Goal: Answer question/provide support: Share knowledge or assist other users

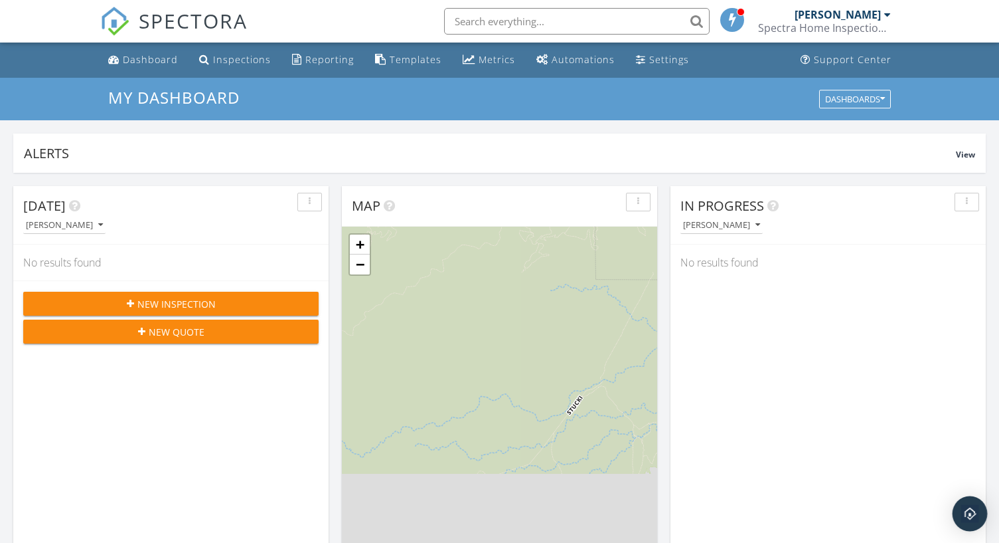
click at [965, 507] on img "Open Intercom Messenger" at bounding box center [970, 513] width 17 height 17
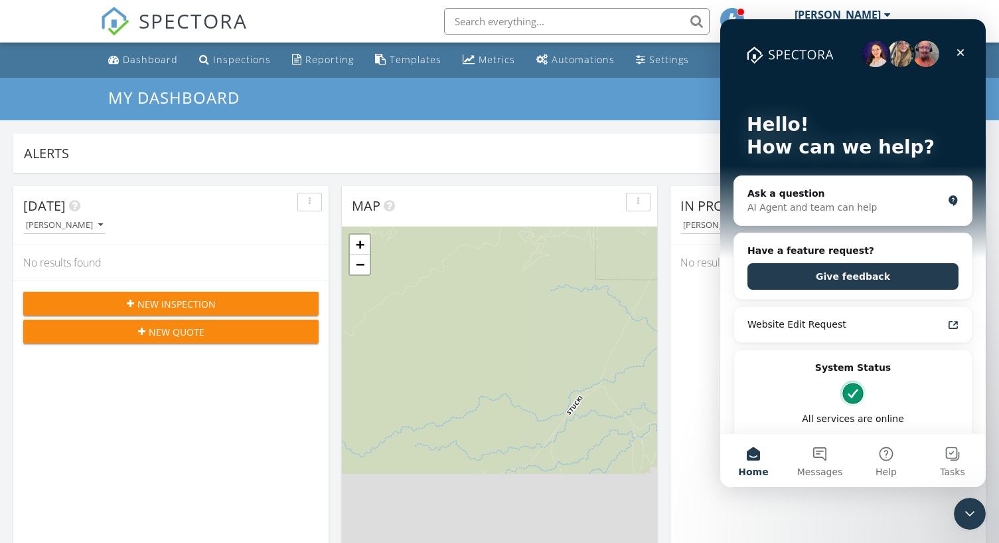
click at [964, 505] on icon "Close Intercom Messenger" at bounding box center [970, 513] width 16 height 16
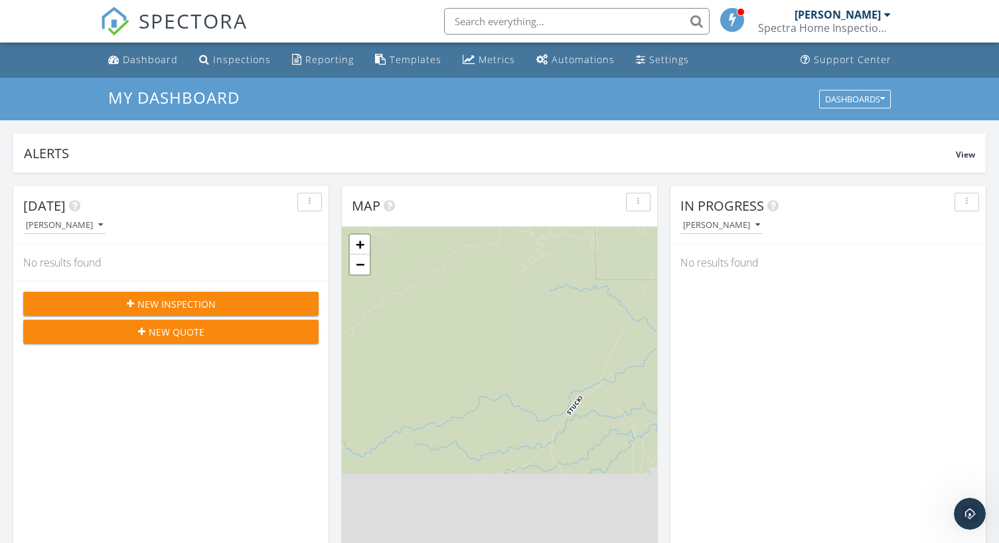
click at [733, 17] on span at bounding box center [733, 19] width 13 height 12
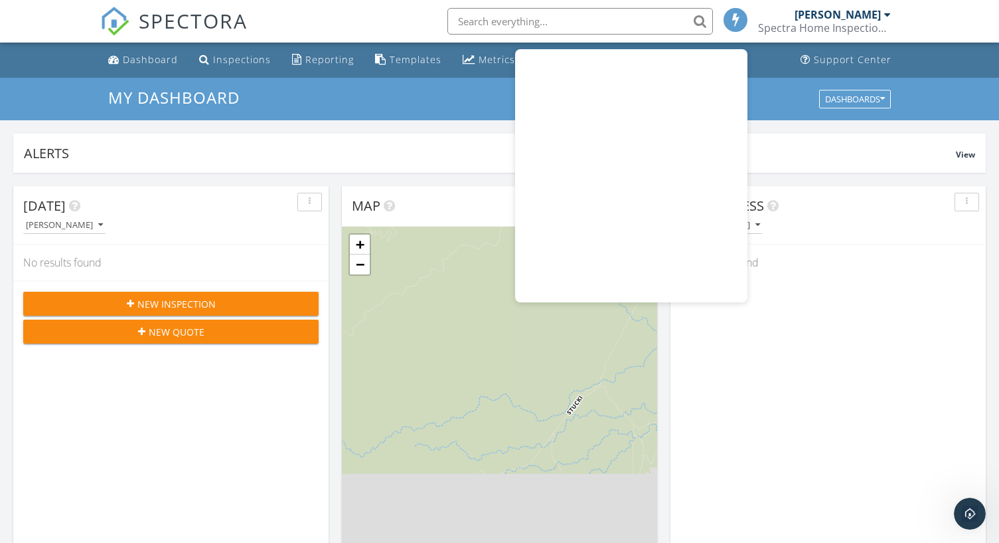
click at [774, 60] on div "Dashboard Inspections Reporting Templates Metrics Automations Settings Support …" at bounding box center [500, 60] width 800 height 35
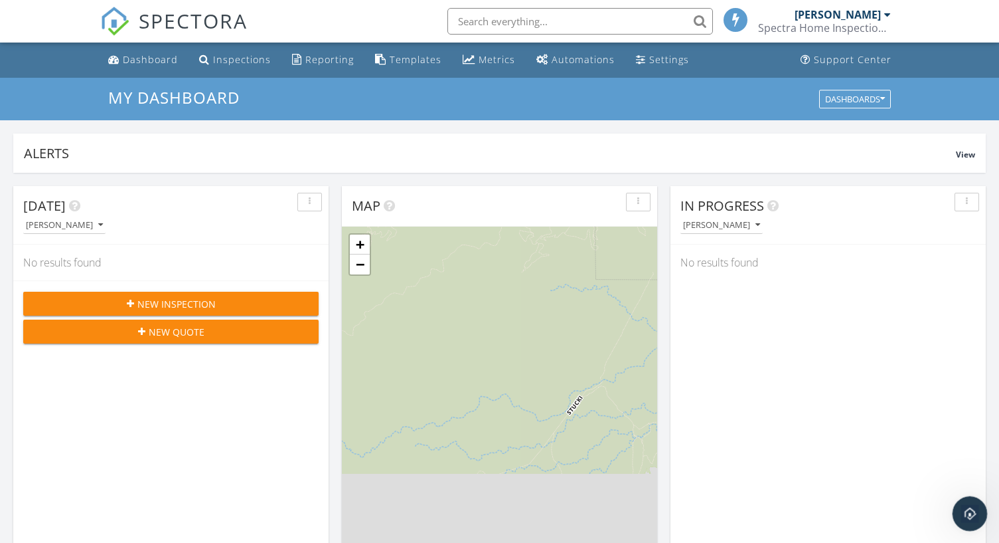
click at [963, 504] on icon "Open Intercom Messenger" at bounding box center [969, 512] width 22 height 22
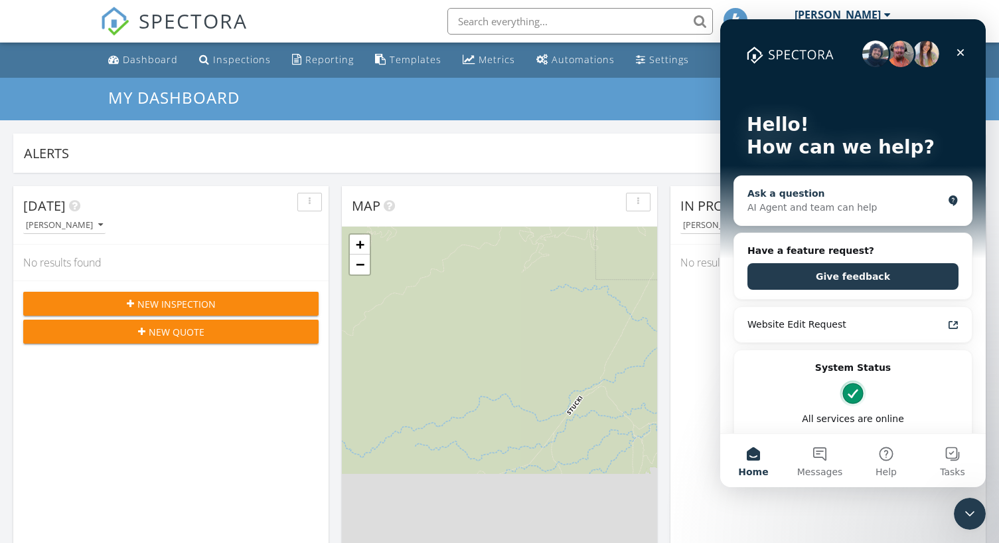
click at [860, 207] on div "AI Agent and team can help" at bounding box center [845, 208] width 195 height 14
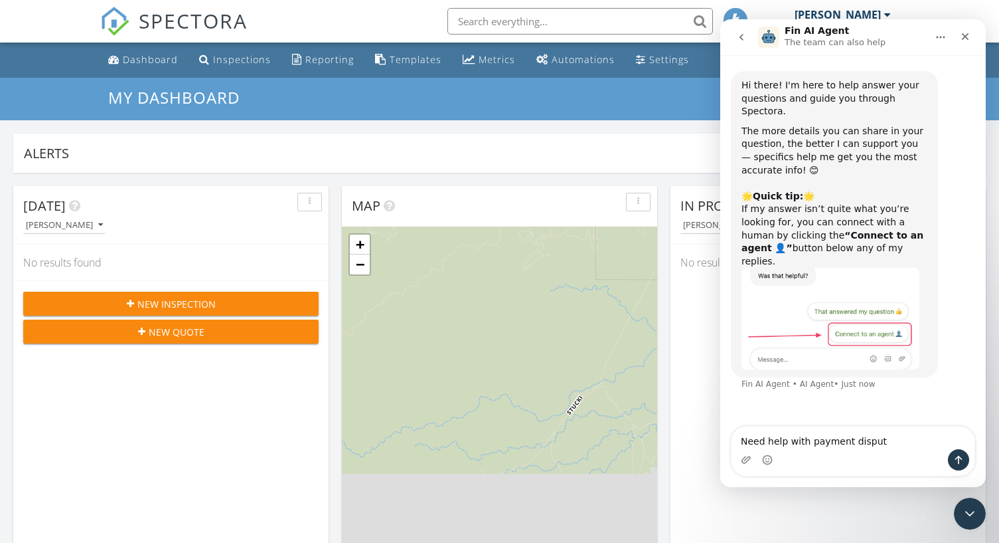
type textarea "Need help with payment dispute"
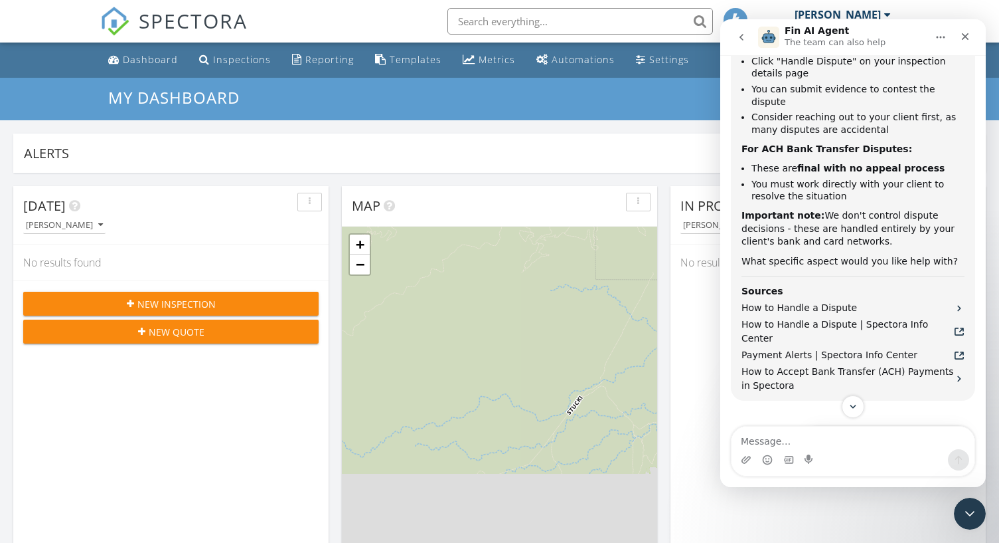
scroll to position [592, 0]
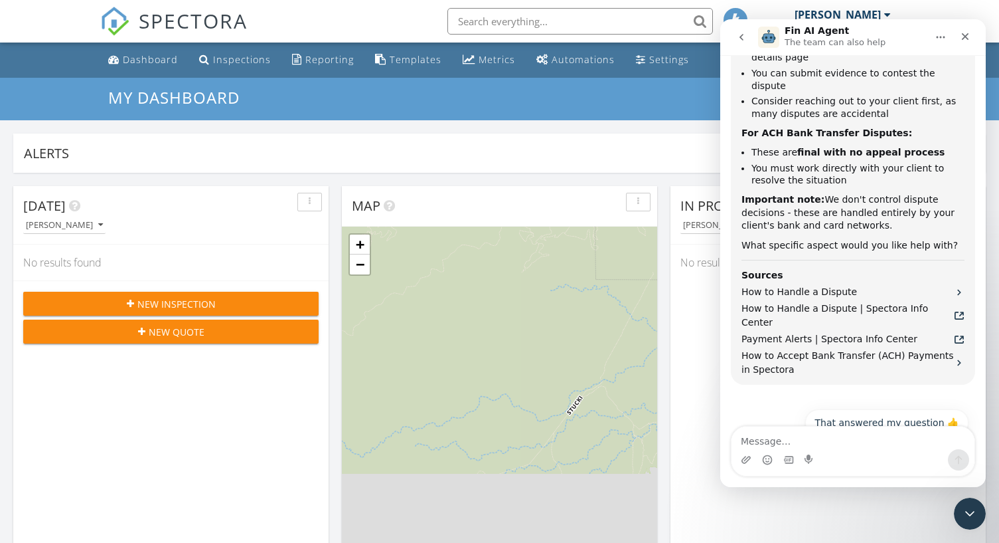
click at [923, 442] on button "Connect to an agent 👤" at bounding box center [903, 455] width 129 height 27
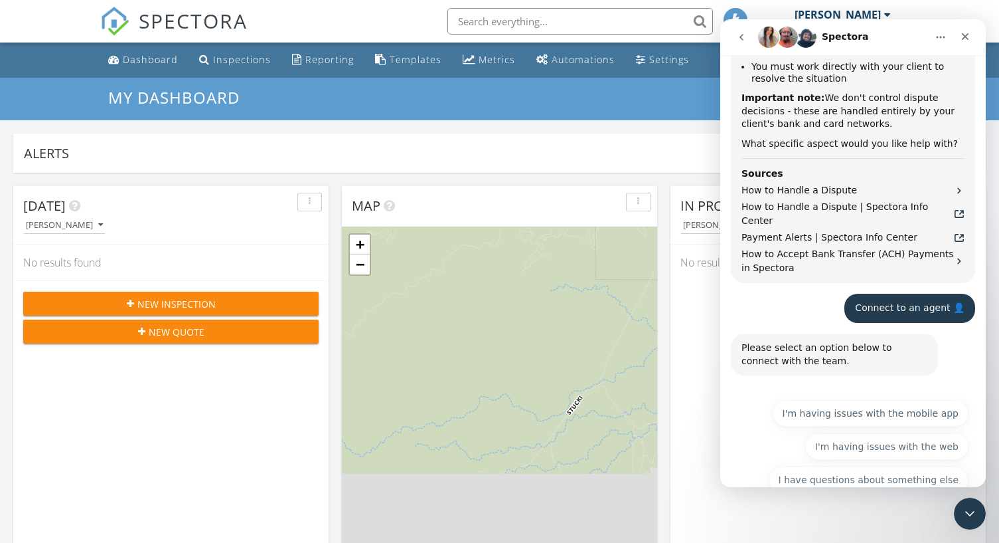
scroll to position [707, 0]
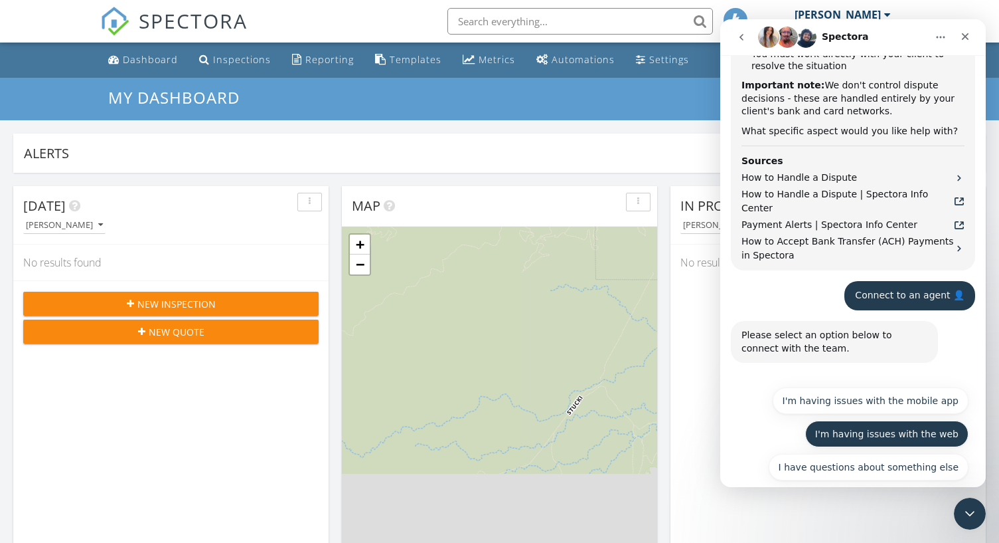
click at [948, 420] on button "I'm having issues with the web" at bounding box center [887, 433] width 163 height 27
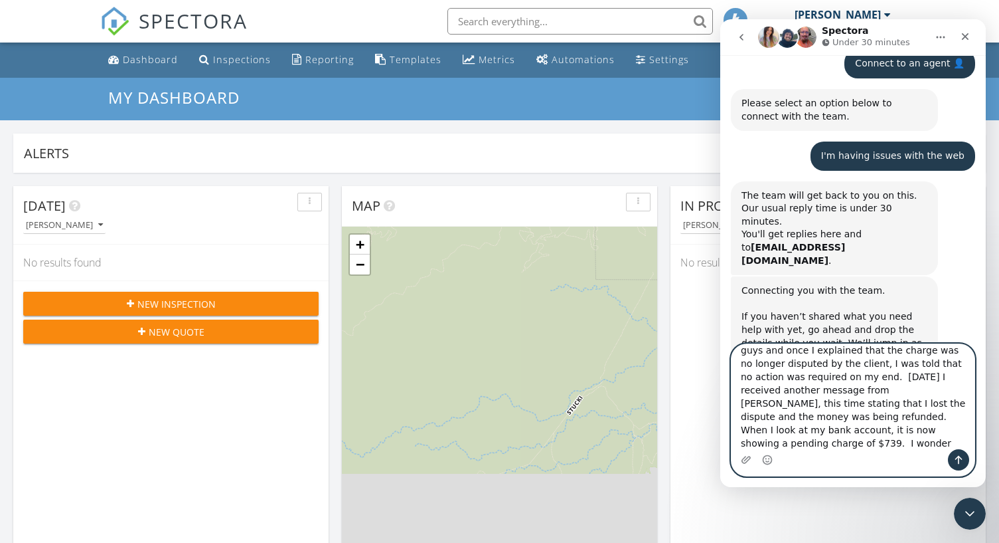
scroll to position [115, 0]
type textarea "Hello, I had a payment dispute on my inspection at 3643 S 2870 E about a month …"
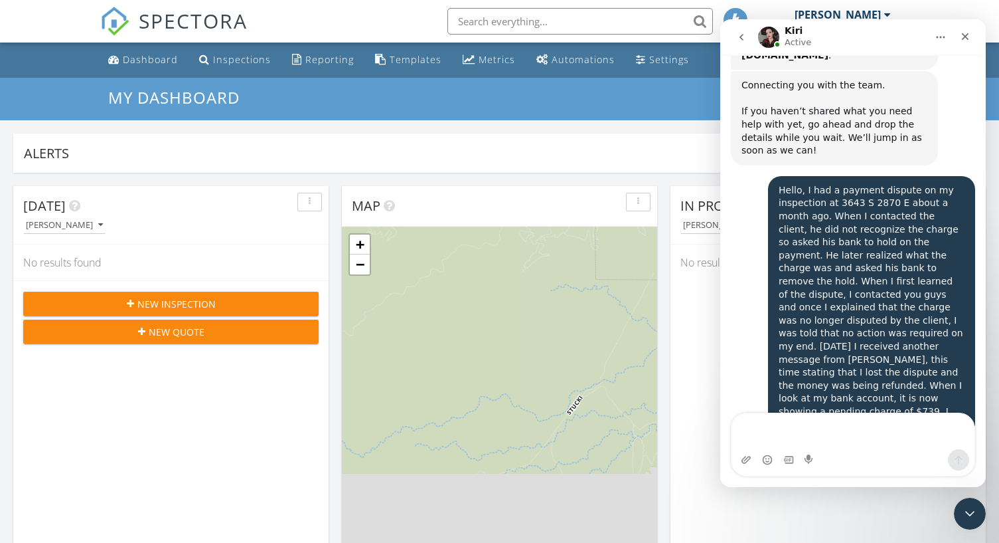
scroll to position [1176, 0]
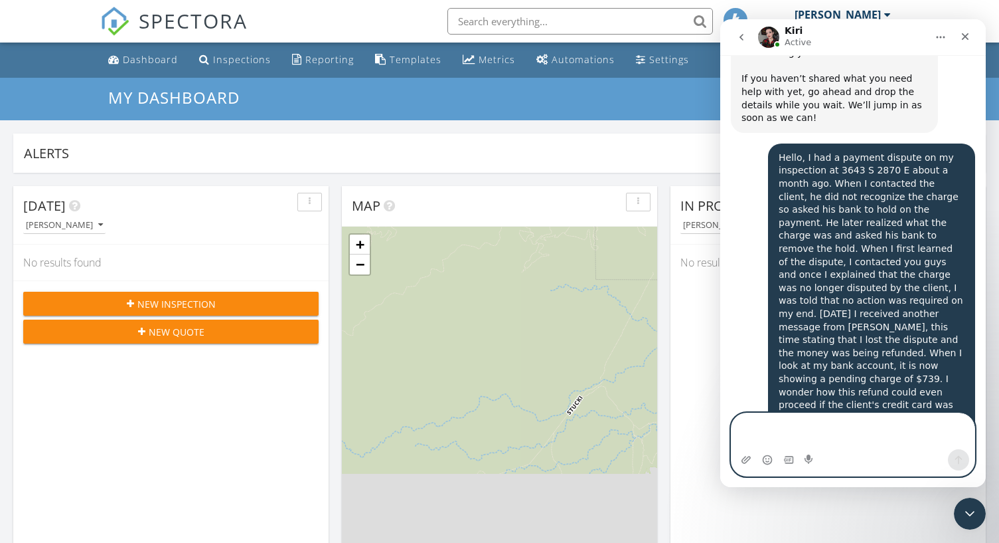
click at [792, 430] on textarea "Message…" at bounding box center [853, 431] width 243 height 36
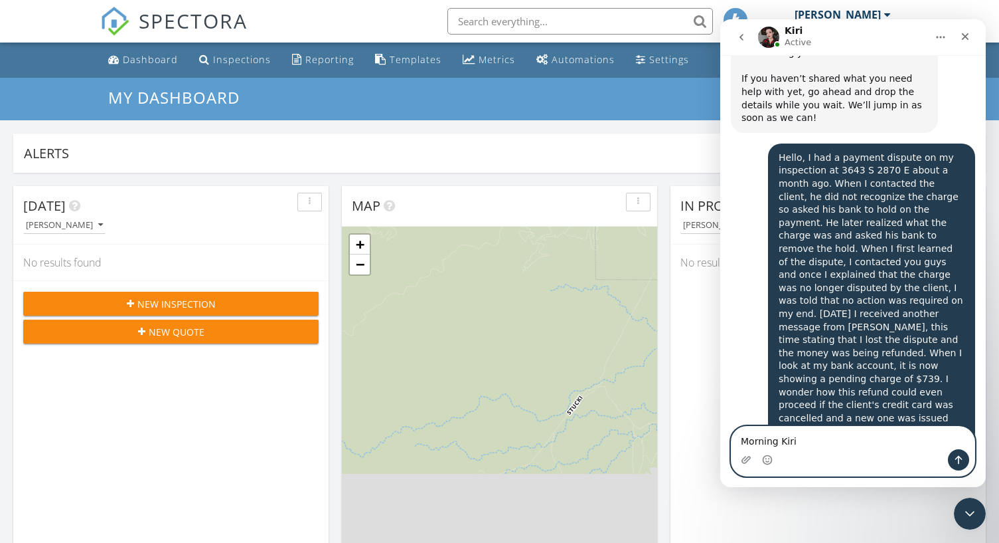
type textarea "Morning Kiri!"
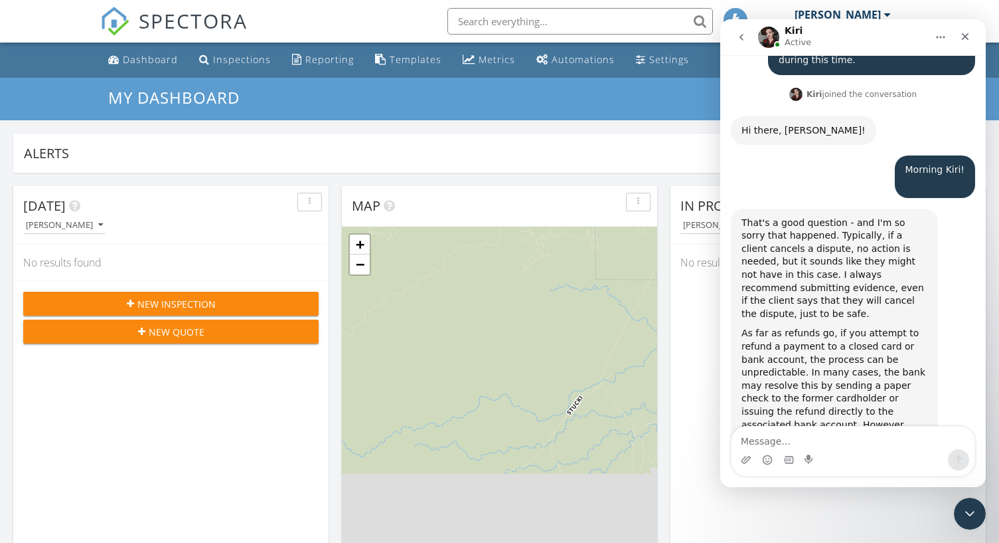
scroll to position [1568, 0]
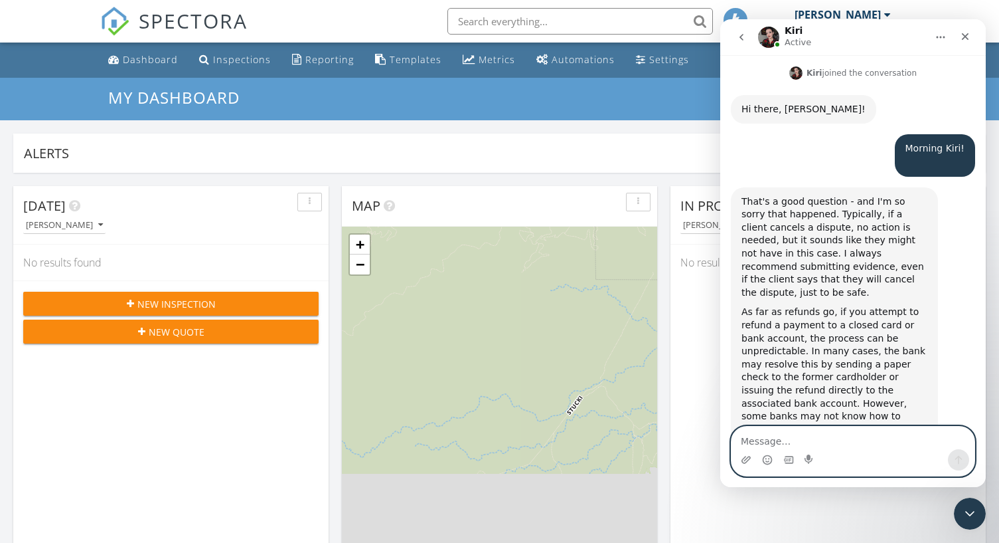
click at [863, 447] on textarea "Message…" at bounding box center [853, 437] width 243 height 23
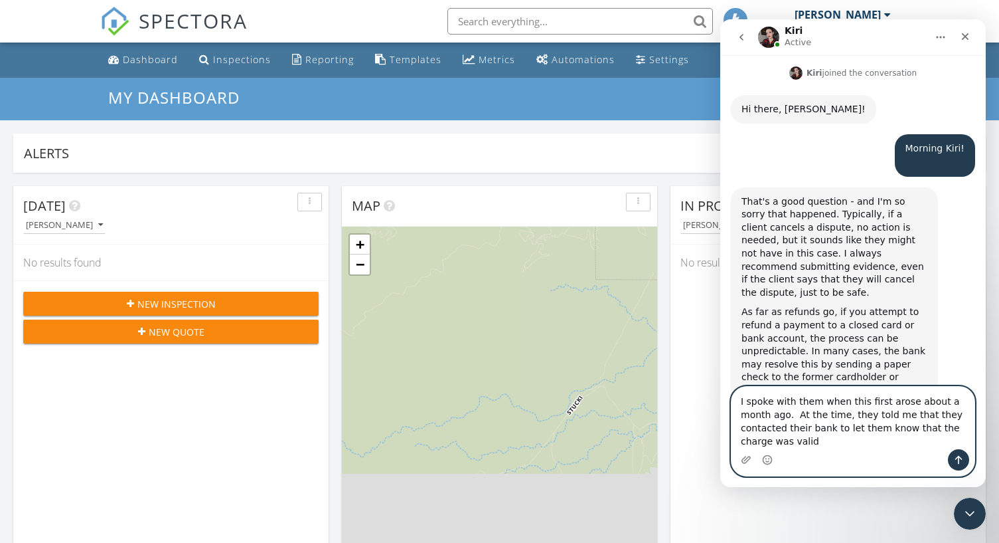
type textarea "I spoke with them when this first arose about a month ago. At the time, they to…"
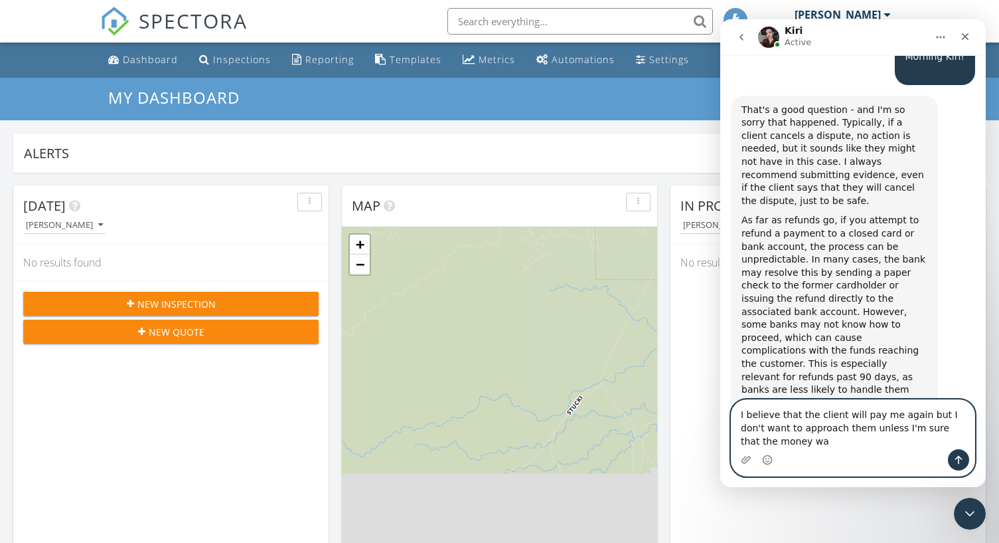
scroll to position [1673, 0]
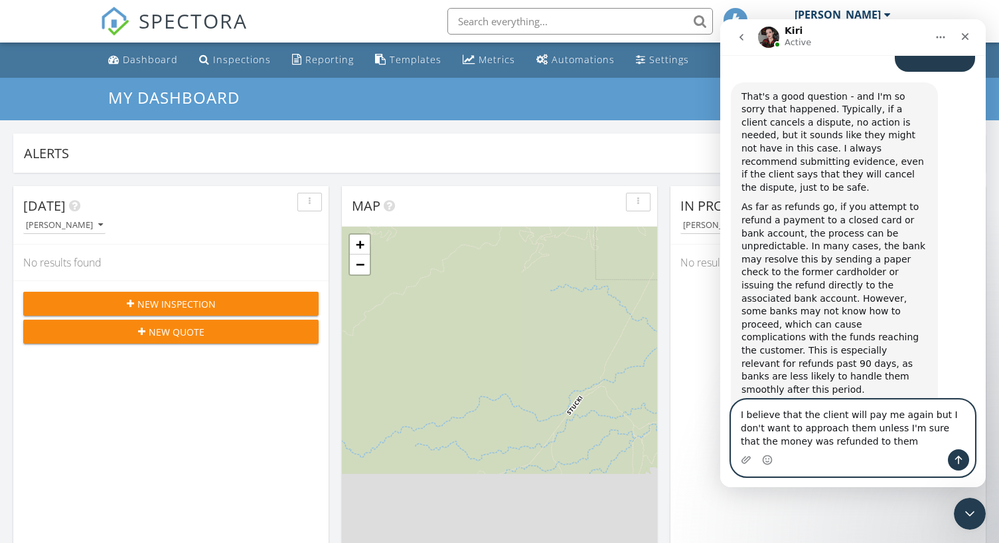
type textarea "I believe that the client will pay me again but I don't want to approach them u…"
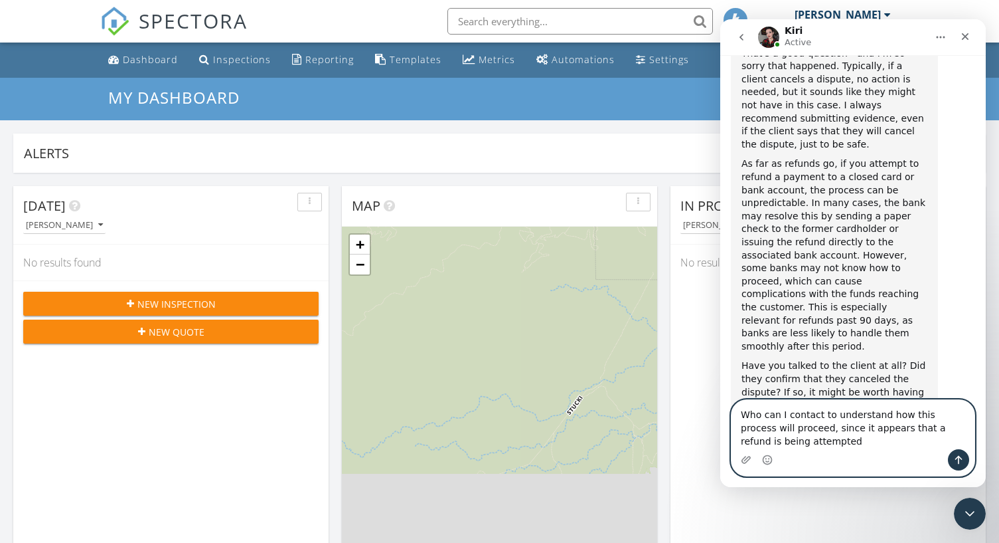
scroll to position [1729, 0]
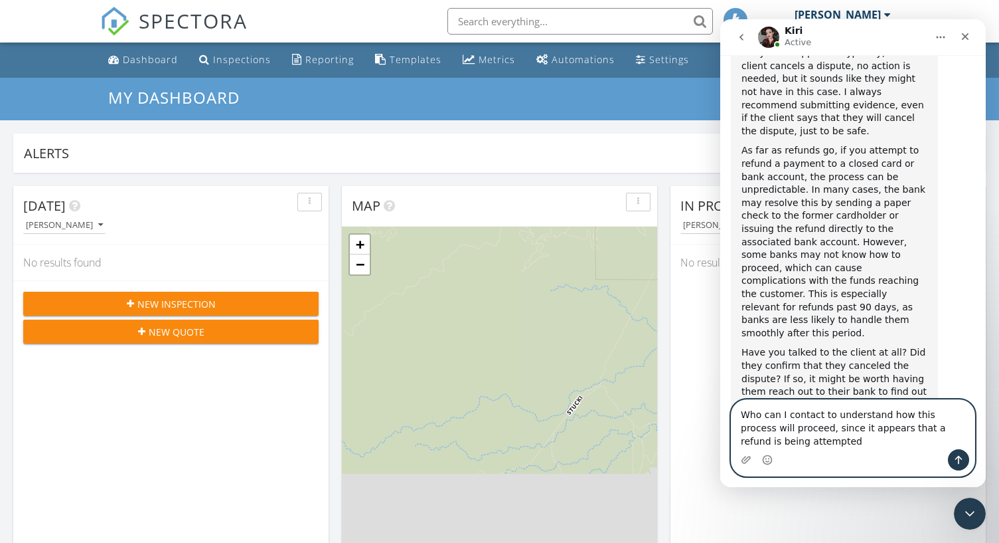
type textarea "Who can I contact to understand how this process will proceed, since it appears…"
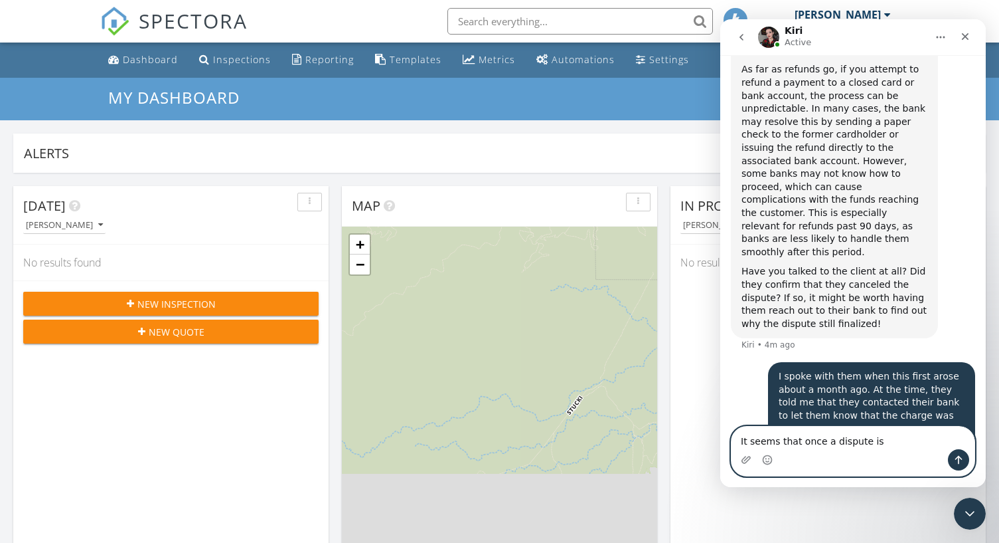
scroll to position [1759, 0]
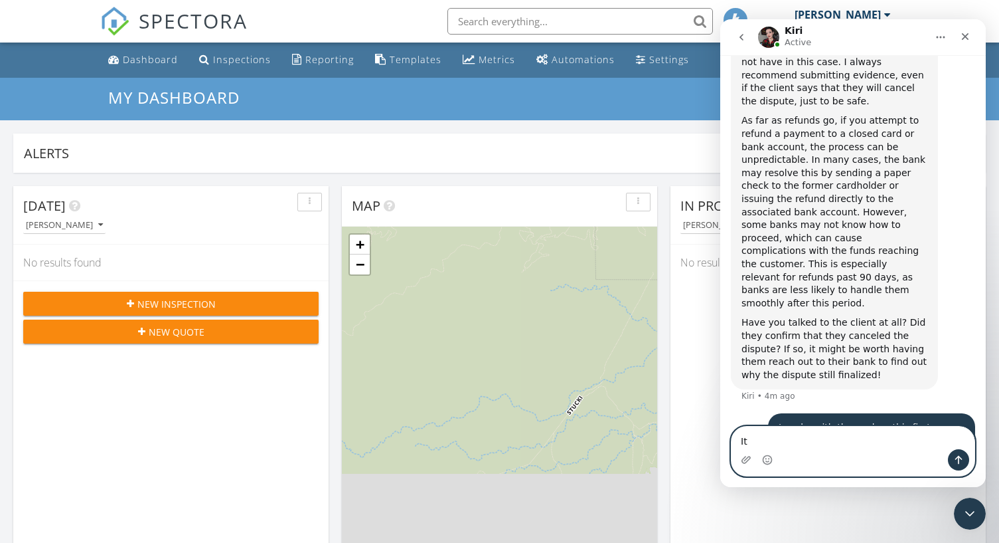
type textarea "I"
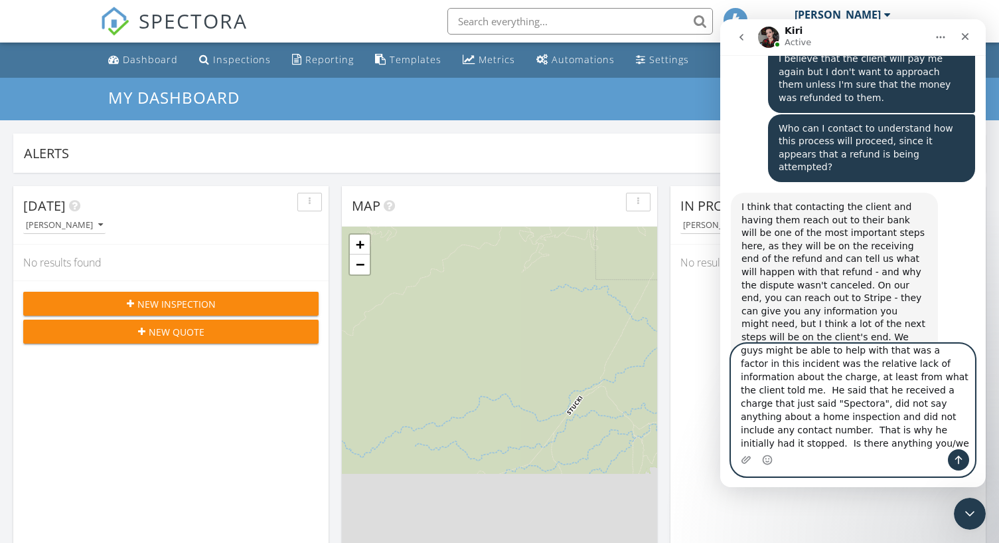
scroll to position [35, 0]
type textarea "OK thanks, that is helpful. One thing that you guys might be able to help with …"
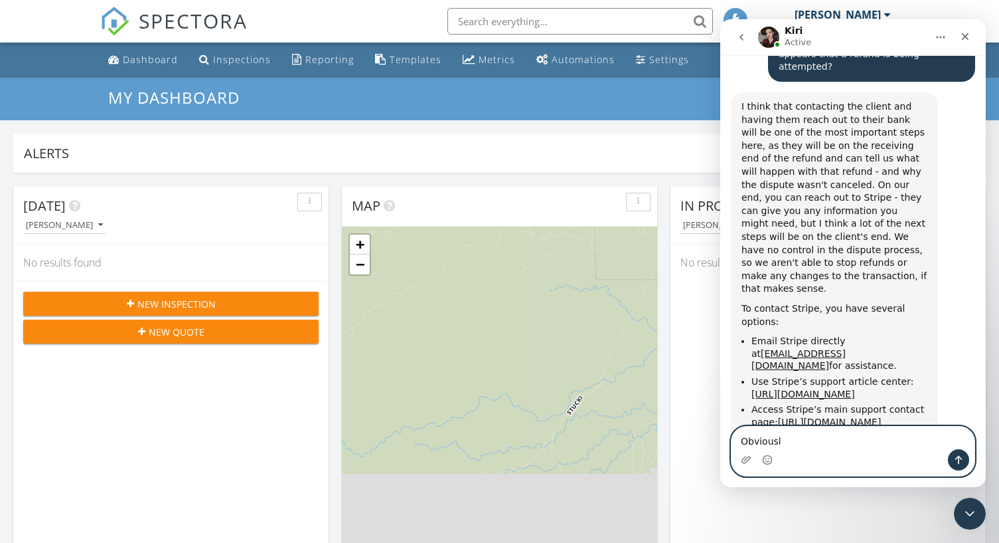
scroll to position [2348, 0]
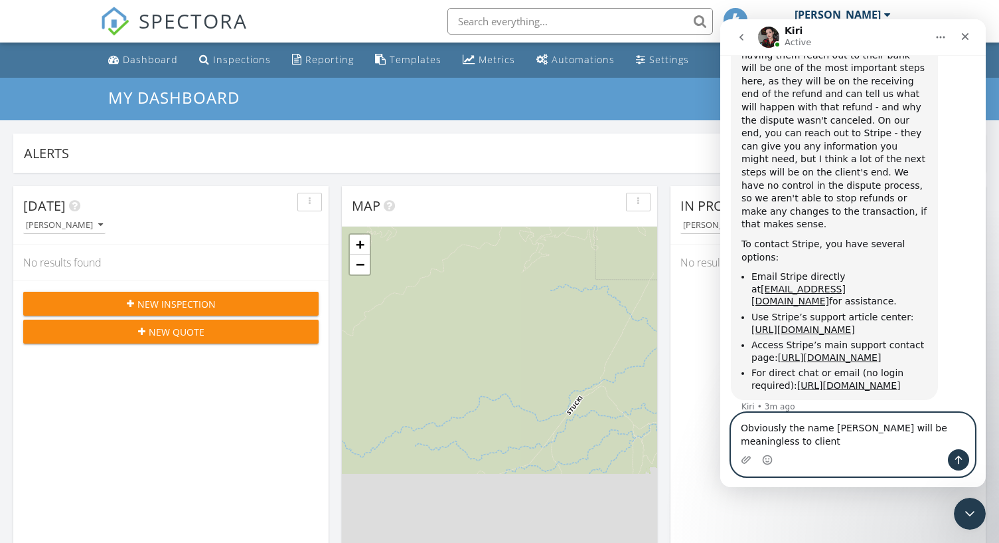
type textarea "Obviously the name Spectora will be meaningless to clients"
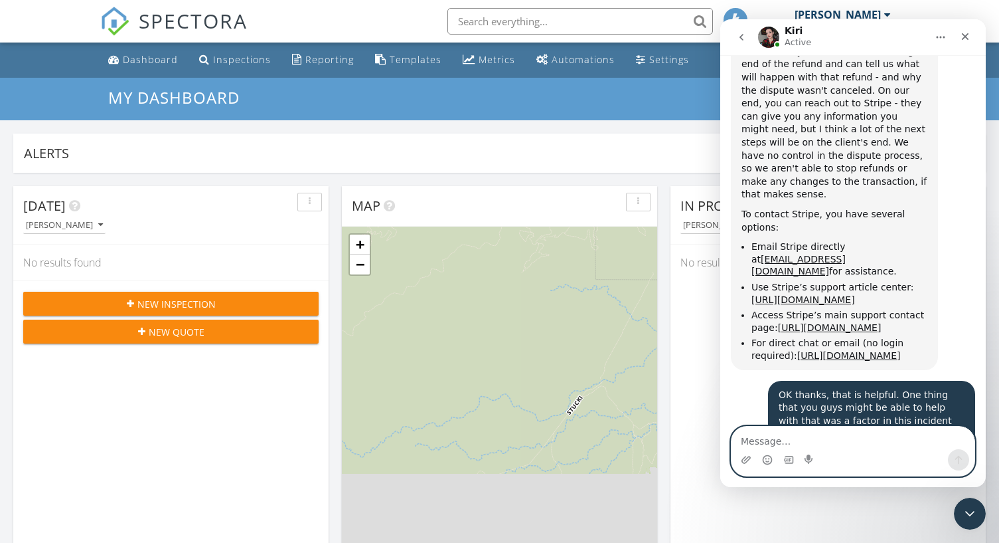
scroll to position [2432, 0]
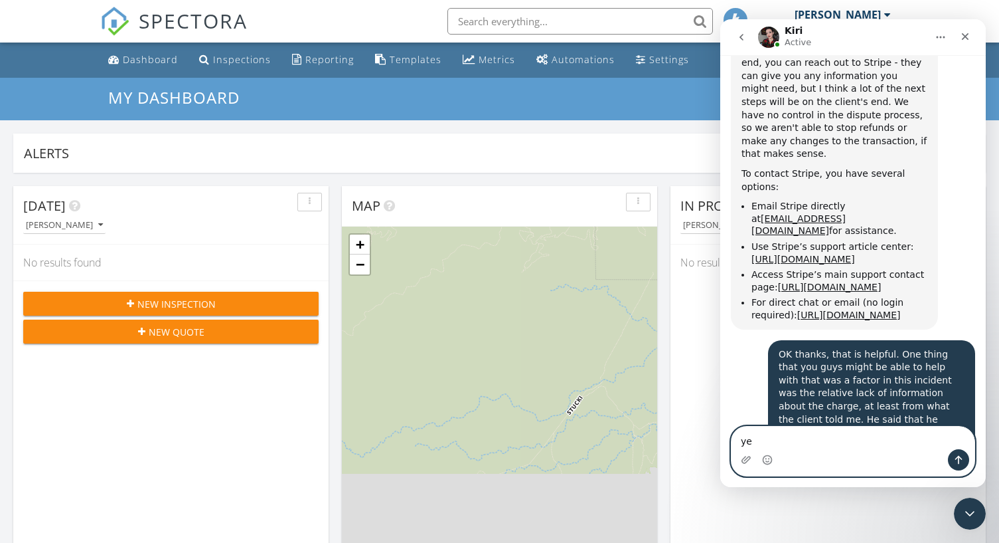
type textarea "yes"
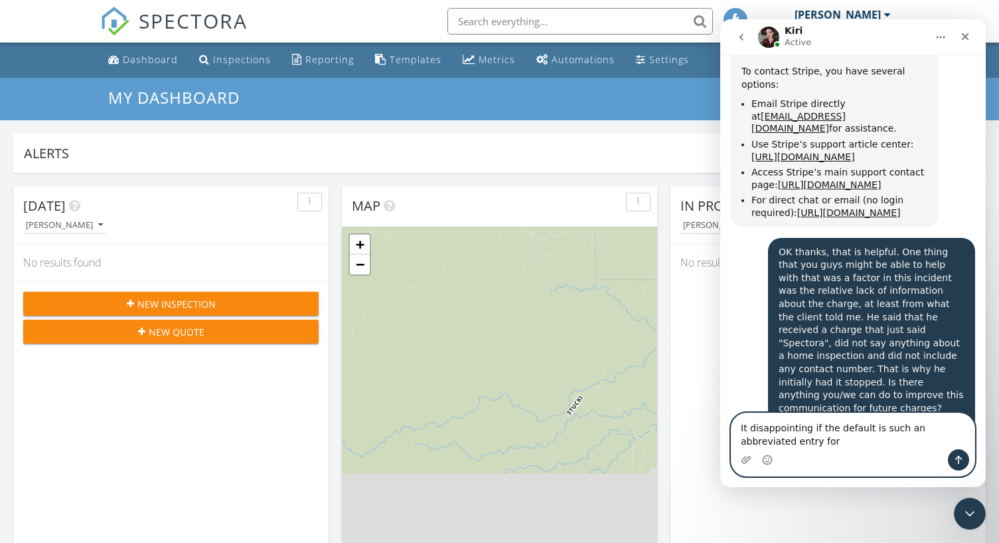
scroll to position [2536, 0]
type textarea "It disappointing if the default is such an abbreviated entry for the charge"
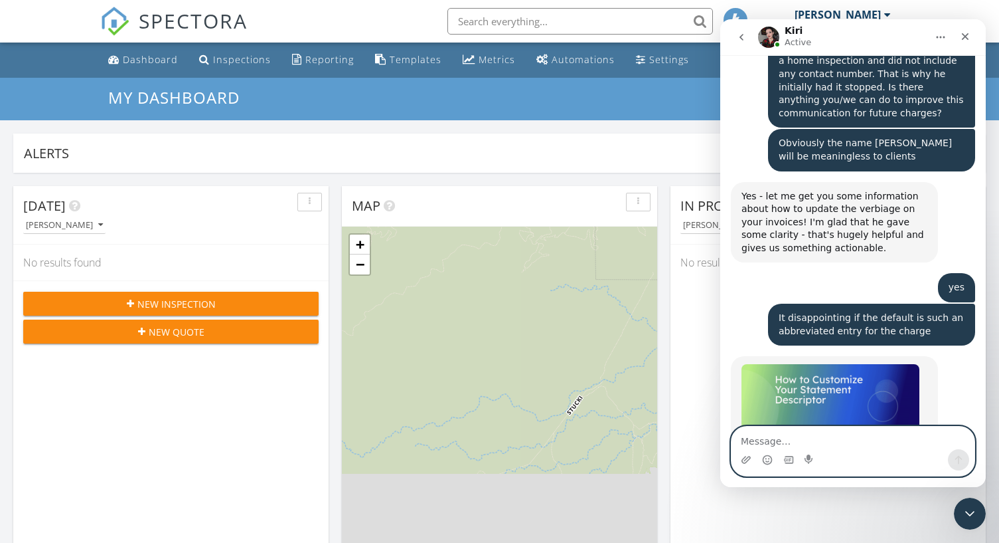
scroll to position [2859, 0]
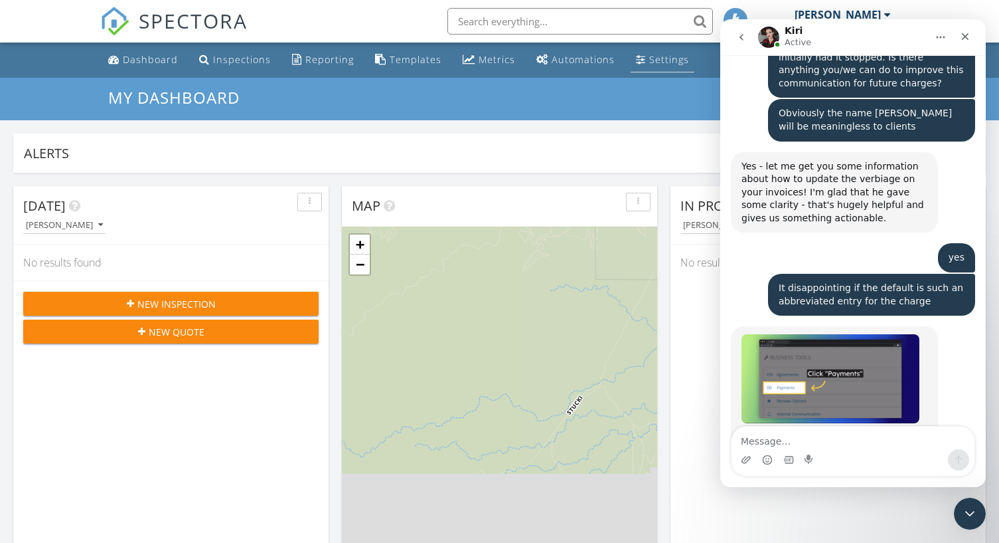
click at [665, 62] on div "Settings" at bounding box center [669, 59] width 40 height 13
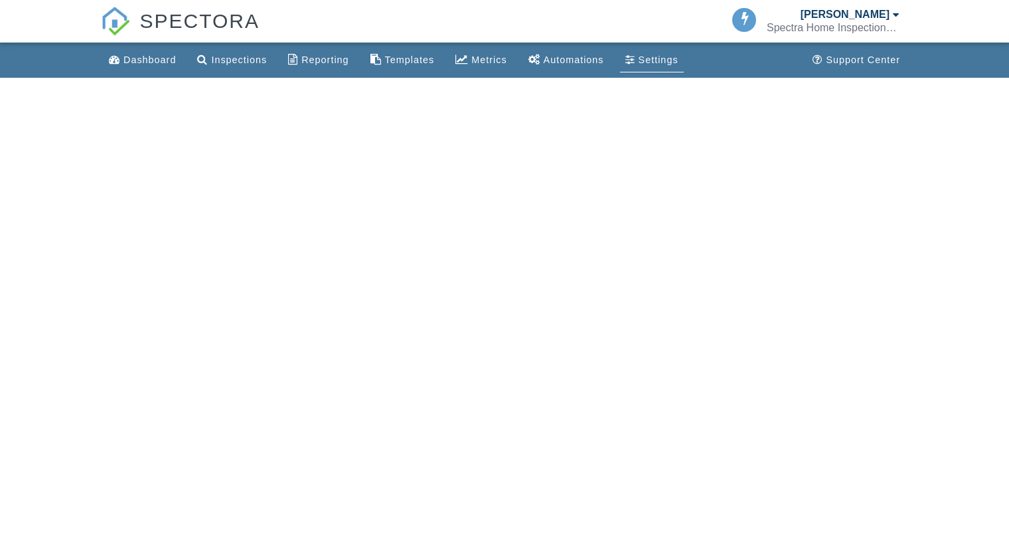
click at [659, 60] on div "Settings" at bounding box center [659, 59] width 40 height 11
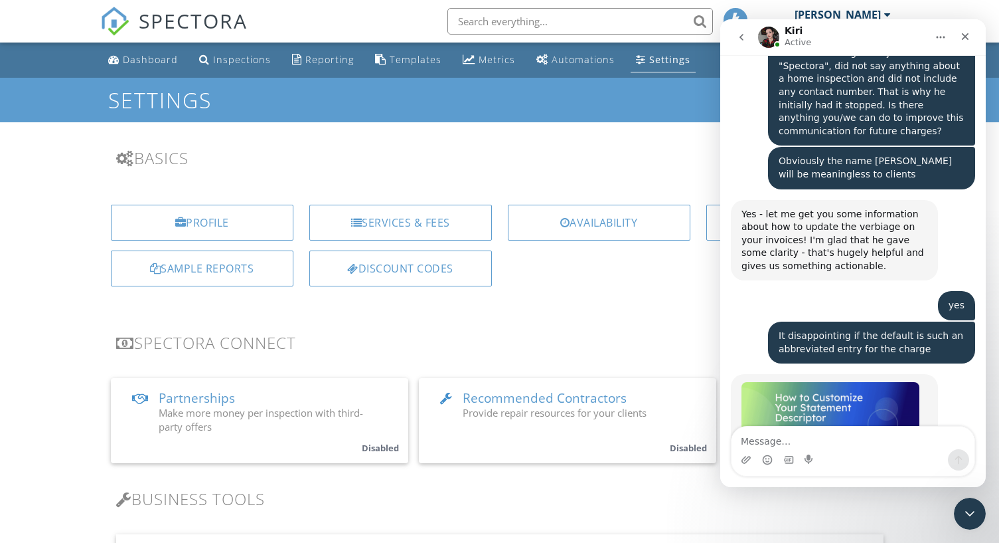
scroll to position [2859, 0]
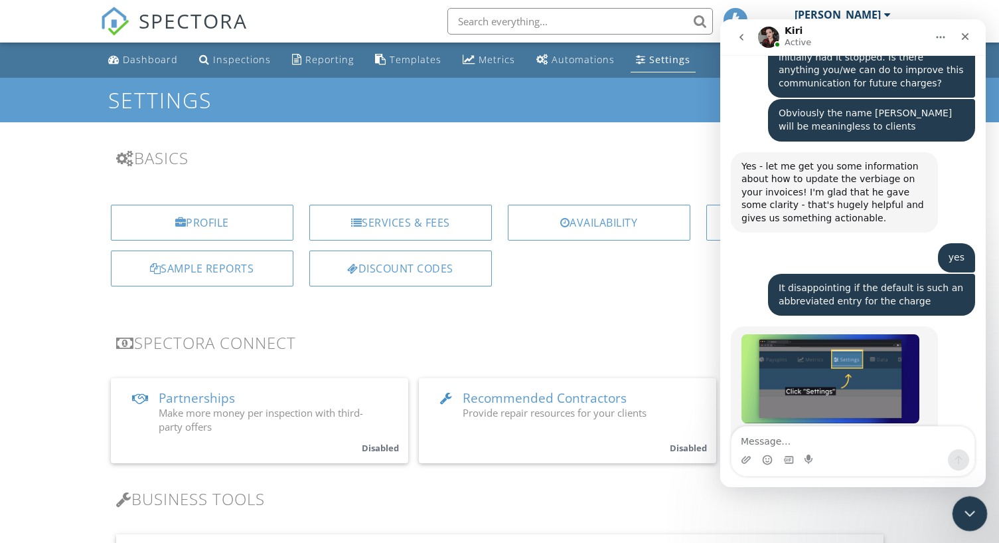
click at [961, 509] on icon "Close Intercom Messenger" at bounding box center [968, 511] width 16 height 16
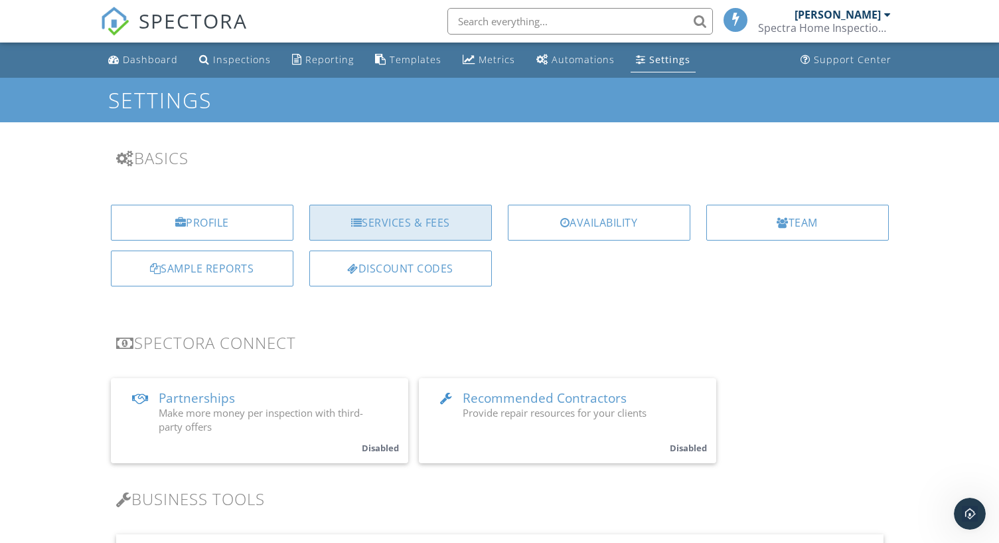
click at [424, 215] on div "Services & Fees" at bounding box center [400, 223] width 183 height 36
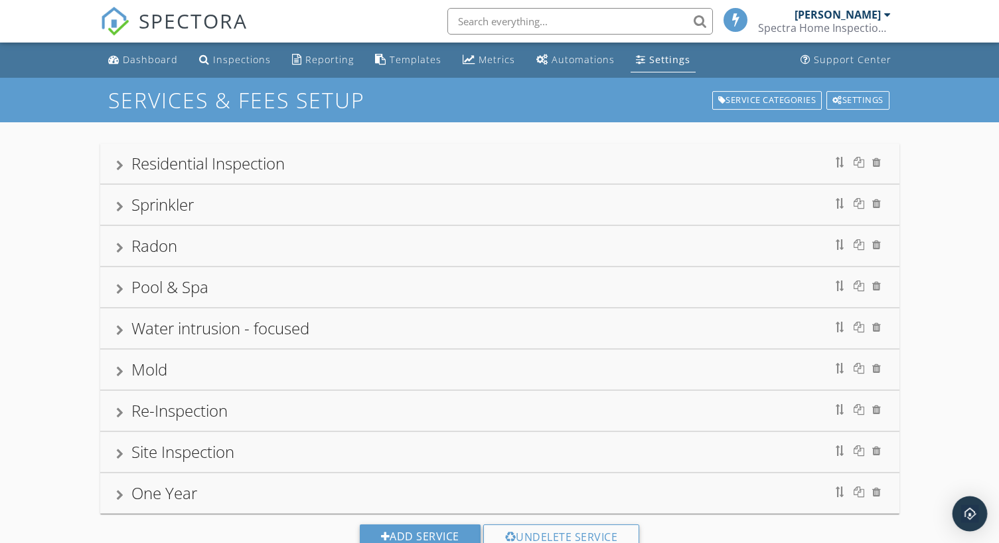
click at [966, 511] on img "Open Intercom Messenger" at bounding box center [970, 513] width 17 height 17
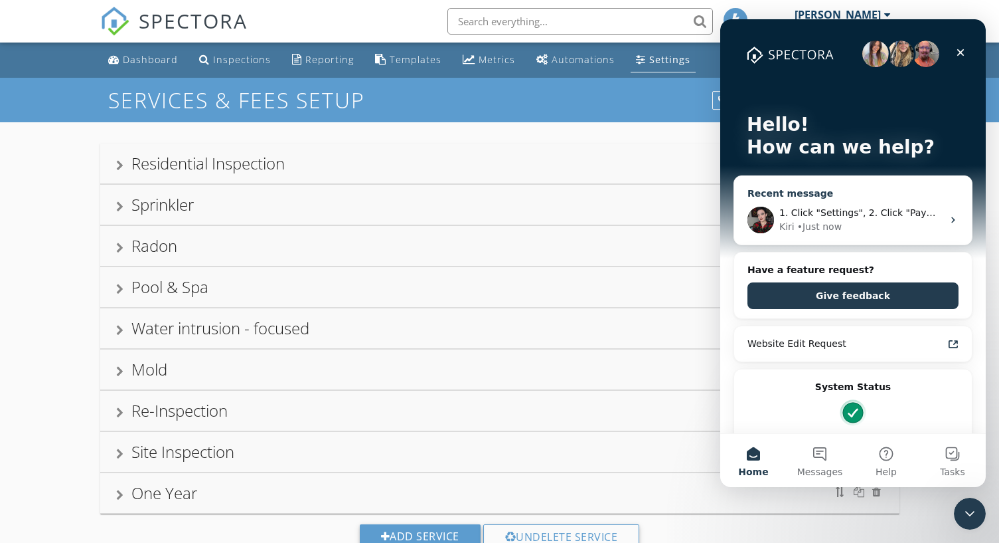
click at [904, 231] on div "Kiri • Just now" at bounding box center [861, 227] width 163 height 14
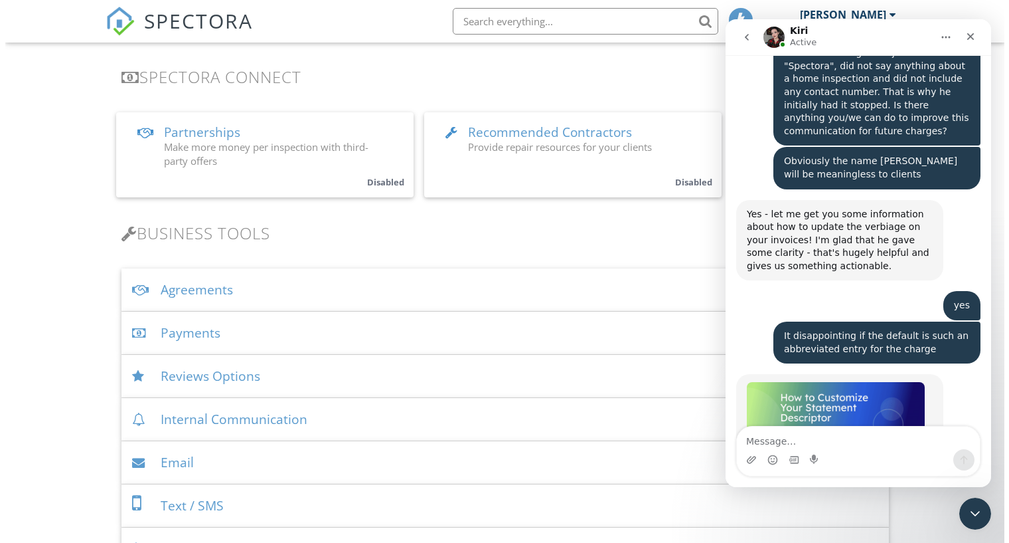
scroll to position [2859, 0]
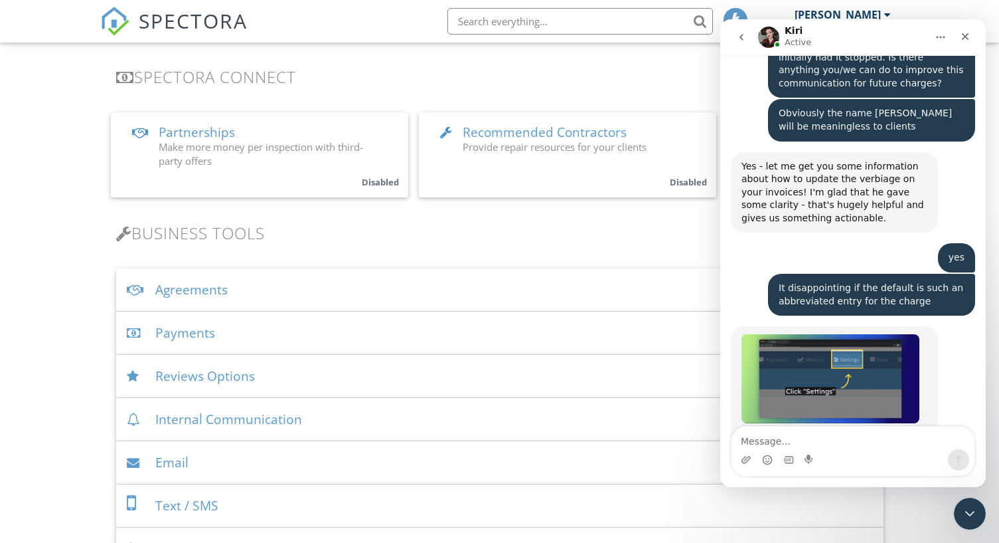
click at [213, 332] on div "Payments" at bounding box center [500, 332] width 768 height 43
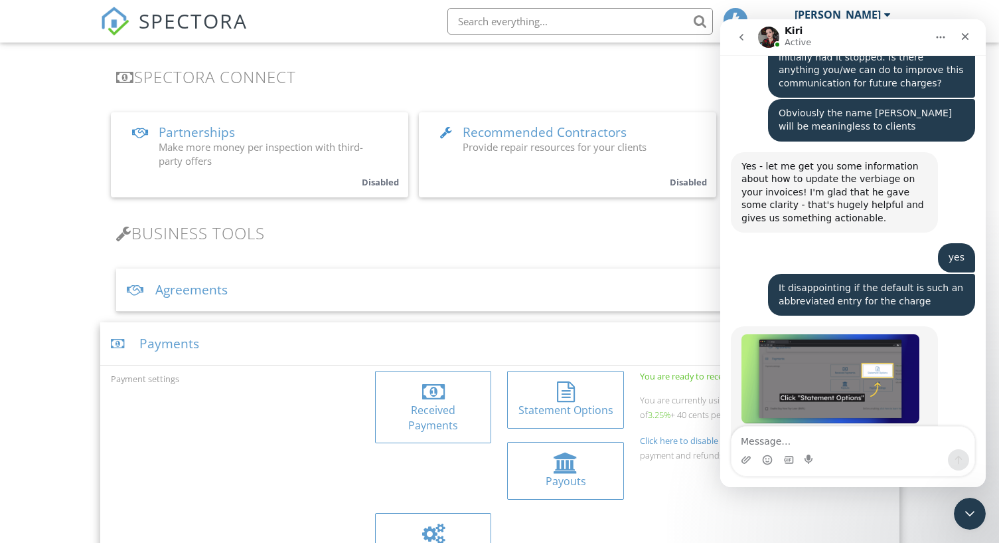
click at [549, 400] on div at bounding box center [565, 391] width 95 height 21
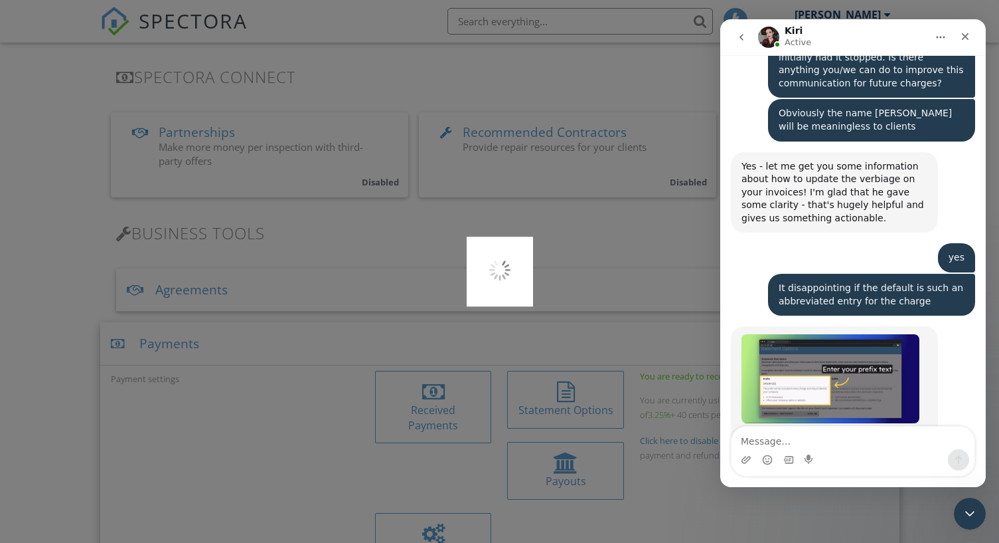
type input "[DOMAIN_NAME]"
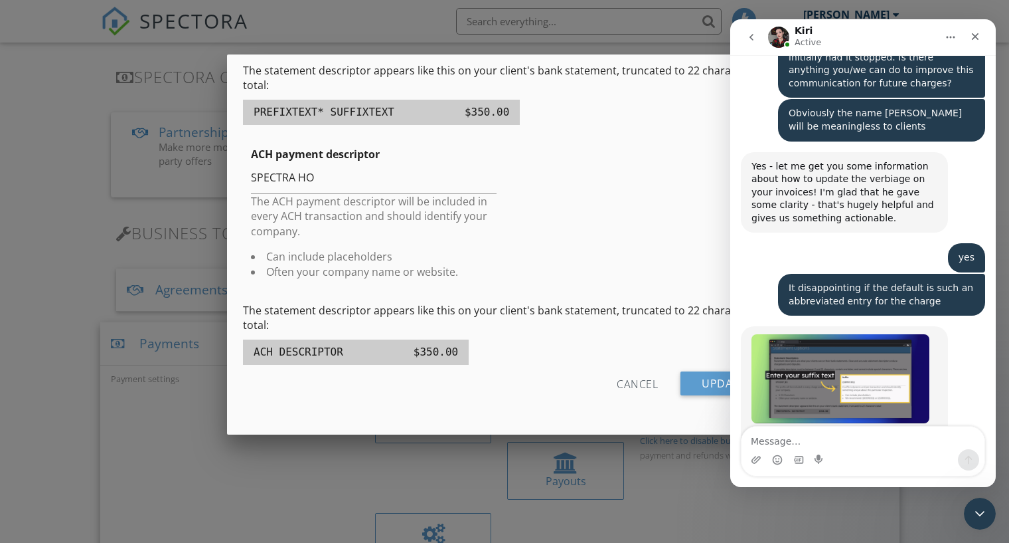
scroll to position [244, 0]
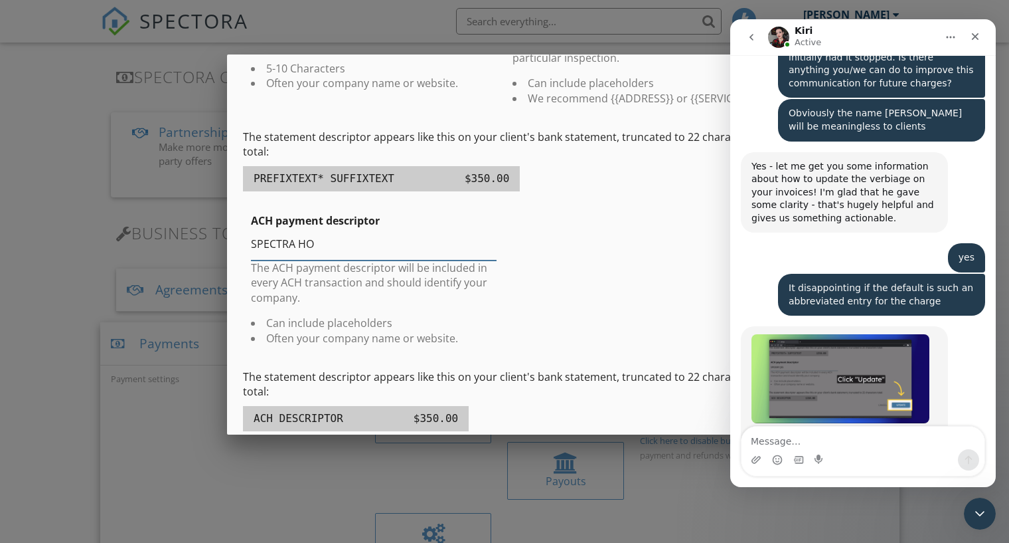
click at [320, 246] on input "SPECTRA HO" at bounding box center [374, 244] width 246 height 33
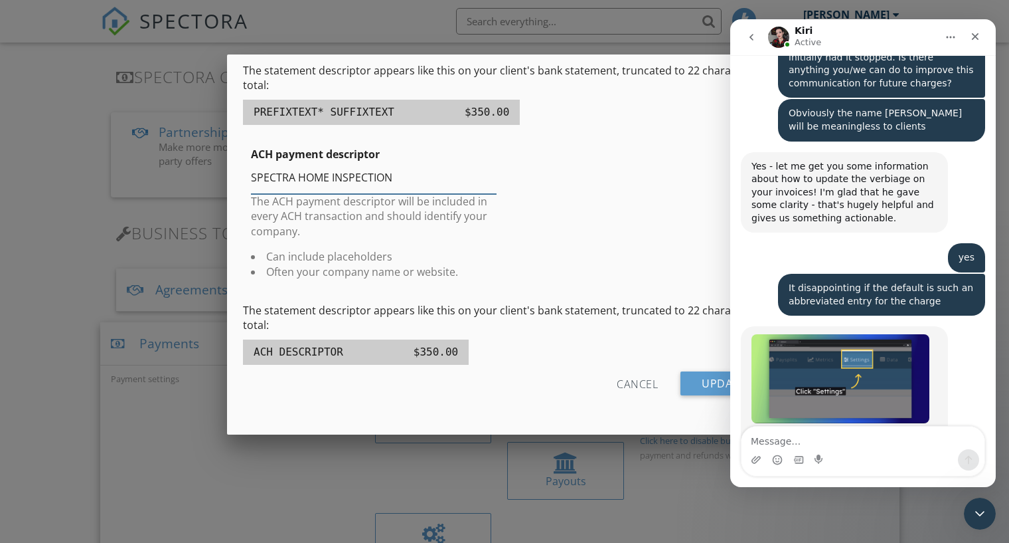
type input "SPECTRA HOME INSPECTION"
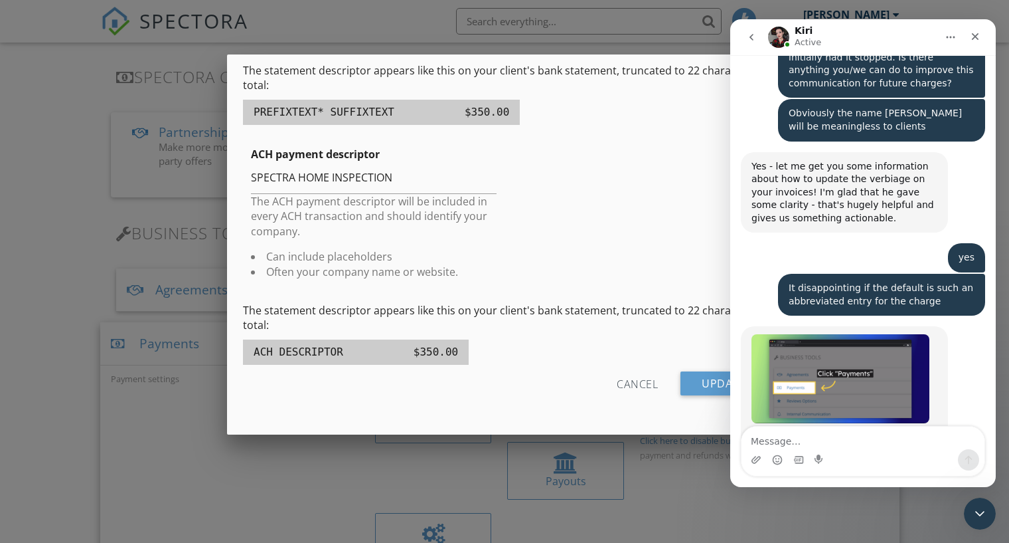
click at [560, 337] on form "Prefix [DOMAIN_NAME] The prefix will be included in every charge and should ide…" at bounding box center [504, 156] width 523 height 498
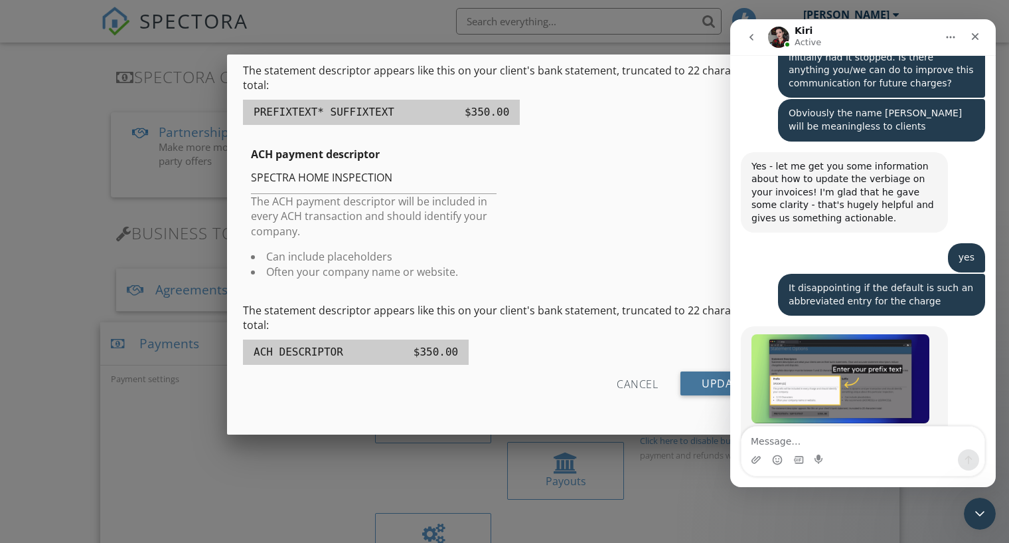
click at [687, 377] on input "Update" at bounding box center [724, 383] width 86 height 24
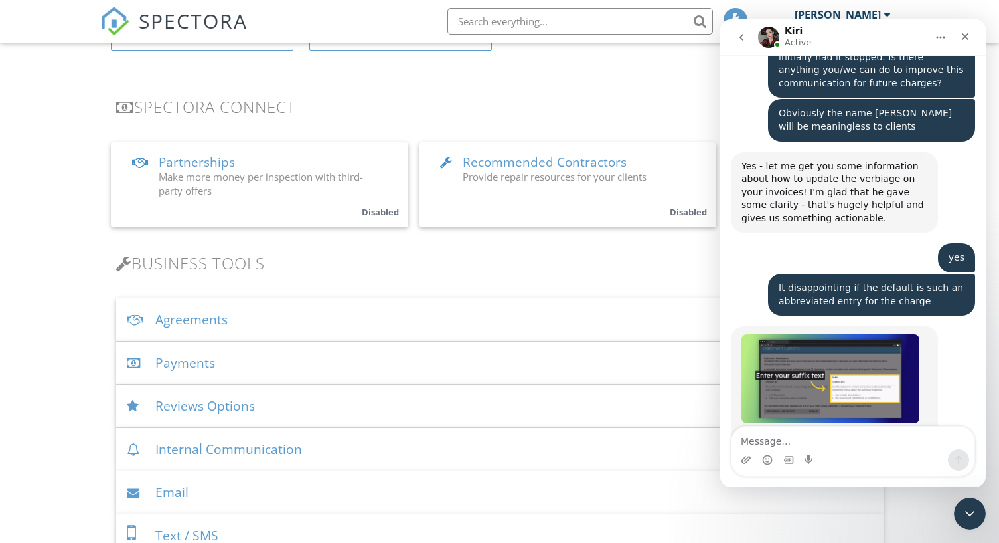
scroll to position [266, 0]
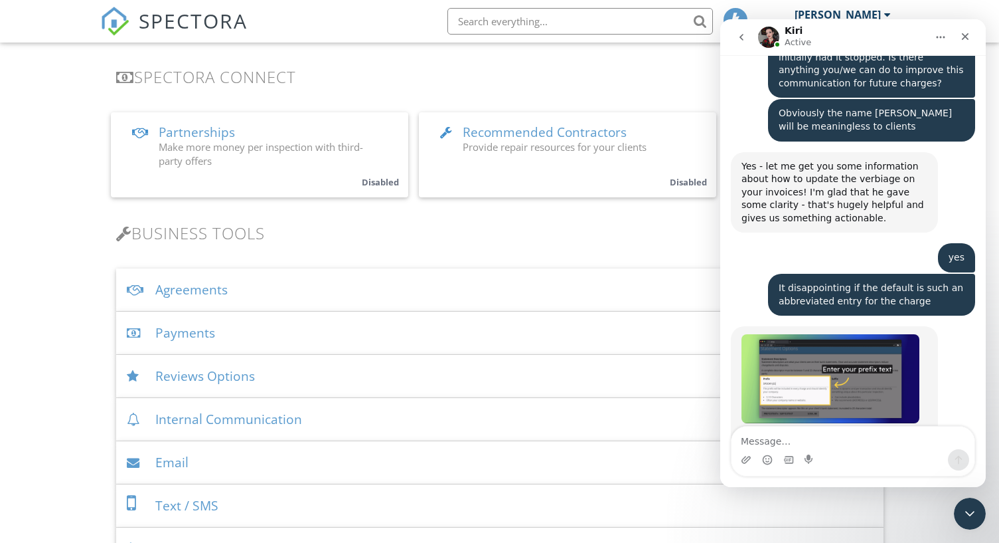
click at [217, 327] on div "Payments" at bounding box center [500, 332] width 768 height 43
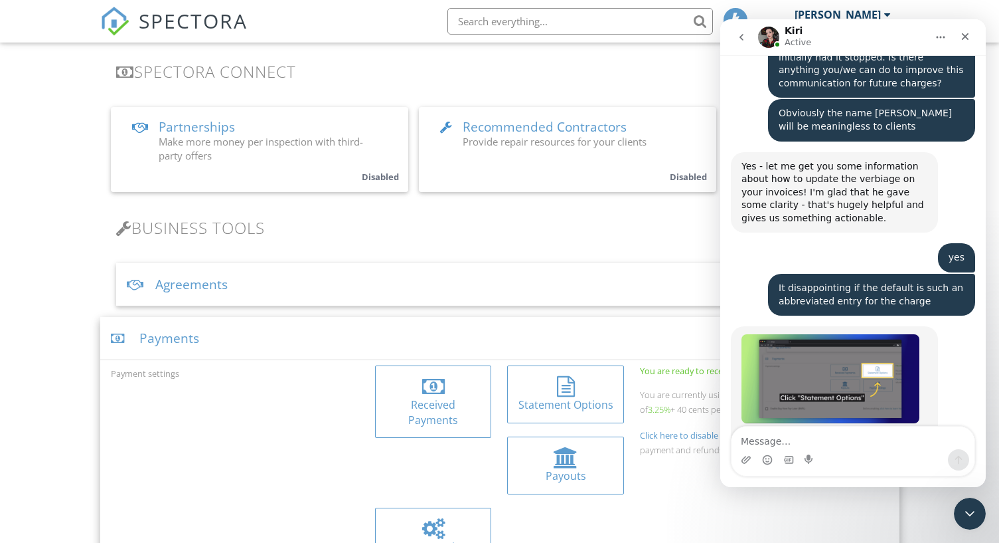
scroll to position [266, 0]
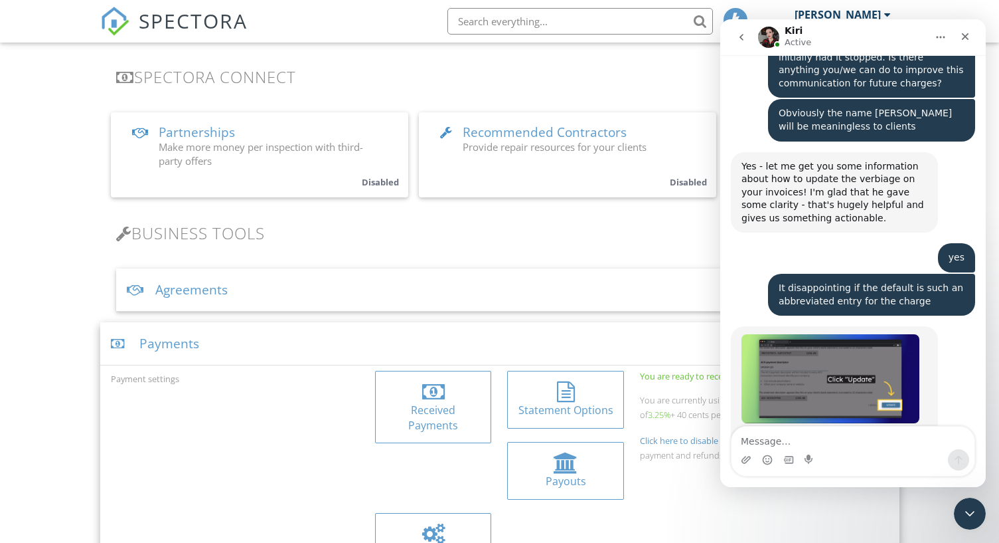
click at [264, 333] on div "Payments" at bounding box center [500, 343] width 800 height 43
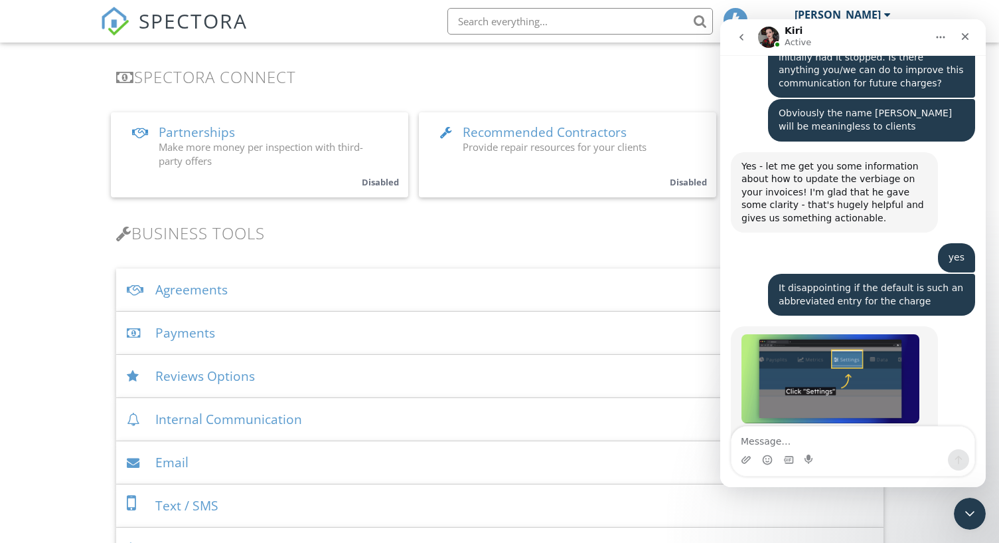
click at [235, 335] on div "Payments" at bounding box center [500, 332] width 768 height 43
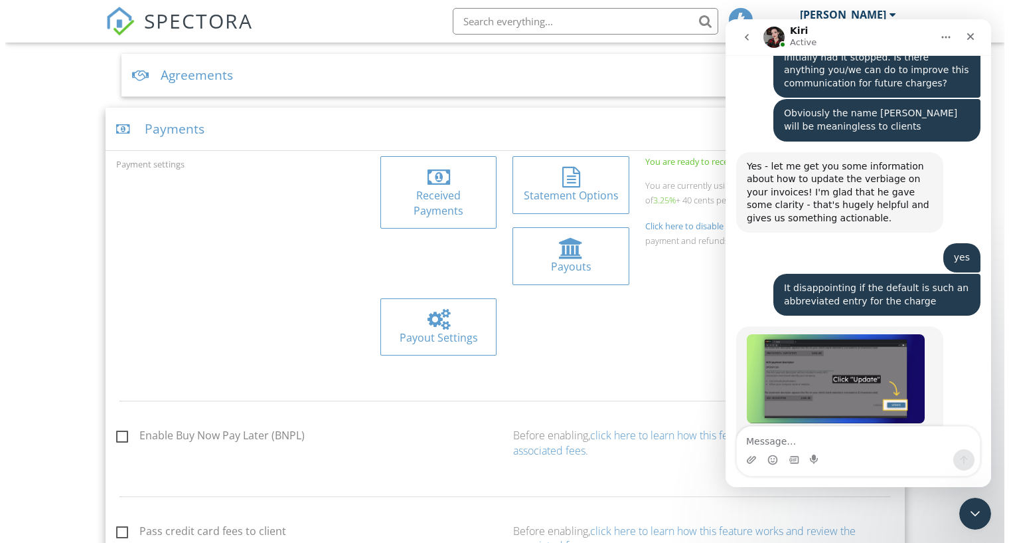
scroll to position [465, 0]
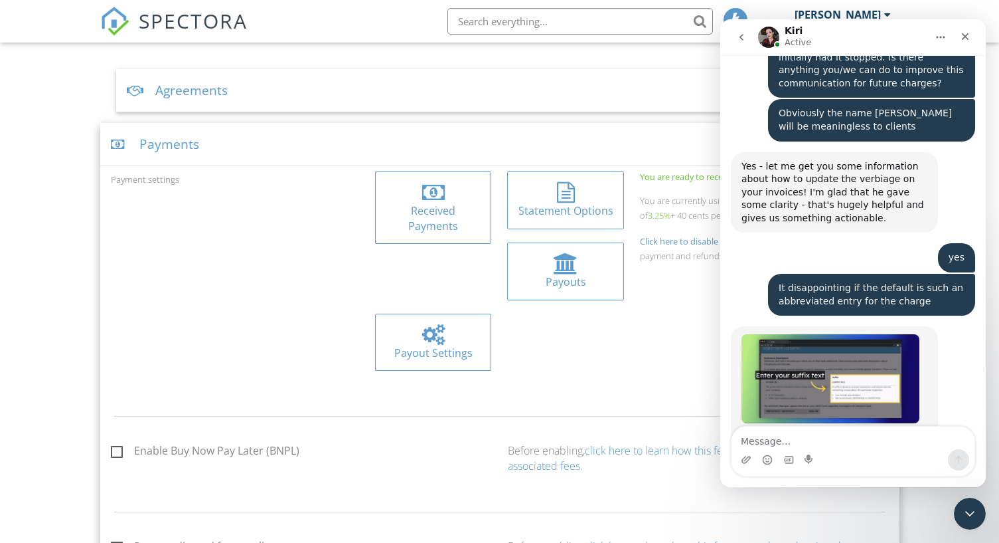
click at [534, 203] on div "Statement Options" at bounding box center [565, 210] width 95 height 15
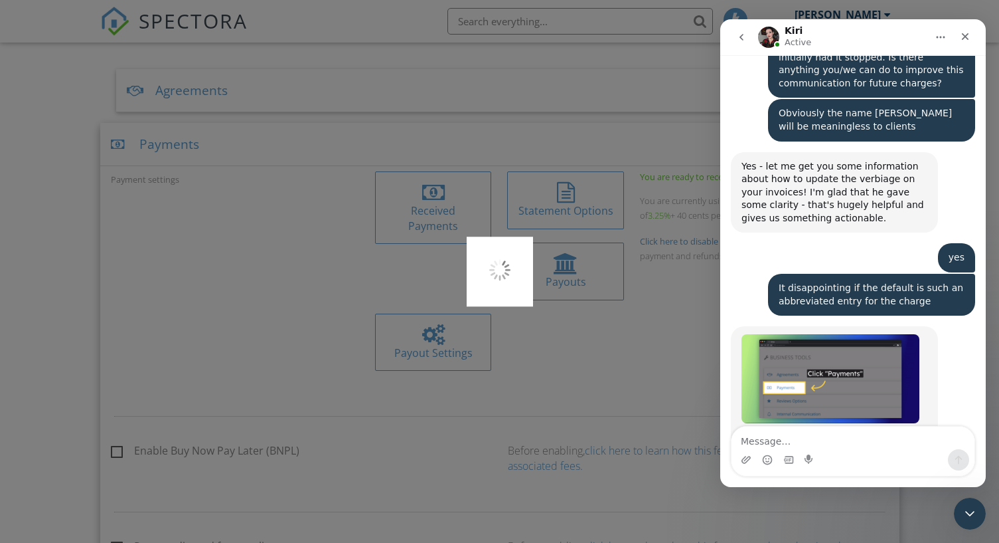
type input "WWWSPECTRA"
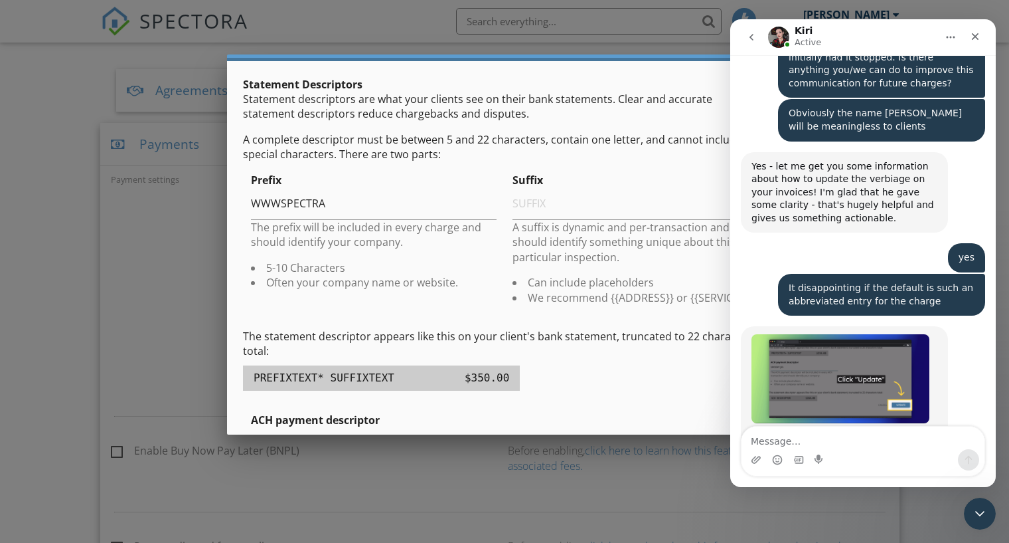
scroll to position [111, 0]
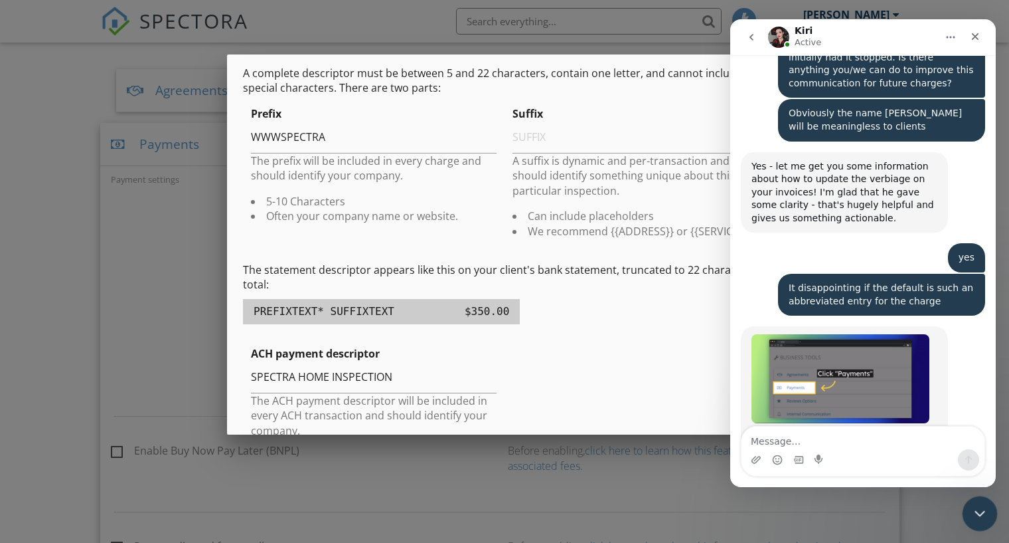
click at [970, 503] on icon "Close Intercom Messenger" at bounding box center [978, 511] width 16 height 16
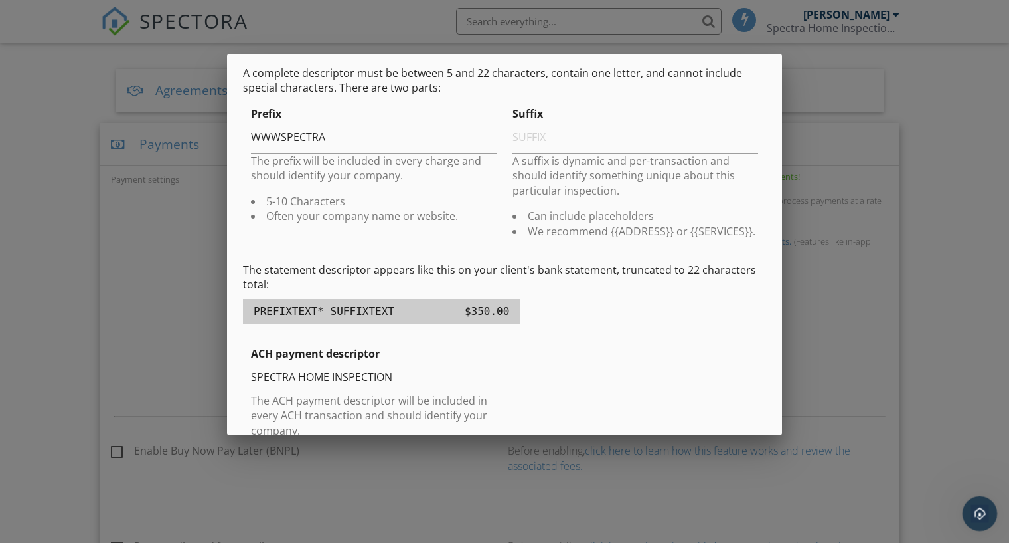
scroll to position [2859, 0]
click at [972, 505] on icon "Open Intercom Messenger" at bounding box center [979, 512] width 22 height 22
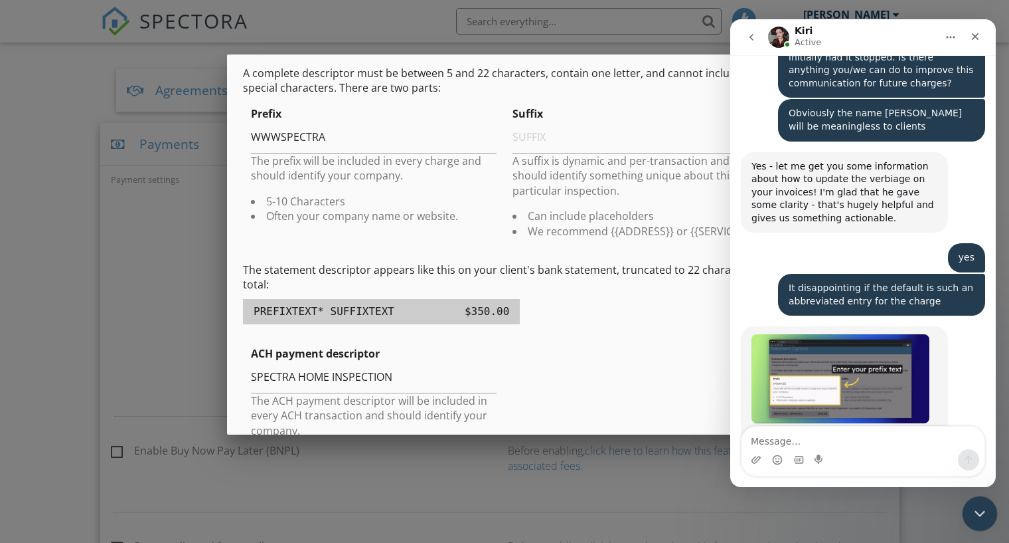
click at [968, 507] on div "Close Intercom Messenger" at bounding box center [978, 511] width 32 height 32
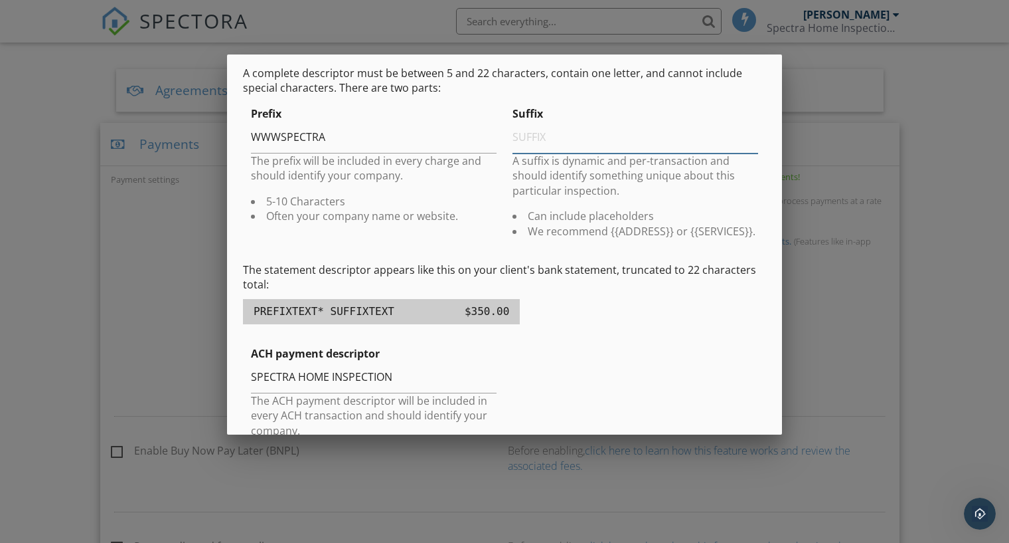
click at [566, 145] on input "text" at bounding box center [636, 137] width 246 height 33
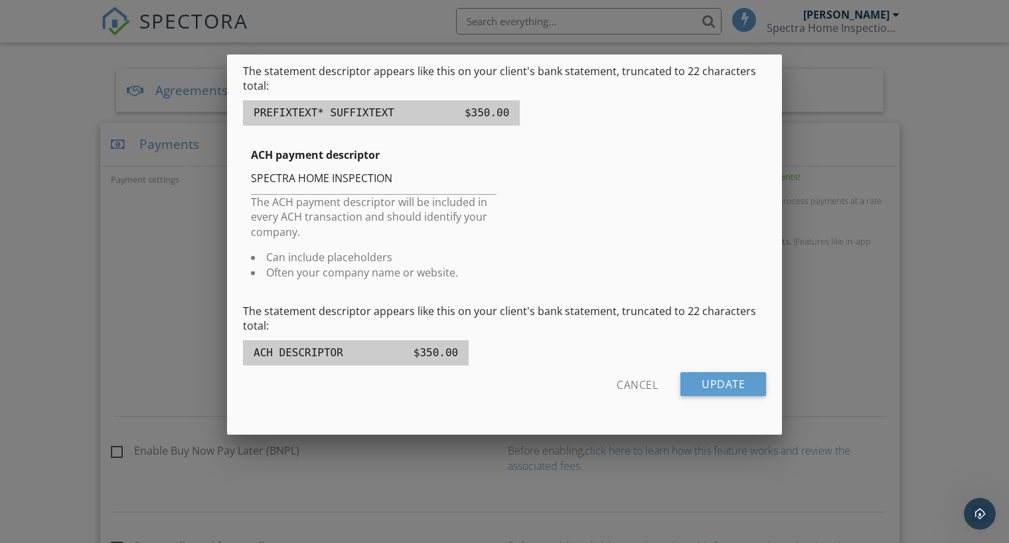
scroll to position [310, 0]
type input "{{SERVICES}}"
drag, startPoint x: 721, startPoint y: 377, endPoint x: 663, endPoint y: 350, distance: 63.6
click at [721, 376] on input "Update" at bounding box center [724, 383] width 86 height 24
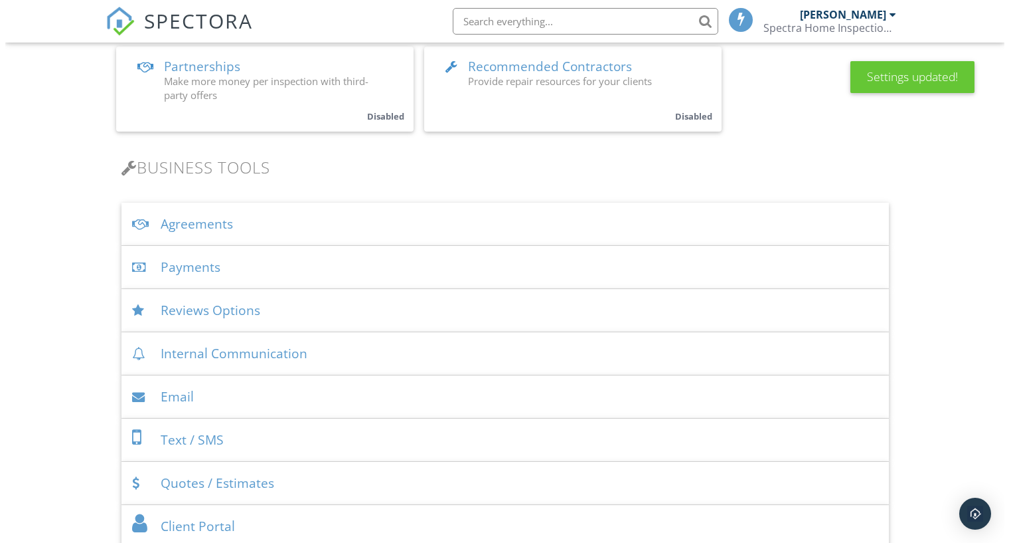
scroll to position [332, 0]
click at [250, 270] on div "Payments" at bounding box center [500, 266] width 768 height 43
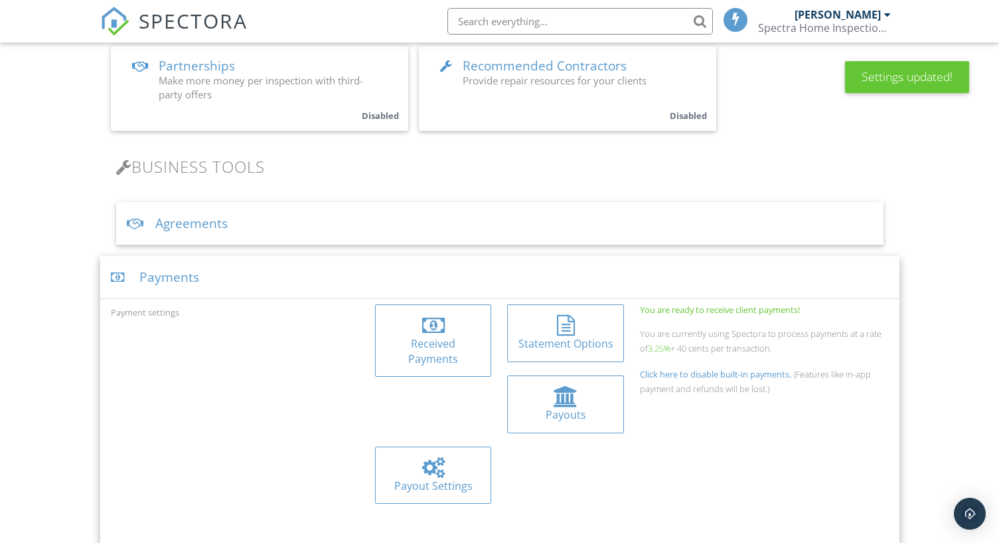
click at [570, 334] on div at bounding box center [566, 325] width 18 height 21
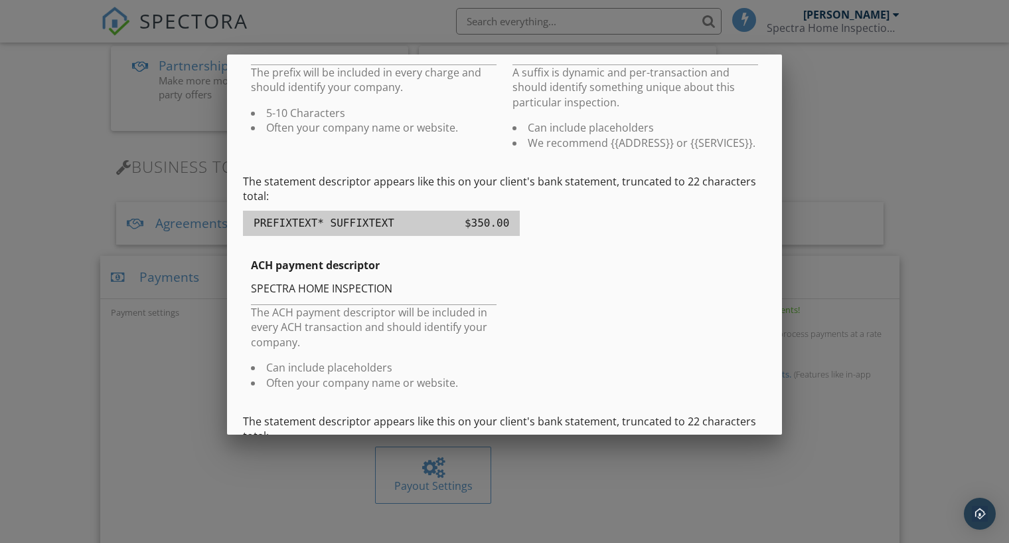
scroll to position [266, 0]
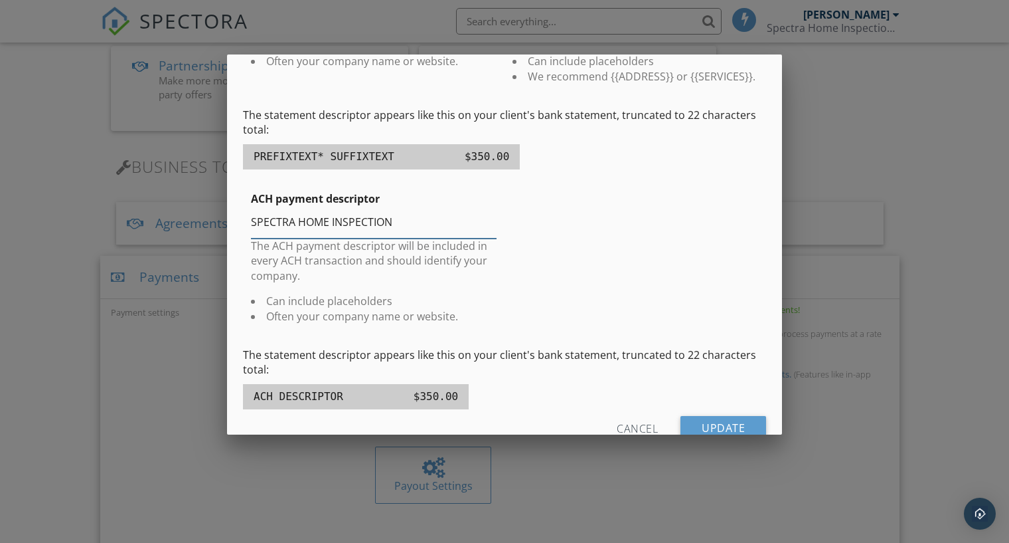
click at [416, 232] on input "SPECTRA HOME INSPECTION" at bounding box center [374, 222] width 246 height 33
click at [578, 239] on div "ACH payment descriptor SPECTRA HOME INSPECTION The ACH payment descriptor will …" at bounding box center [504, 262] width 523 height 143
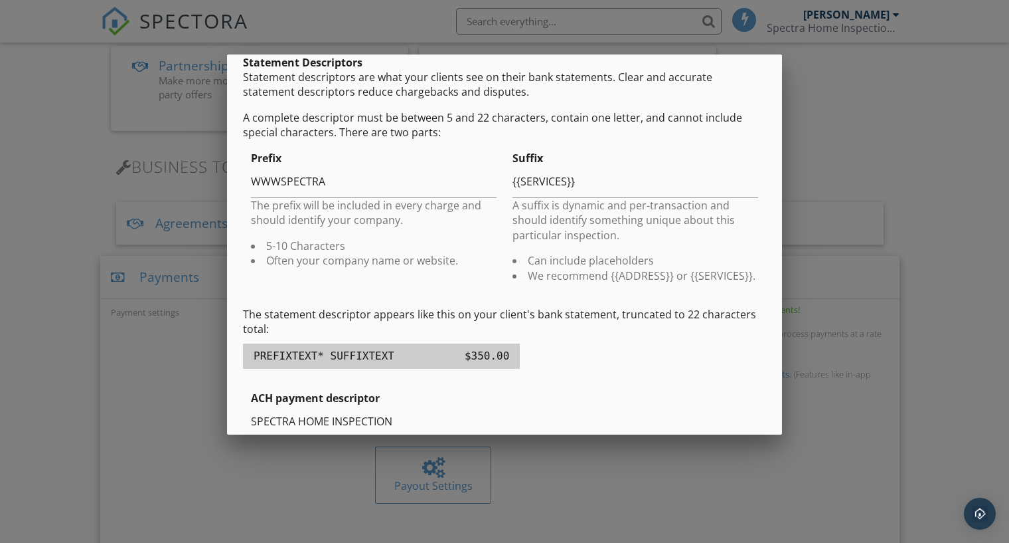
scroll to position [0, 0]
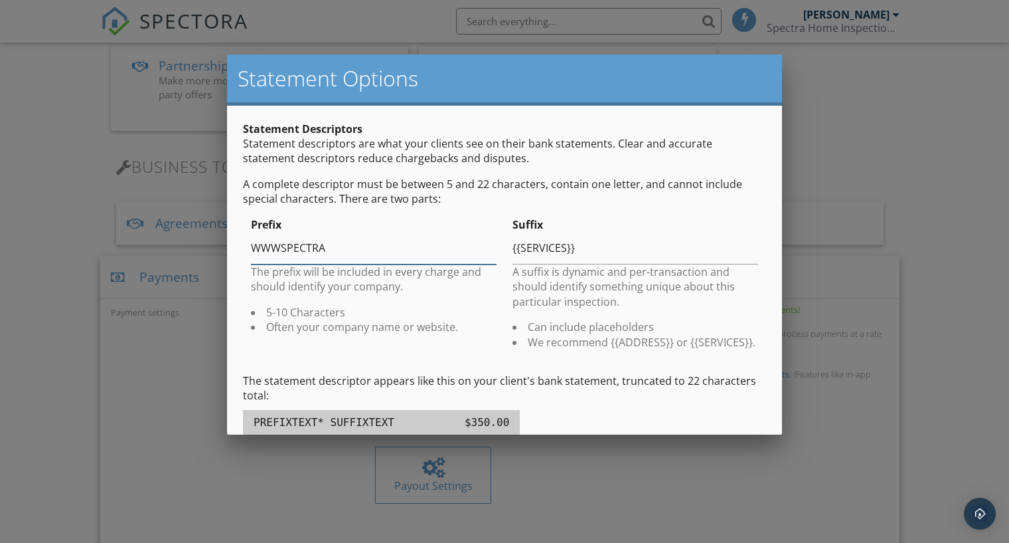
drag, startPoint x: 341, startPoint y: 248, endPoint x: 236, endPoint y: 254, distance: 105.1
click at [236, 254] on div "Statement Descriptors Statement descriptors are what your clients see on their …" at bounding box center [504, 425] width 555 height 639
type input "S"
type input "1"
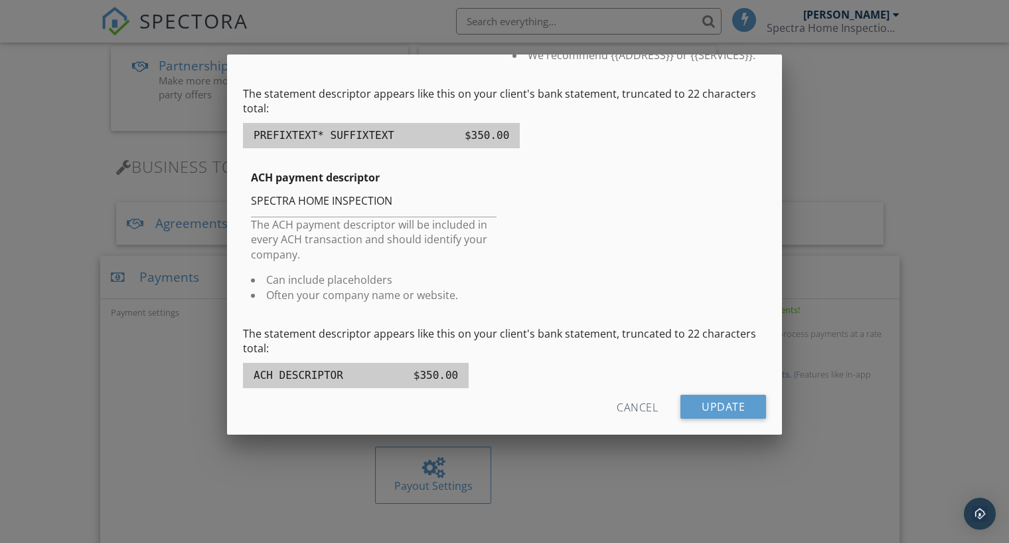
scroll to position [310, 0]
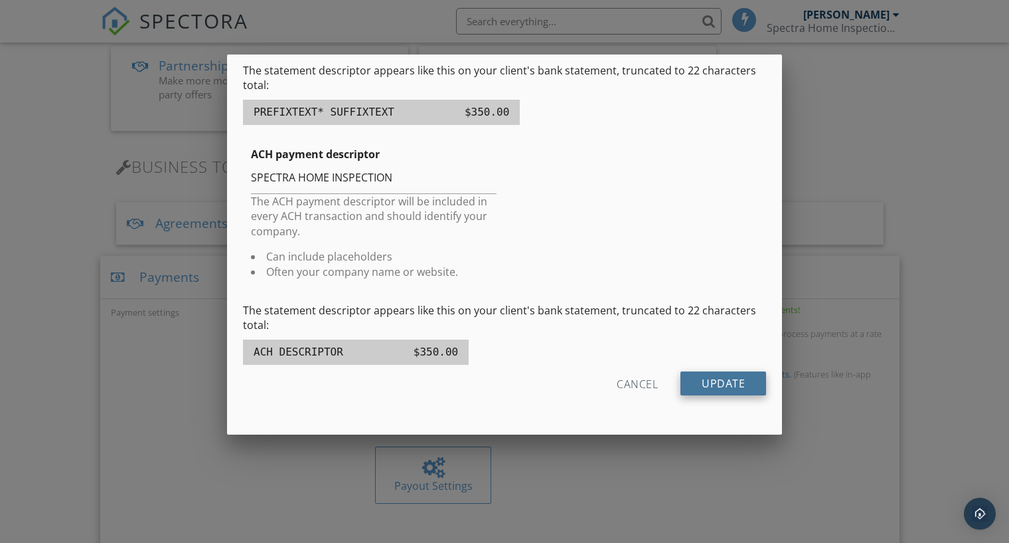
type input "SPEC INSP"
click at [725, 381] on input "Update" at bounding box center [724, 383] width 86 height 24
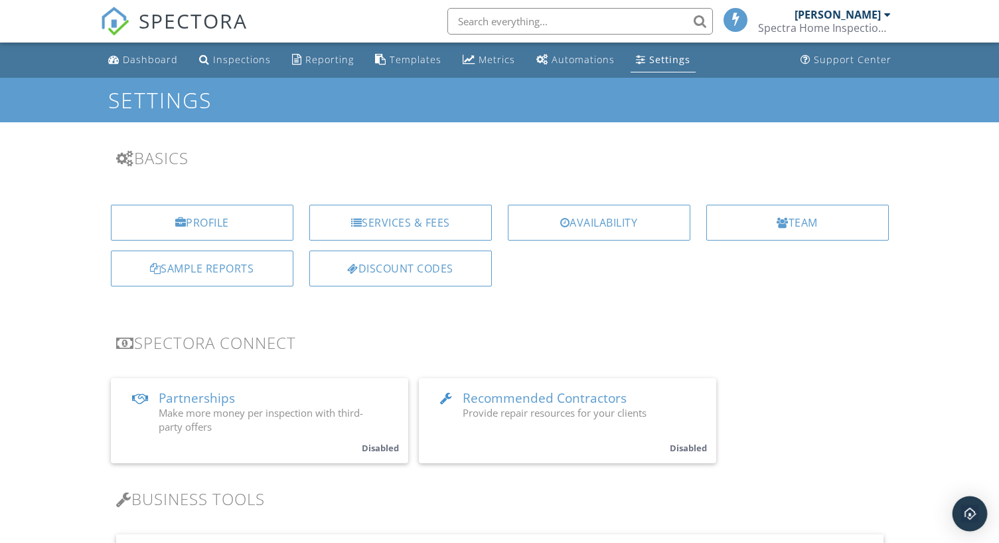
click at [963, 516] on img "Open Intercom Messenger" at bounding box center [970, 513] width 17 height 17
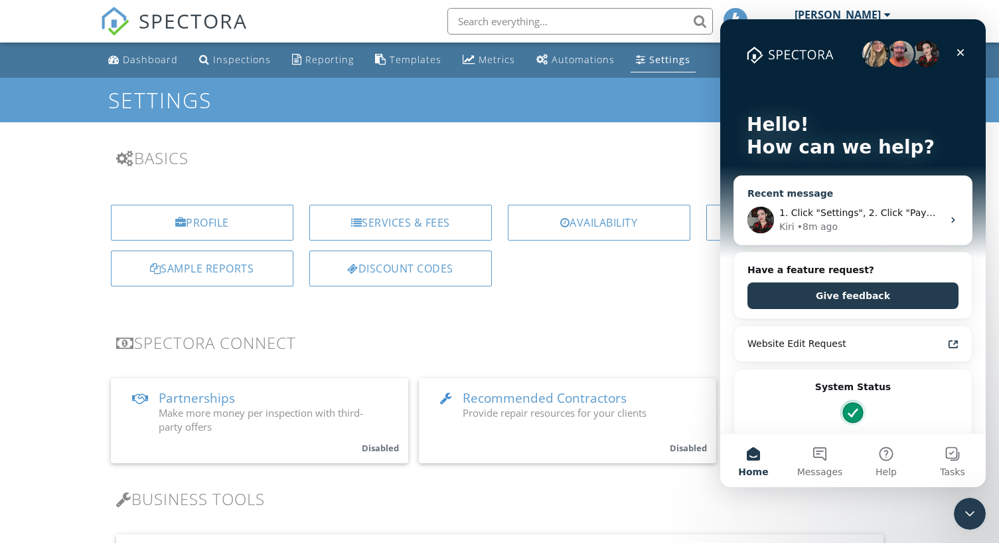
click at [847, 195] on div "1. Click "Settings", 2. Click "Payments", 3. Click "Statement Options", 4. Ente…" at bounding box center [853, 219] width 238 height 49
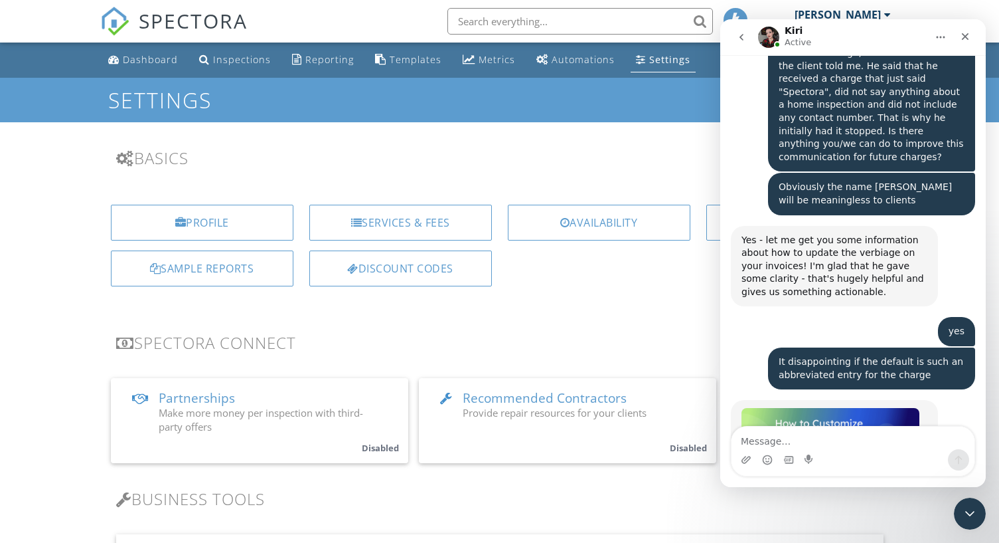
scroll to position [2859, 0]
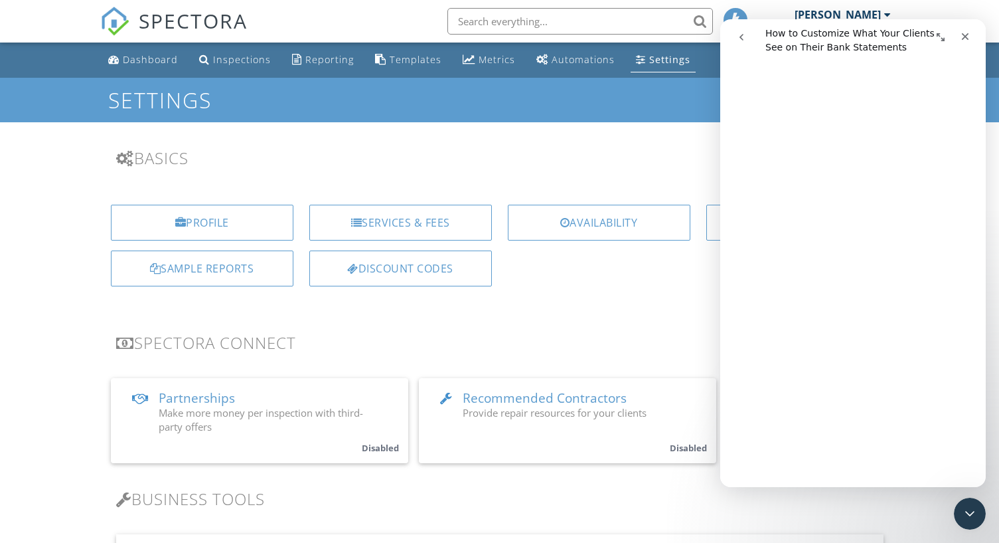
scroll to position [0, 0]
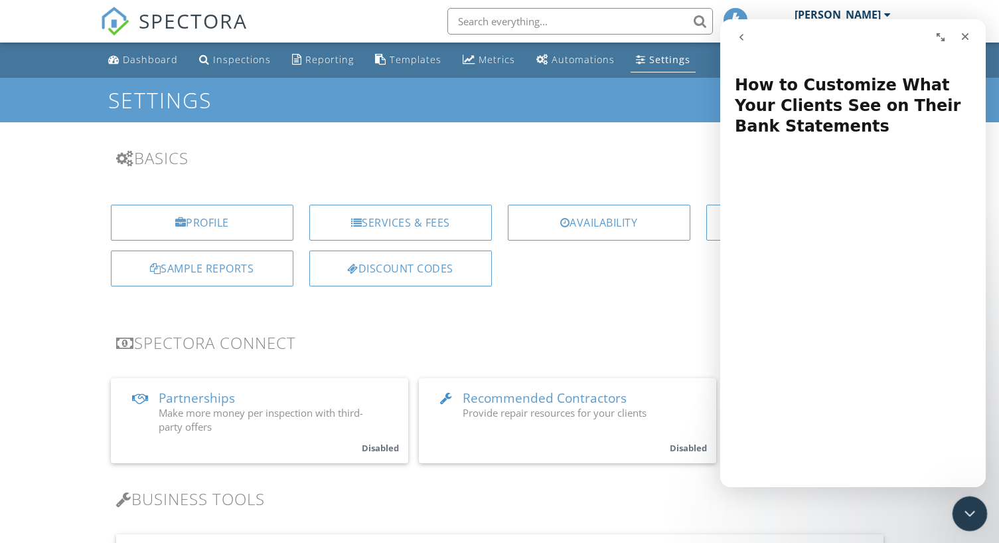
click at [978, 508] on div "Close Intercom Messenger" at bounding box center [968, 511] width 32 height 32
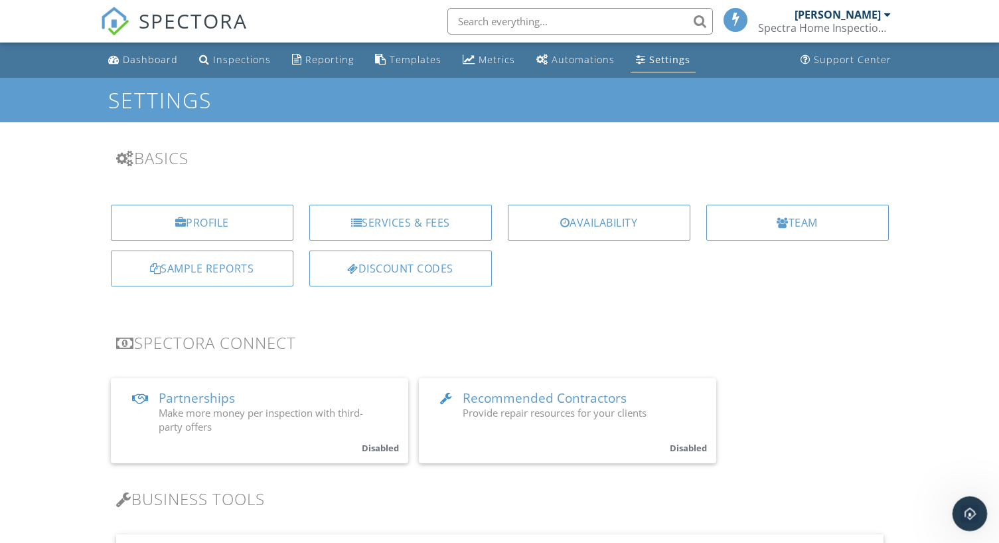
click at [972, 509] on icon "Open Intercom Messenger" at bounding box center [969, 512] width 22 height 22
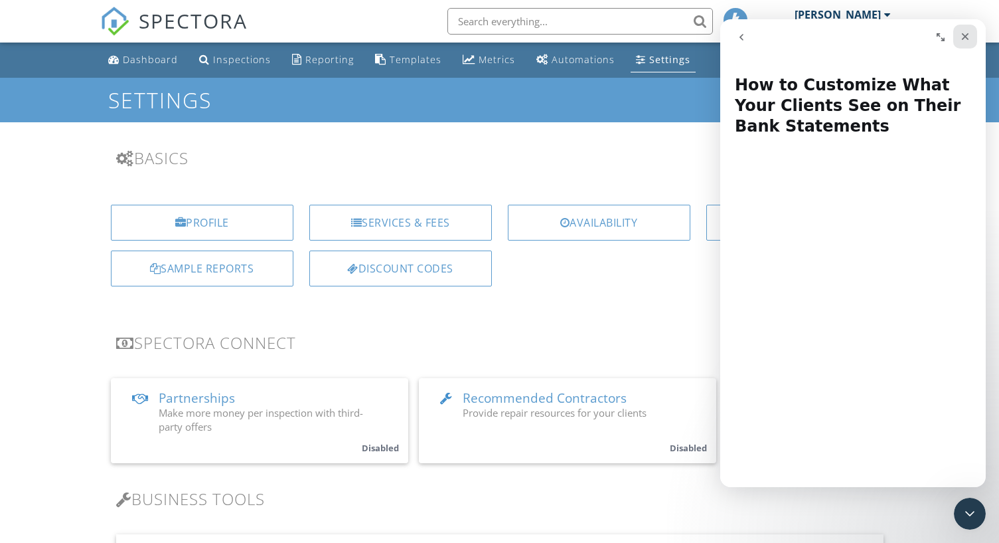
click at [966, 37] on icon "Close" at bounding box center [965, 36] width 7 height 7
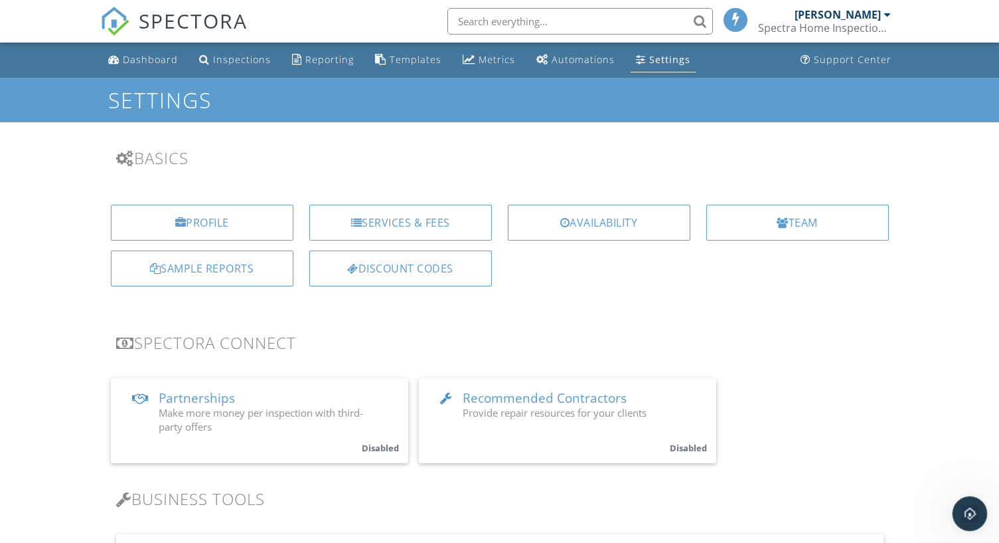
click at [967, 509] on icon "Open Intercom Messenger" at bounding box center [969, 512] width 22 height 22
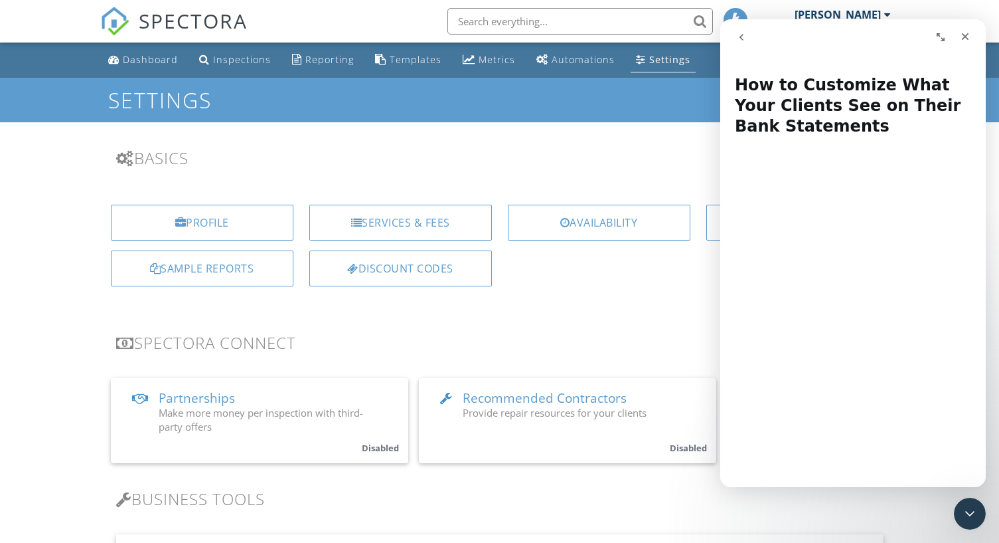
click at [740, 37] on icon "go back" at bounding box center [742, 37] width 4 height 7
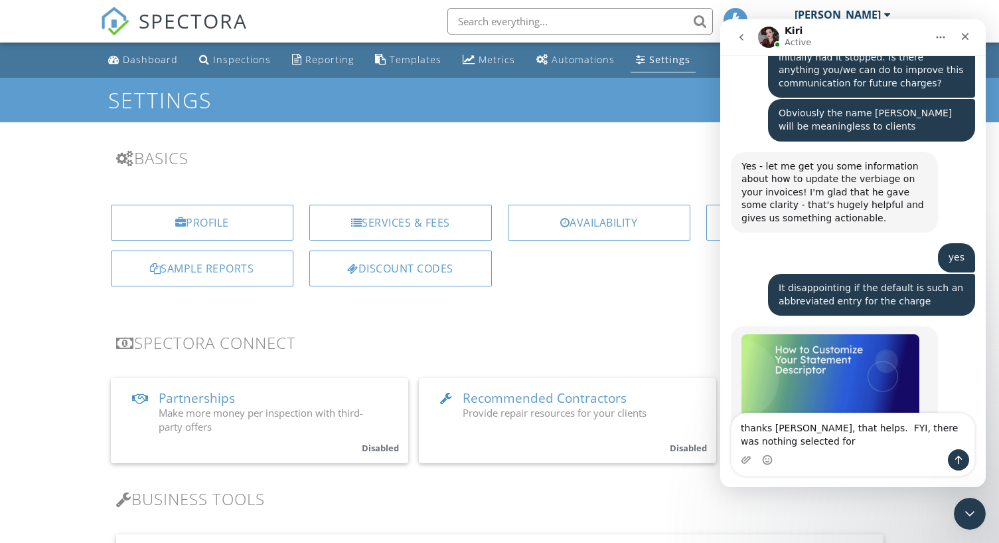
scroll to position [2872, 0]
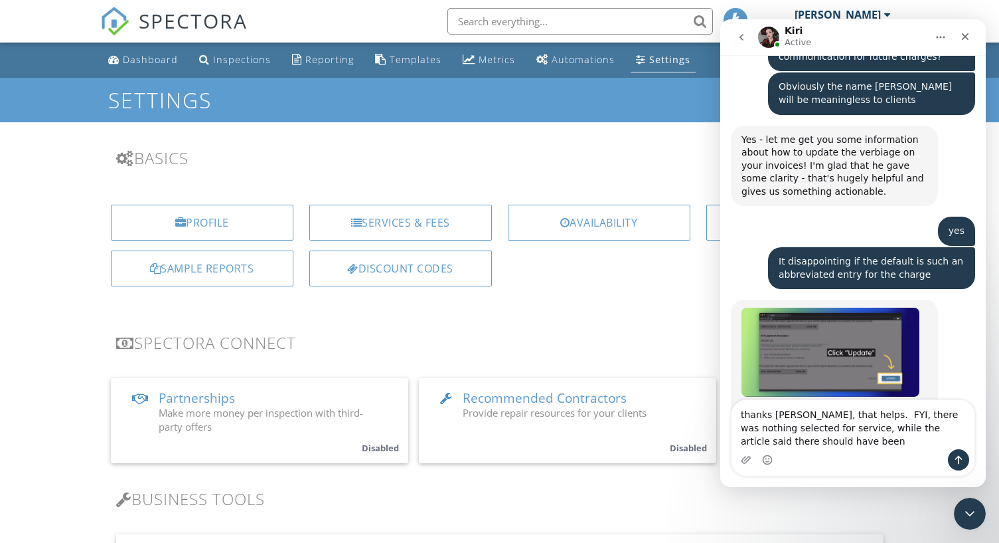
type textarea "thanks [PERSON_NAME], that helps. FYI, there was nothing selected for service, …"
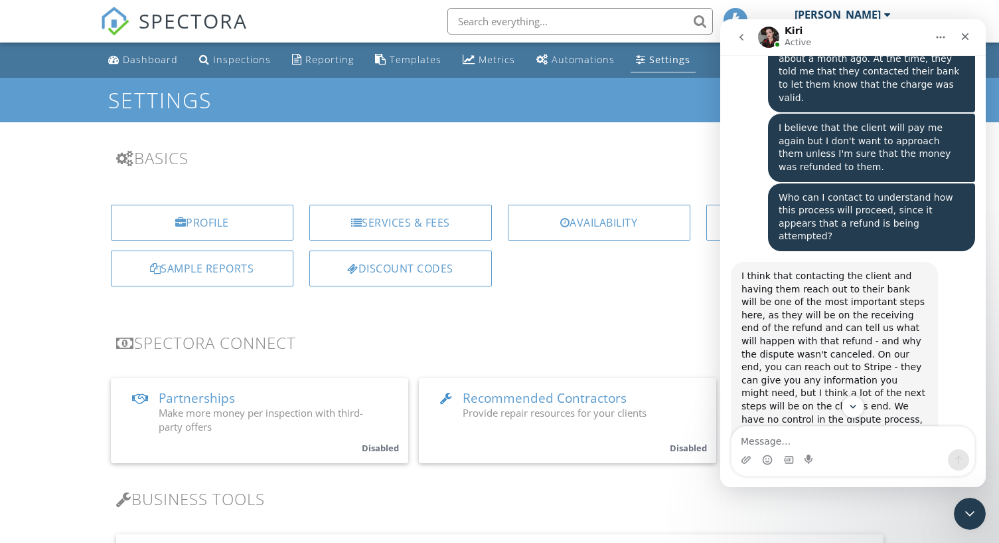
scroll to position [2061, 0]
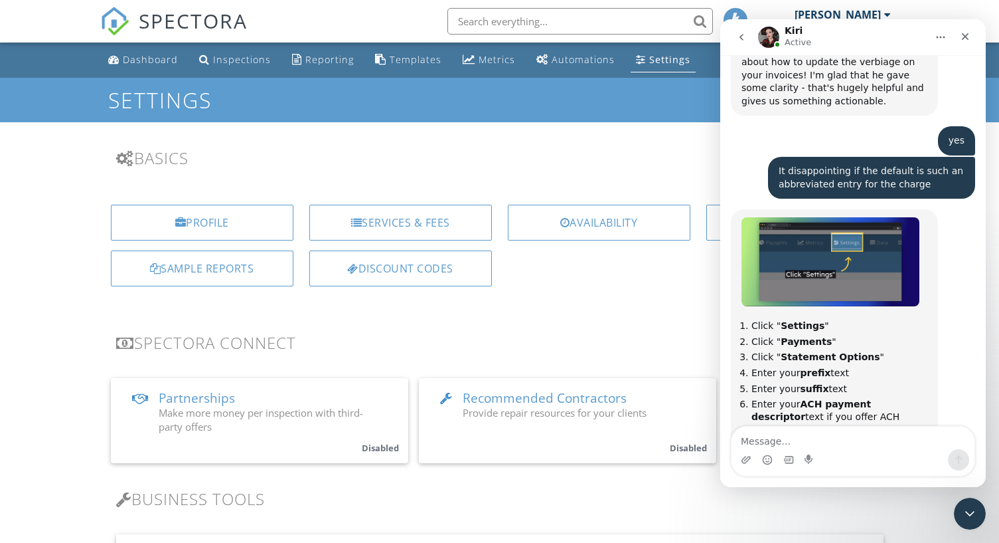
scroll to position [3017, 0]
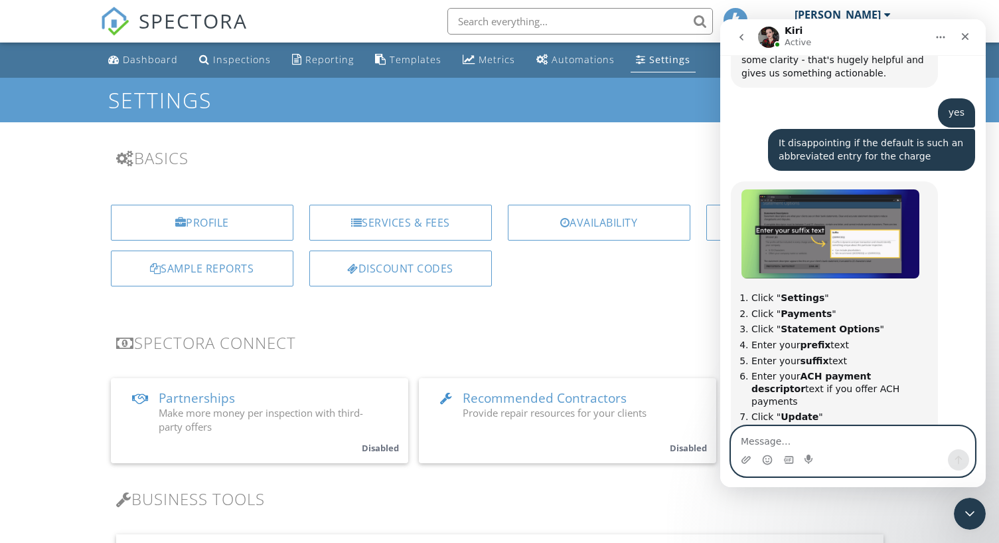
click at [814, 434] on textarea "Message…" at bounding box center [853, 437] width 243 height 23
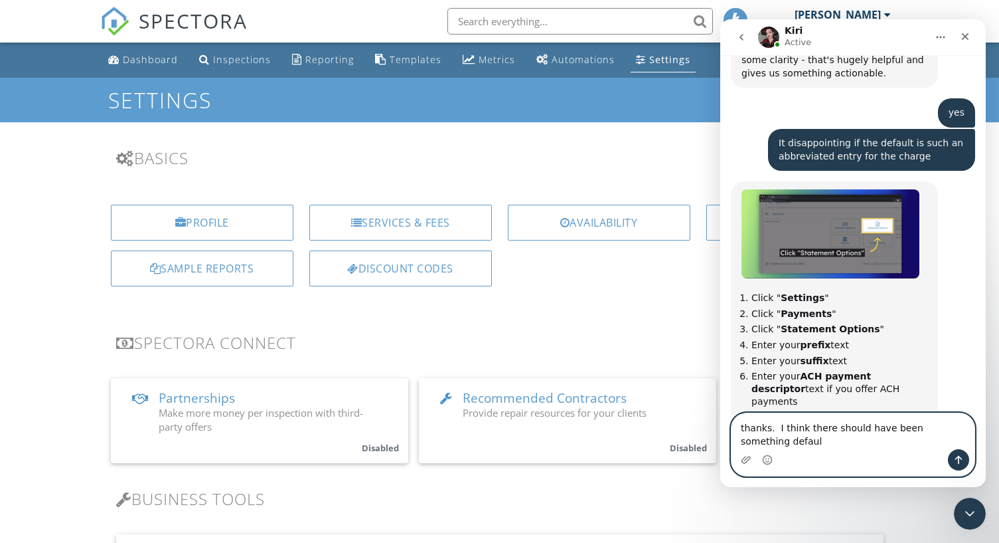
scroll to position [3030, 0]
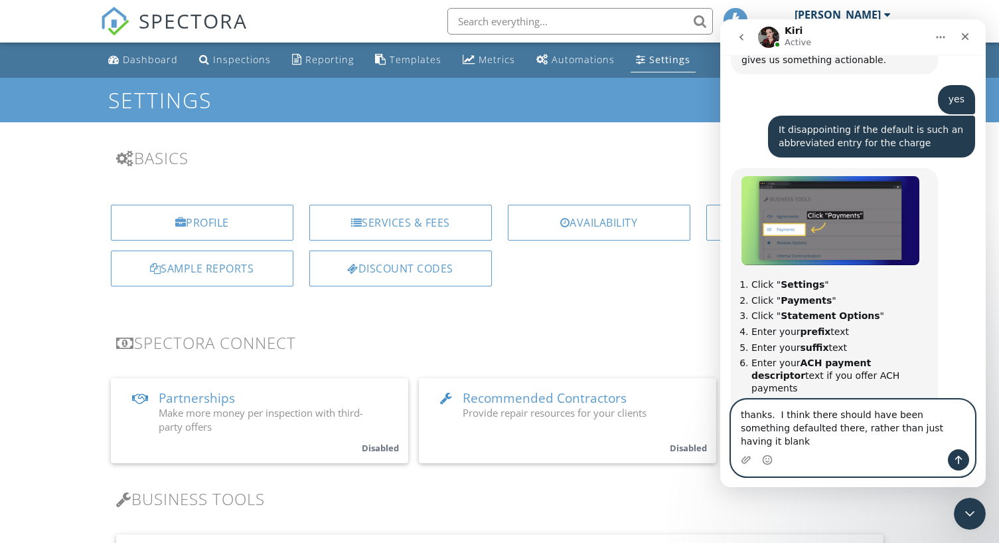
type textarea "thanks. I think there should have been something defaulted there, rather than j…"
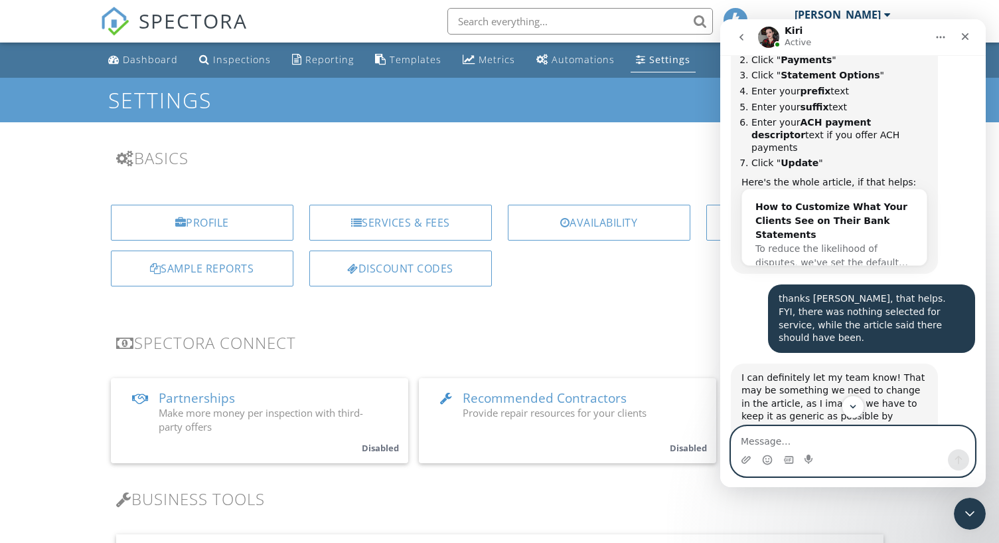
scroll to position [3357, 0]
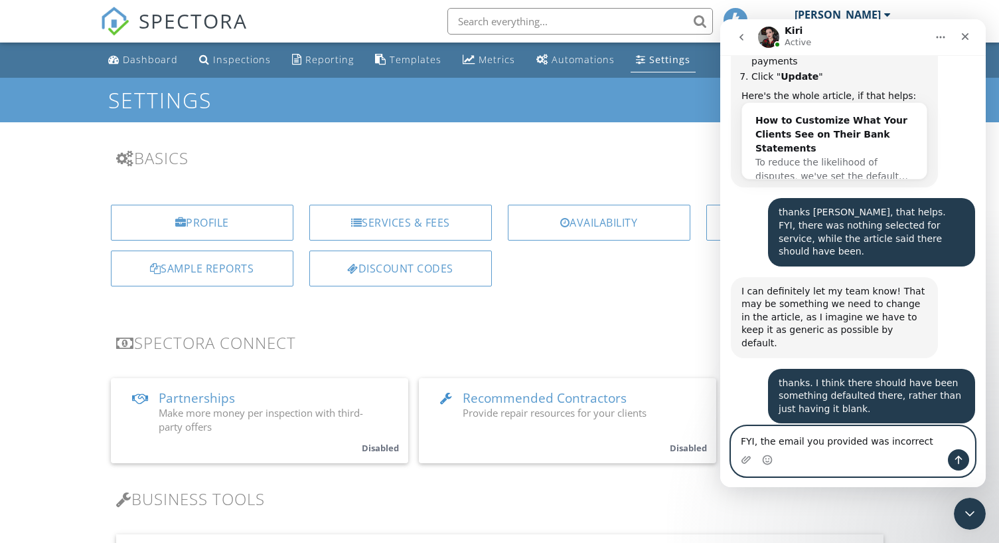
click at [857, 440] on textarea "FYI, the email you provided was incorrect" at bounding box center [853, 437] width 243 height 23
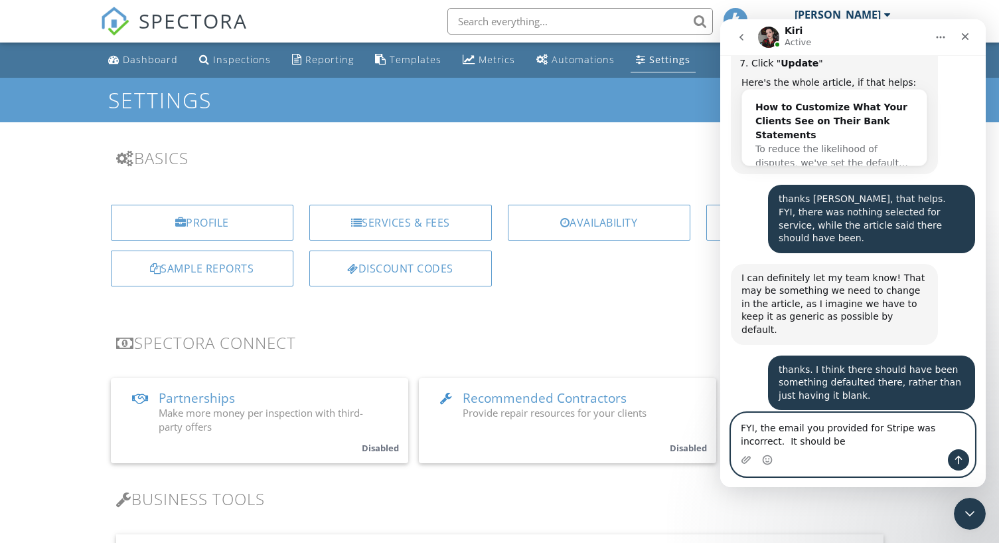
drag, startPoint x: 895, startPoint y: 427, endPoint x: 920, endPoint y: 469, distance: 48.9
click at [920, 469] on div "FYI, the email you provided for Stripe was incorrect. It should be FYI, the ema…" at bounding box center [853, 444] width 243 height 62
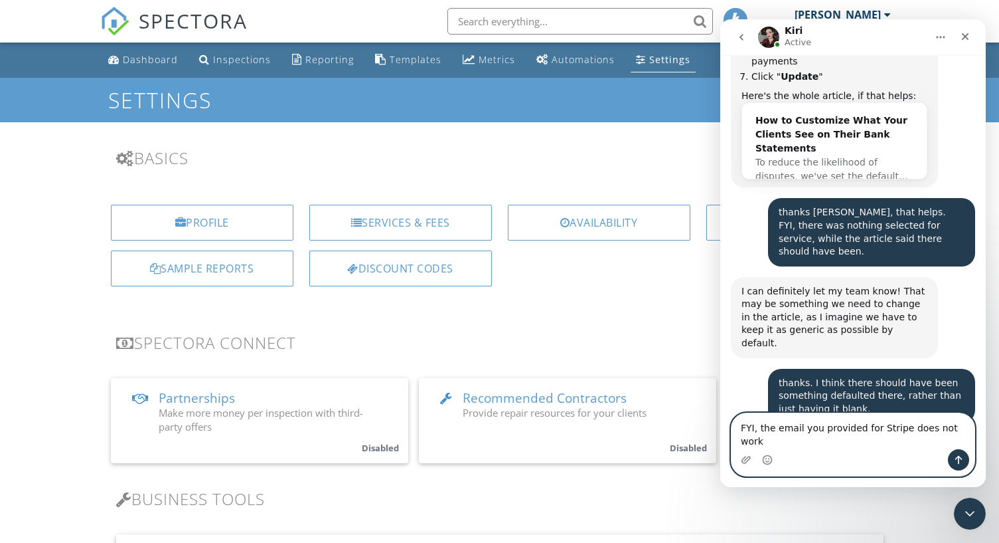
type textarea "FYI, the email you provided for Stripe does not work"
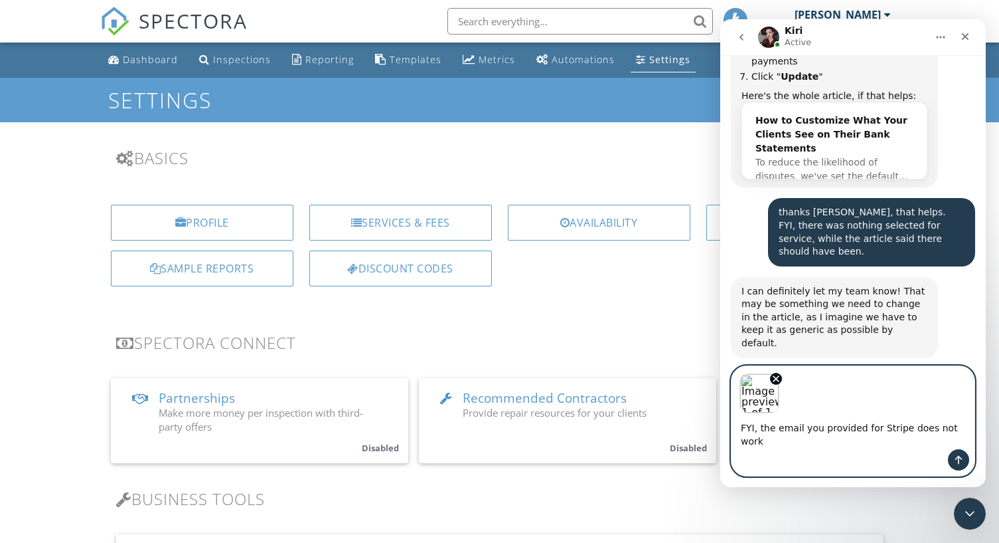
scroll to position [3404, 0]
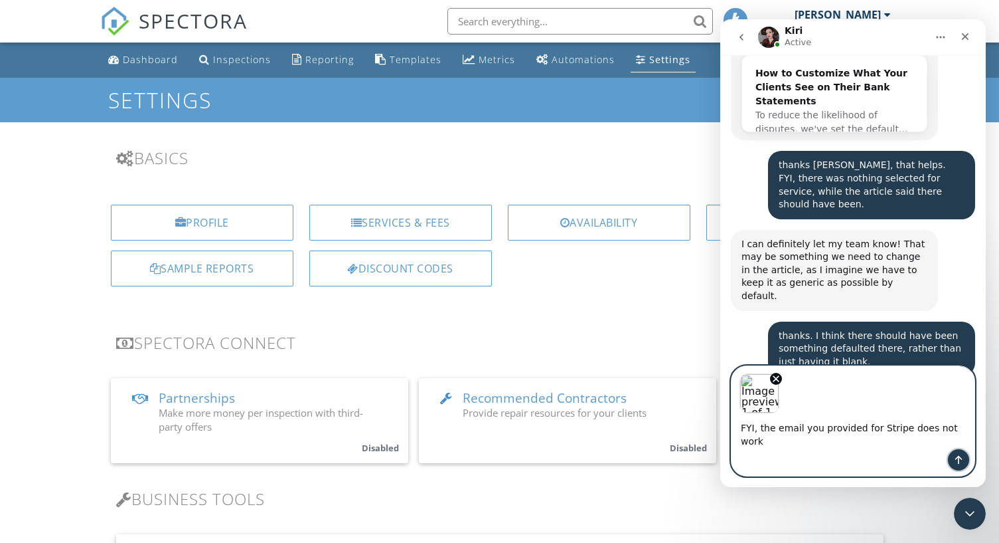
click at [960, 461] on icon "Send a message…" at bounding box center [959, 459] width 11 height 11
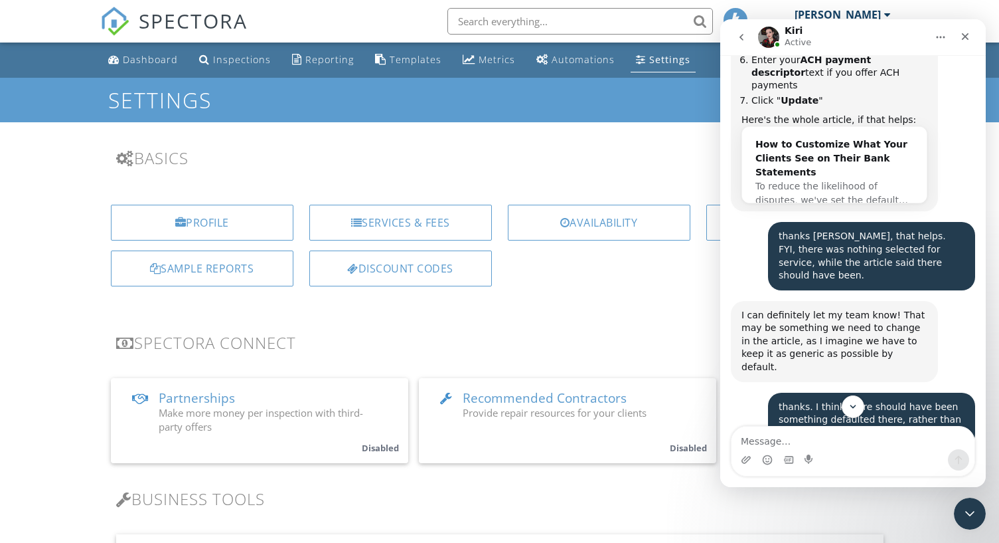
scroll to position [3467, 0]
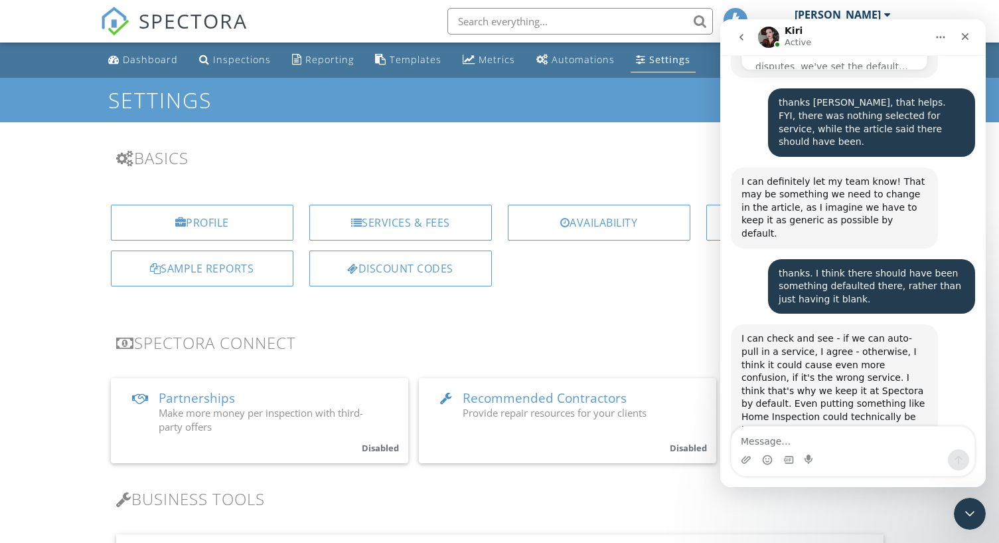
click at [881, 446] on textarea "Message…" at bounding box center [853, 437] width 243 height 23
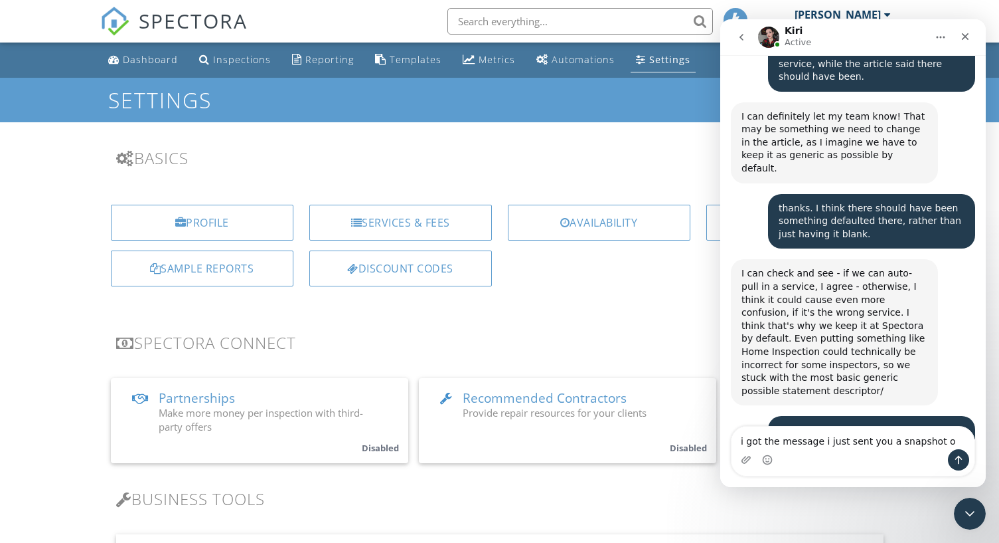
type textarea "i got the message i just sent you a snapshot on"
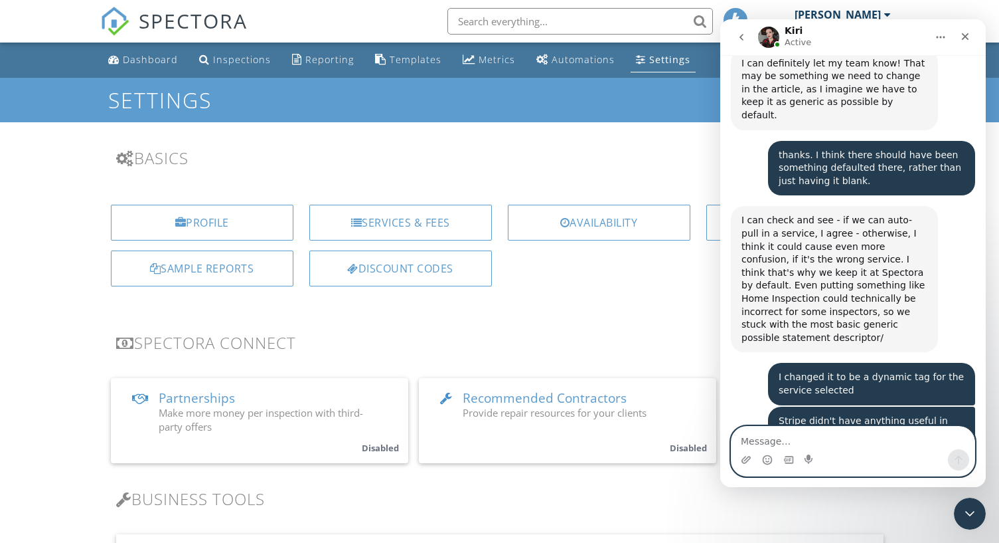
click at [842, 442] on textarea "Message…" at bounding box center [853, 437] width 243 height 23
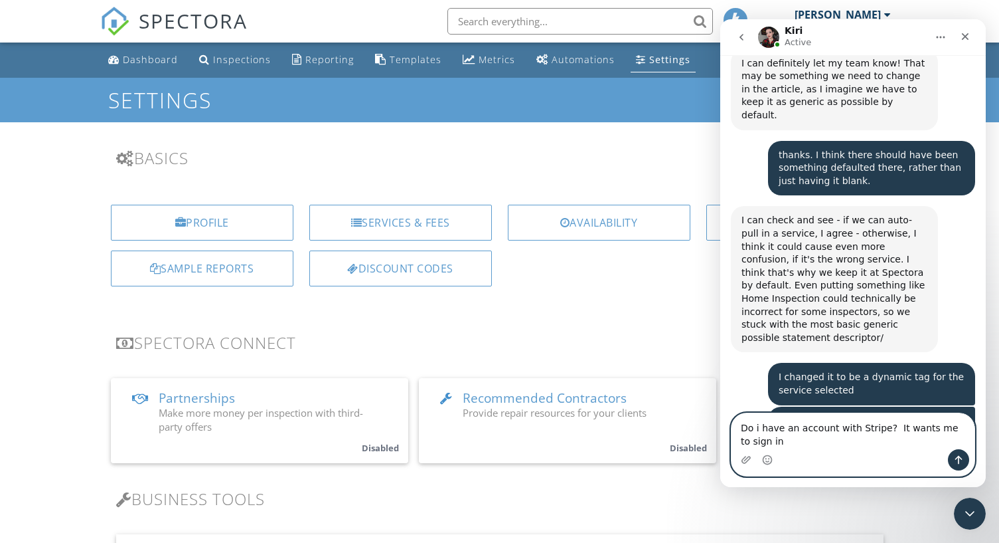
scroll to position [3598, 0]
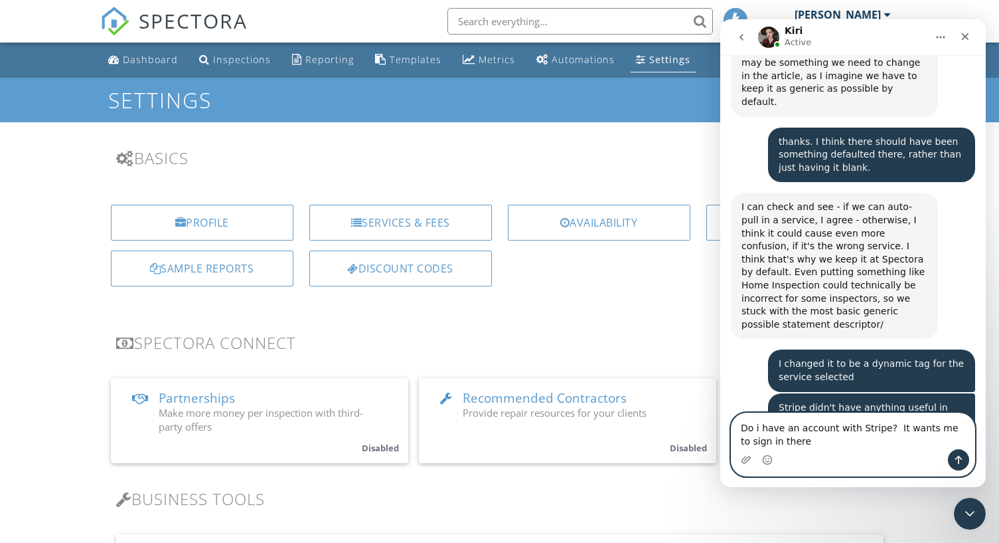
type textarea "Do i have an account with Stripe? It wants me to sign in there."
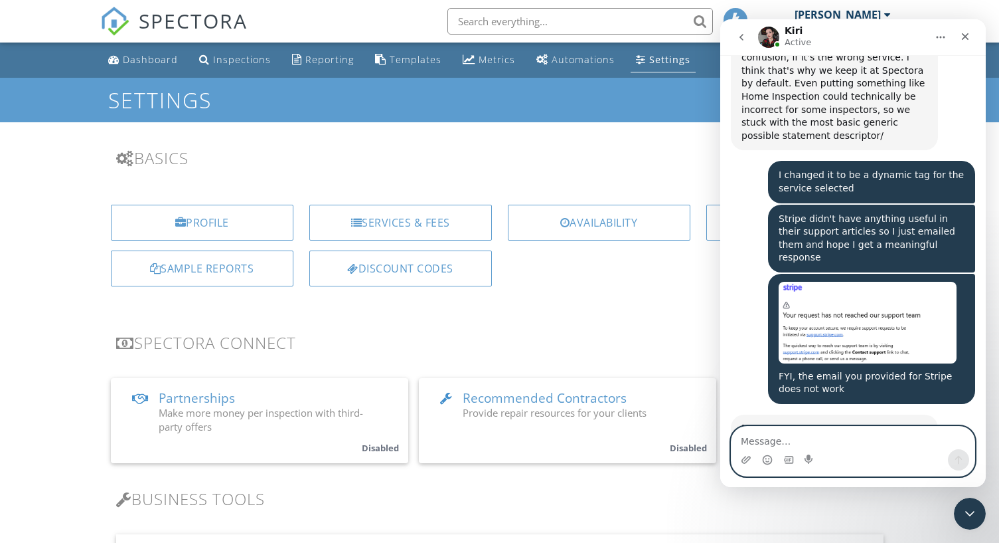
scroll to position [3791, 0]
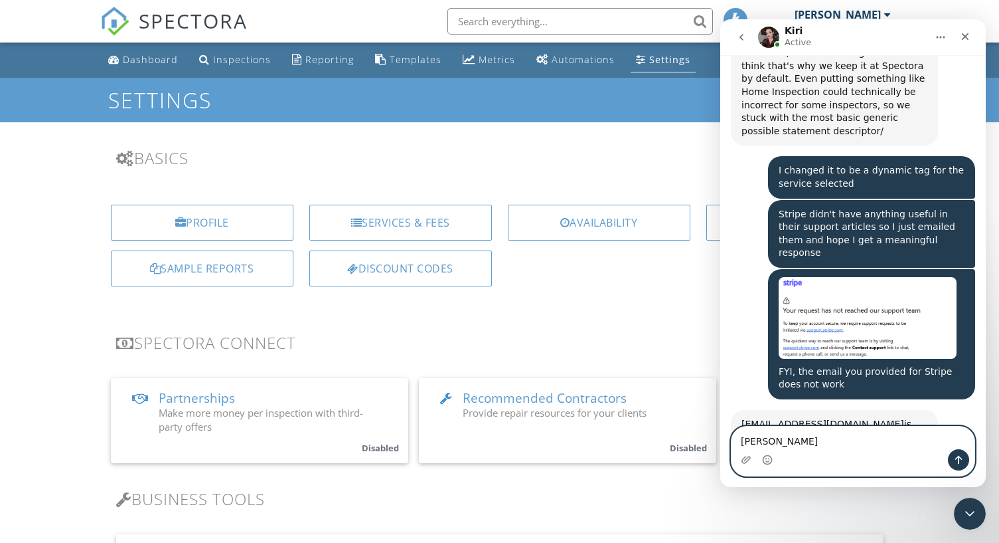
type textarea "gotcha"
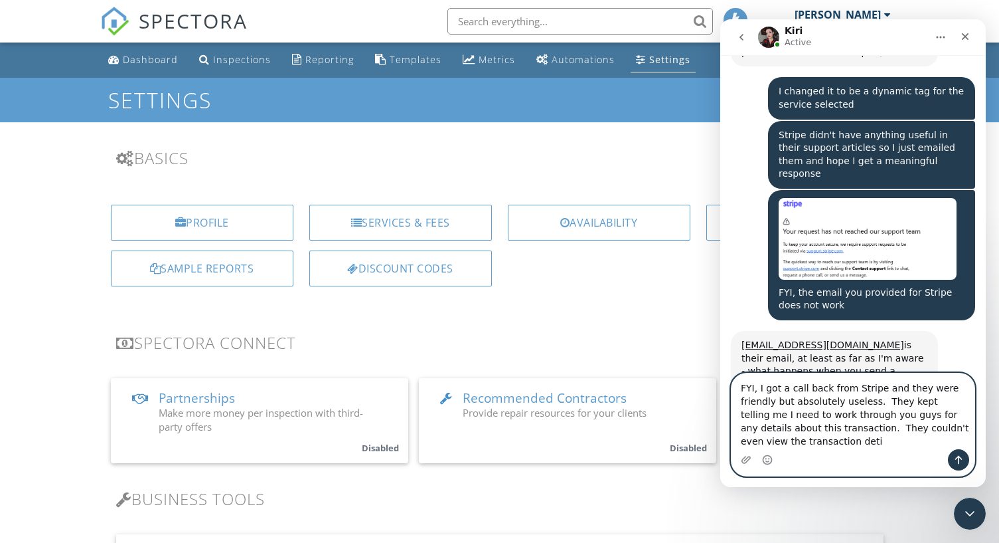
scroll to position [3884, 0]
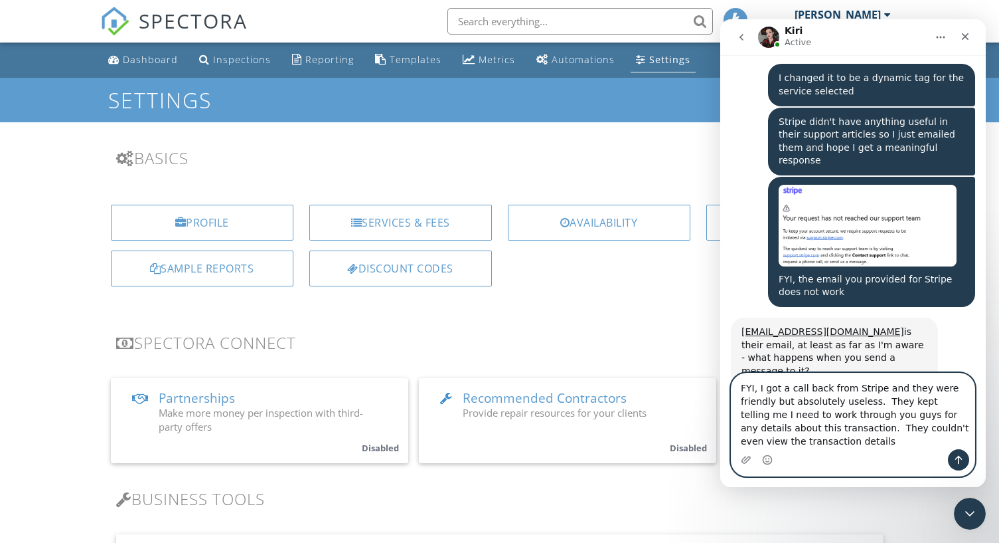
type textarea "FYI, I got a call back from Stripe and they were friendly but absolutely useles…"
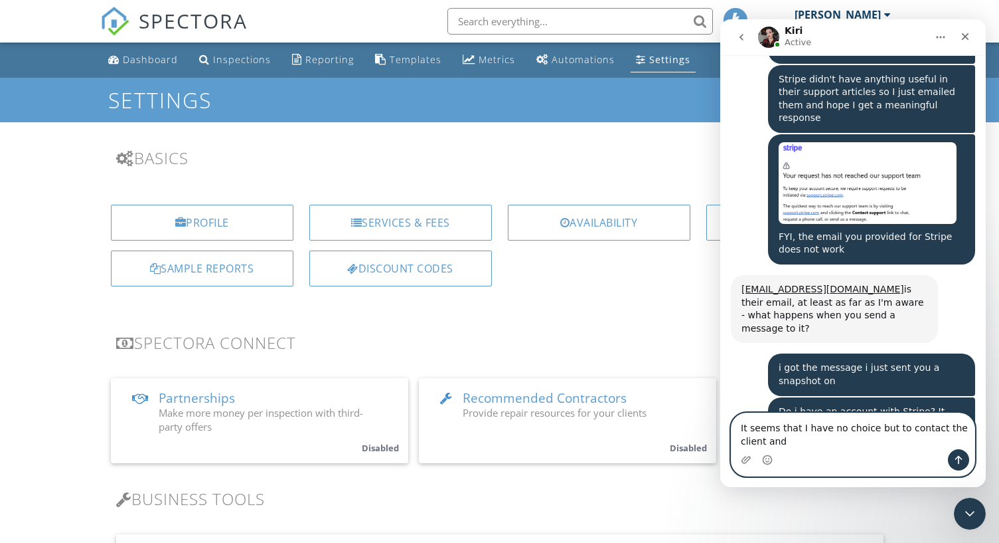
scroll to position [3939, 0]
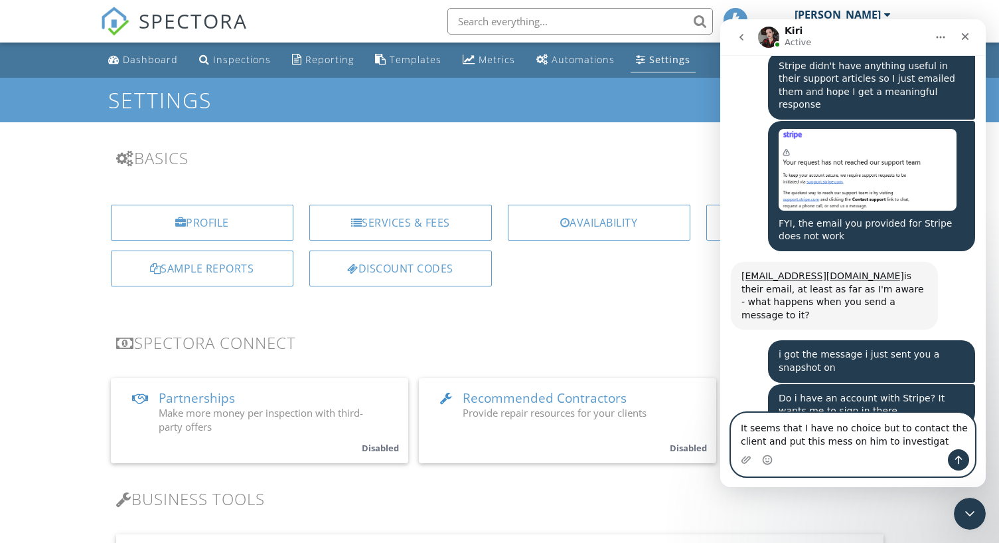
type textarea "It seems that I have no choice but to contact the client and put this mess on h…"
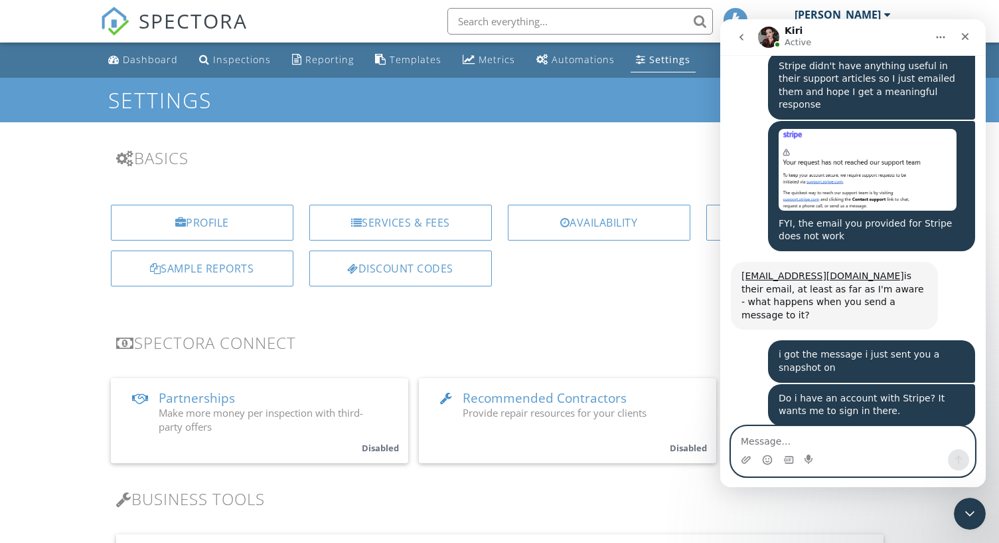
scroll to position [3983, 0]
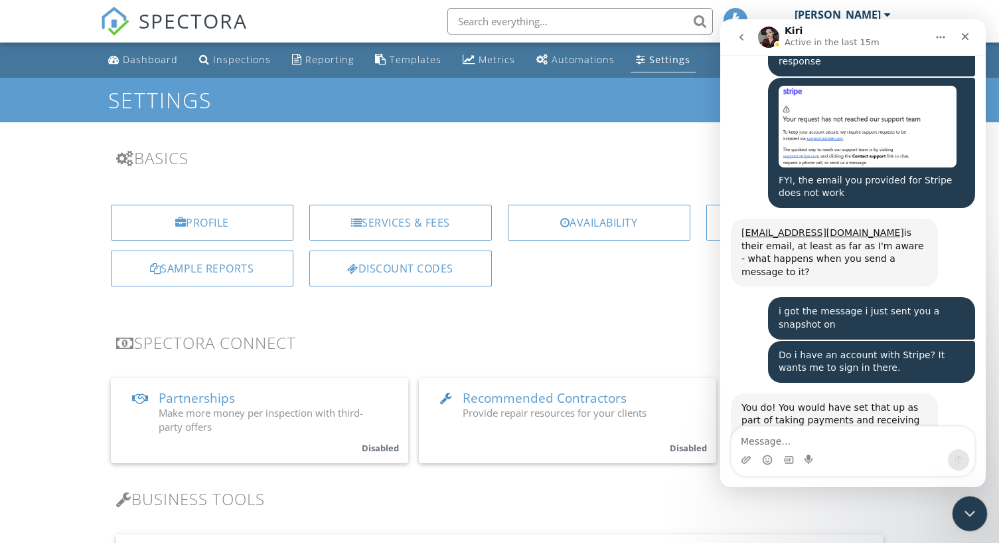
click at [972, 513] on icon "Close Intercom Messenger" at bounding box center [968, 511] width 16 height 16
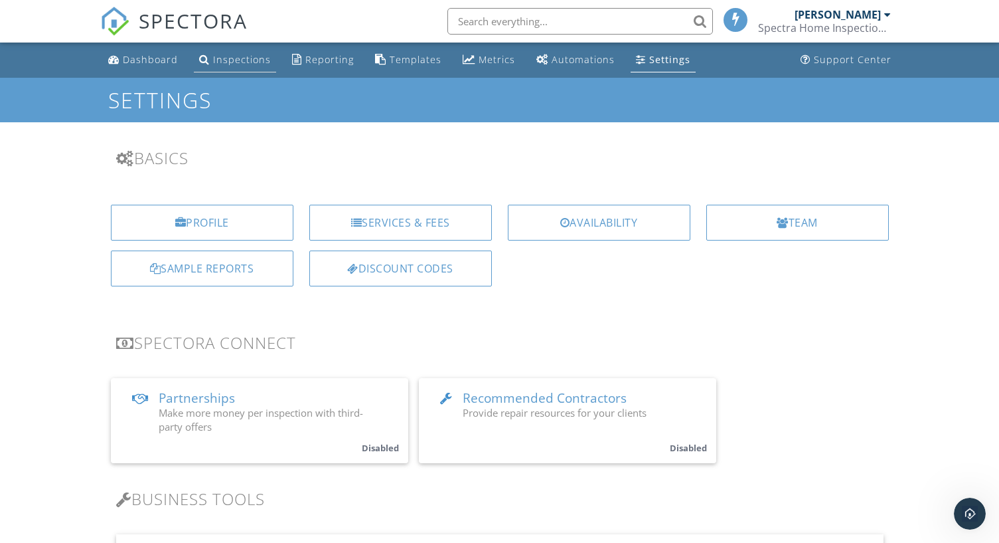
click at [244, 56] on div "Inspections" at bounding box center [242, 59] width 58 height 13
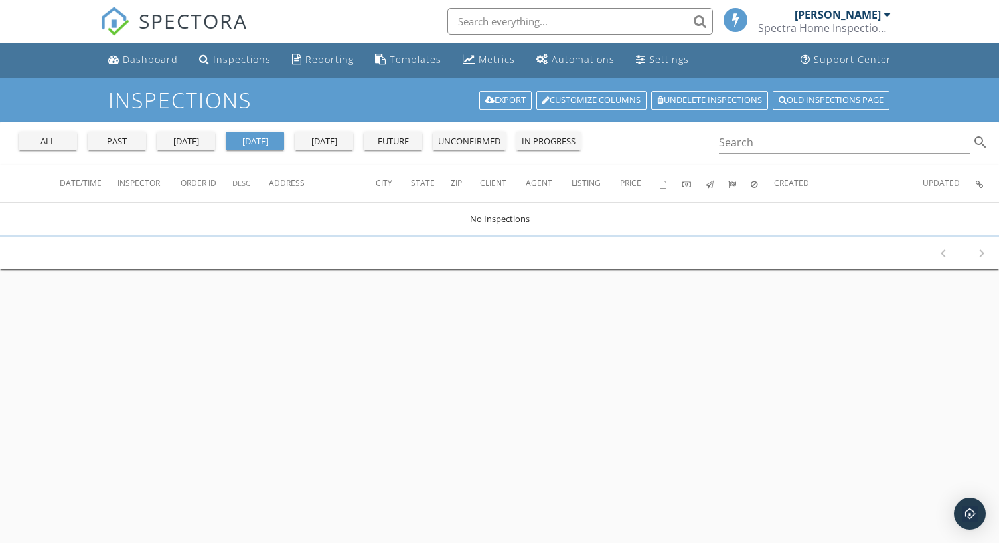
click at [171, 58] on div "Dashboard" at bounding box center [150, 59] width 55 height 13
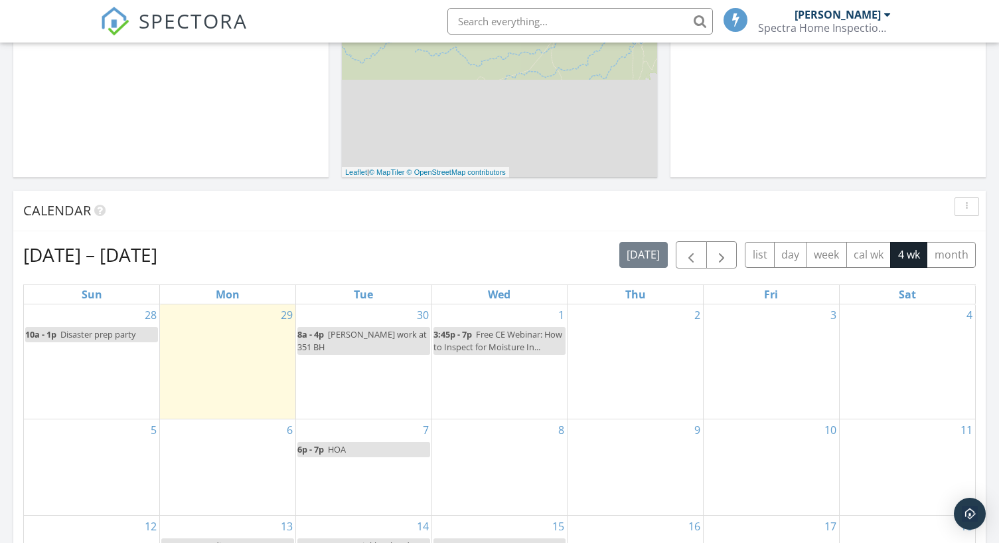
scroll to position [398, 0]
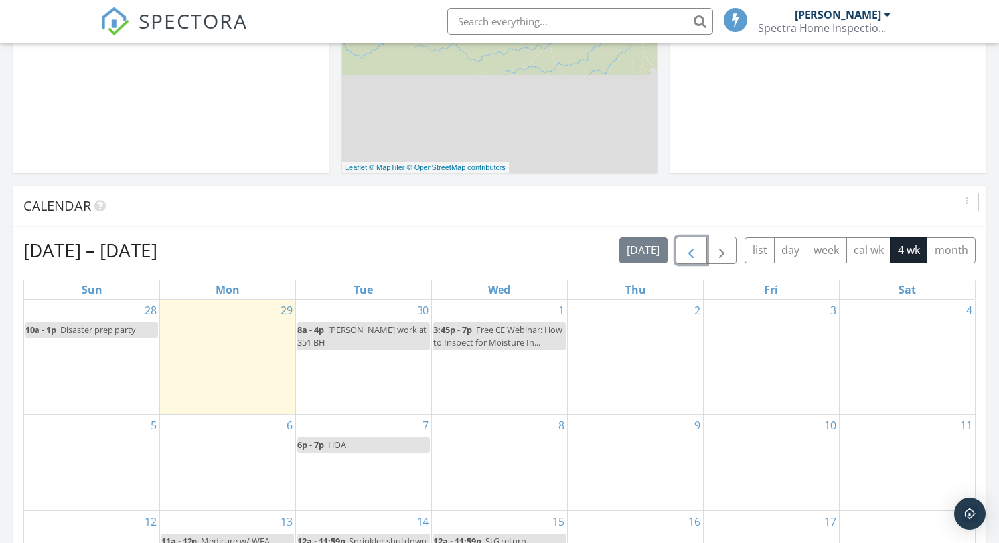
click at [689, 250] on span "button" at bounding box center [691, 250] width 16 height 16
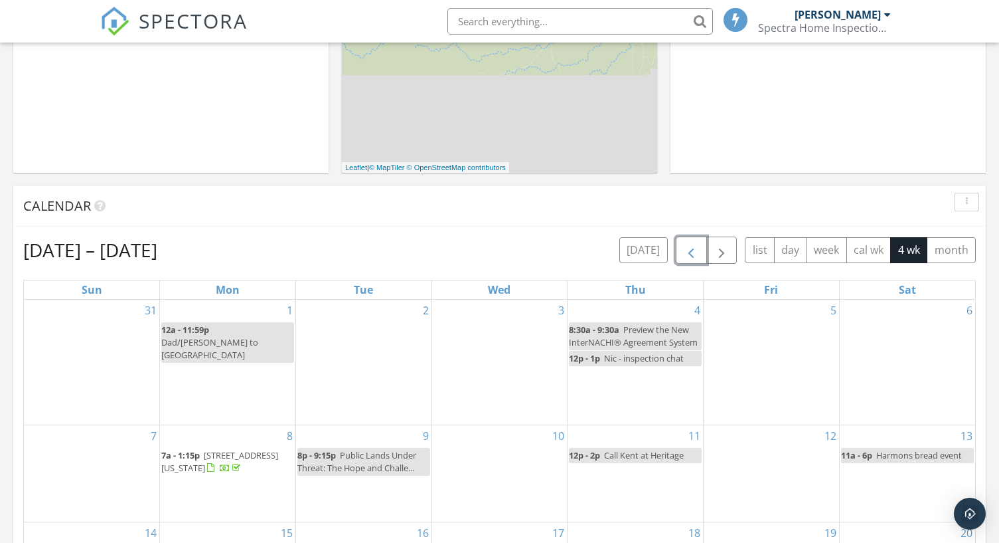
click at [690, 252] on span "button" at bounding box center [691, 250] width 16 height 16
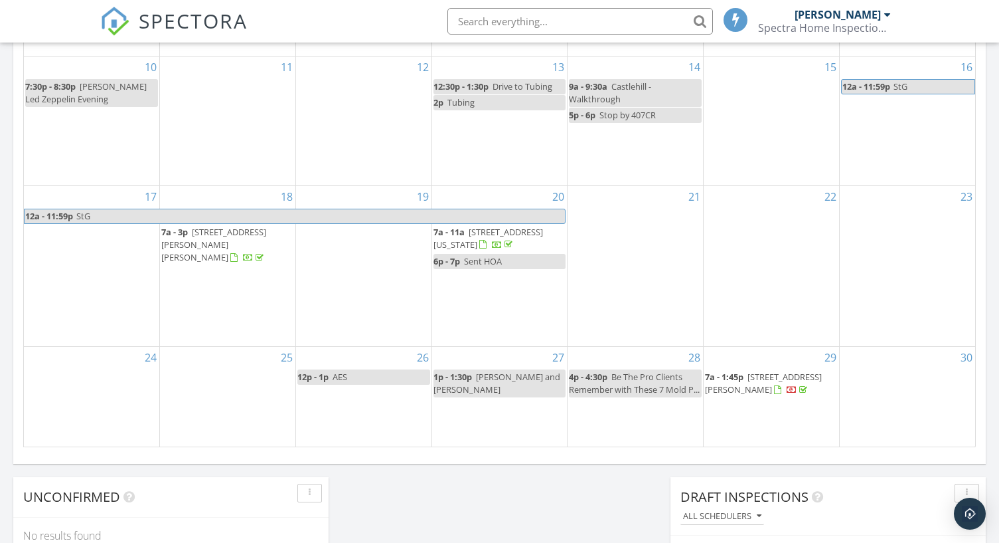
scroll to position [797, 0]
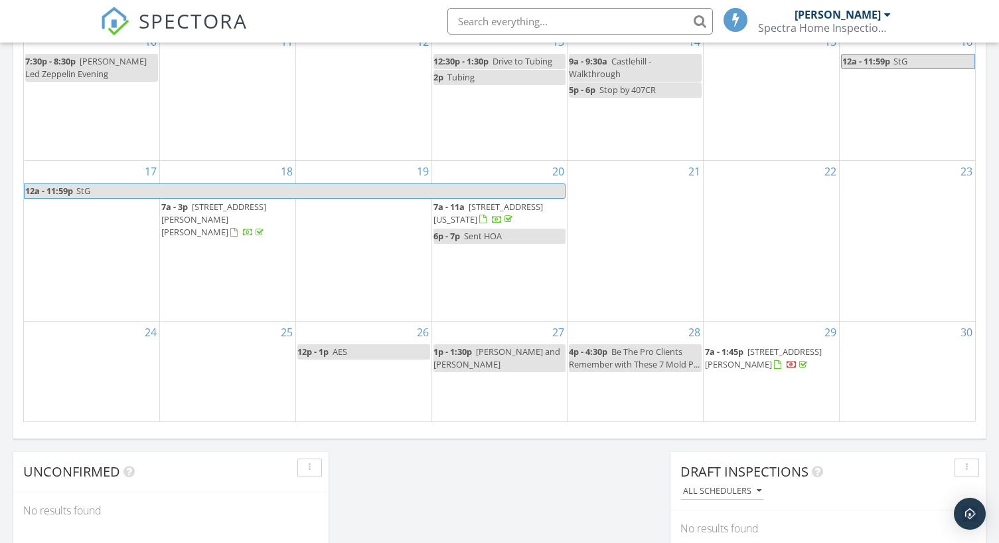
click at [766, 353] on span "3643 S 2870 E, St. George 84790" at bounding box center [763, 357] width 117 height 25
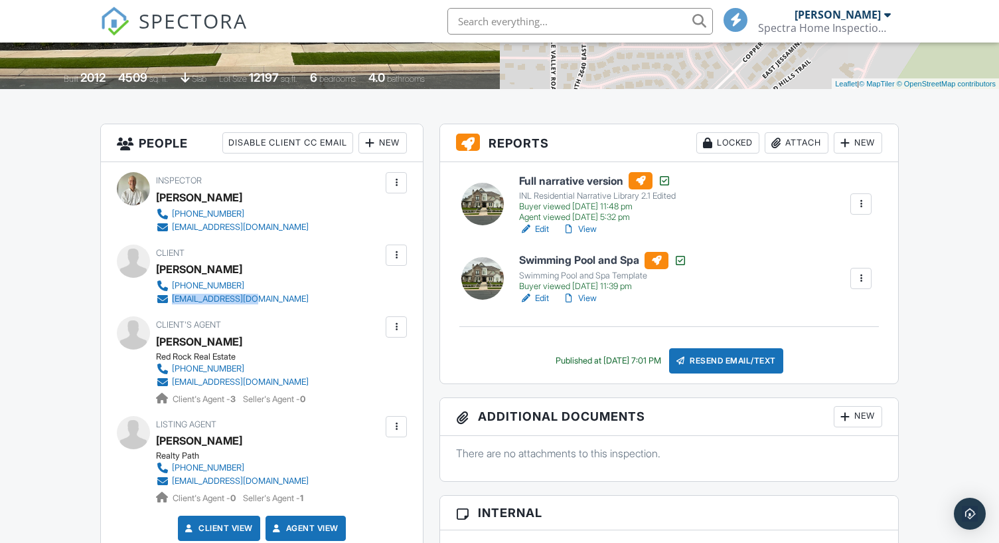
drag, startPoint x: 270, startPoint y: 296, endPoint x: 173, endPoint y: 305, distance: 97.4
click at [173, 305] on div "Client [PERSON_NAME] [PHONE_NUMBER] [EMAIL_ADDRESS][DOMAIN_NAME]" at bounding box center [264, 274] width 216 height 61
copy div "[EMAIL_ADDRESS][DOMAIN_NAME]"
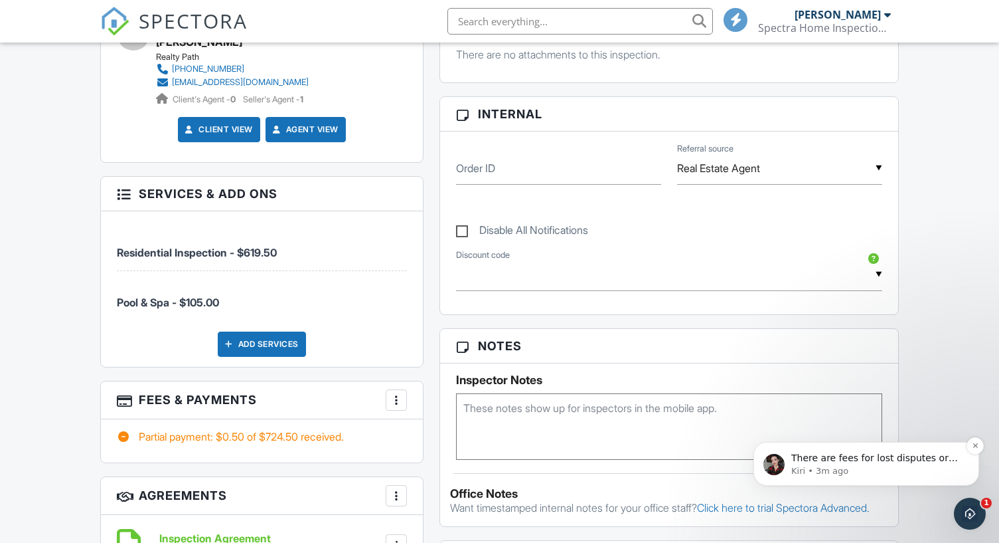
click at [836, 454] on span "There are fees for lost disputes or refunds, yes. Fees for lost disputes in Spe…" at bounding box center [877, 536] width 171 height 169
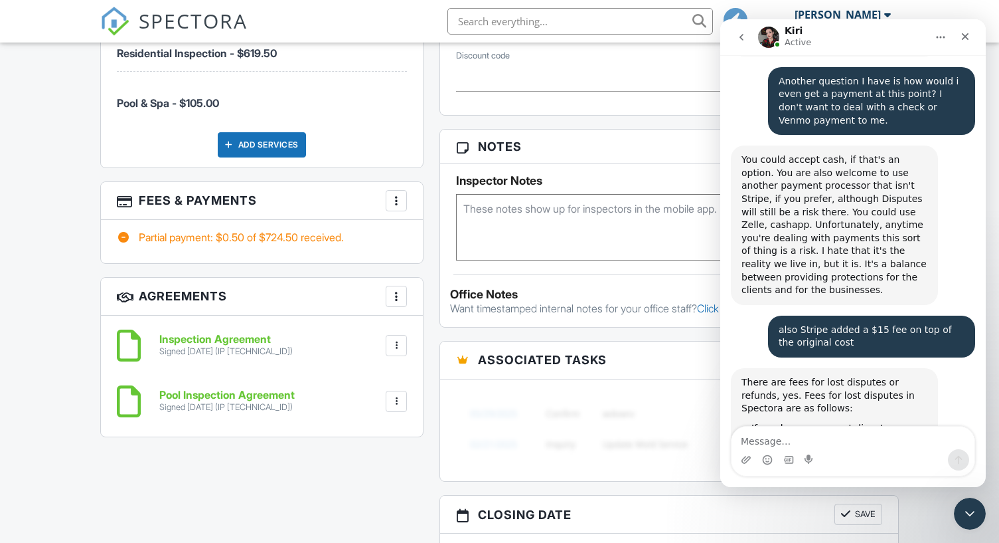
scroll to position [797, 0]
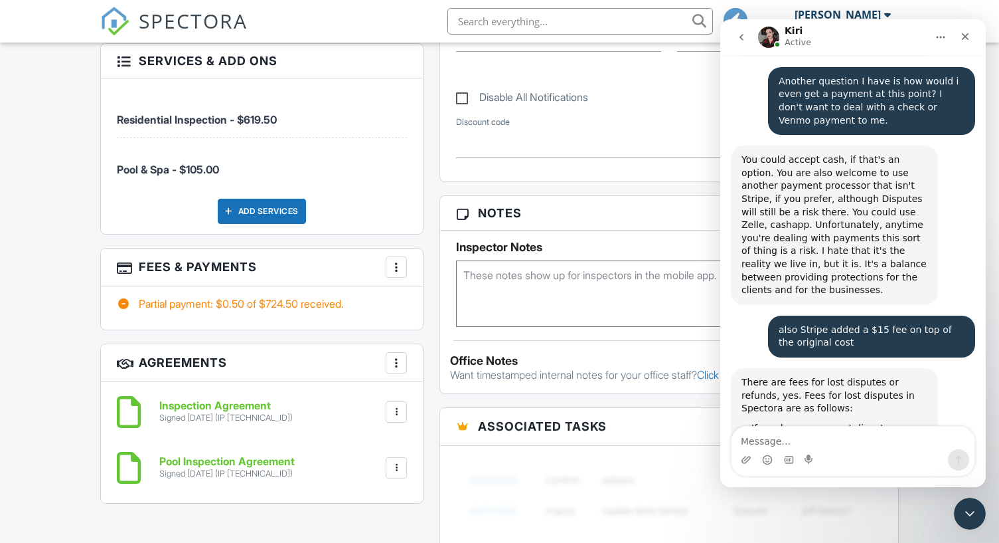
click at [400, 264] on div at bounding box center [396, 266] width 13 height 13
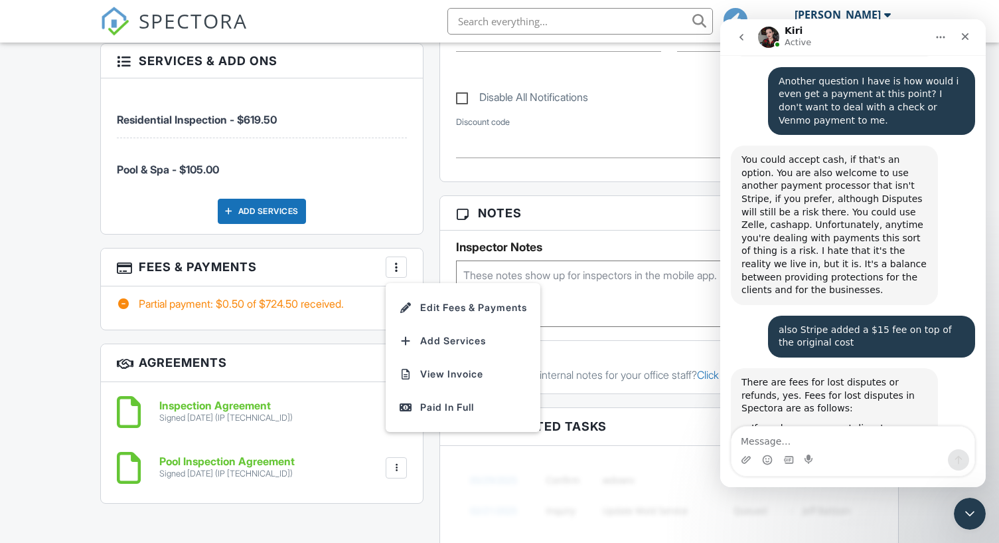
click at [400, 264] on div at bounding box center [396, 266] width 13 height 13
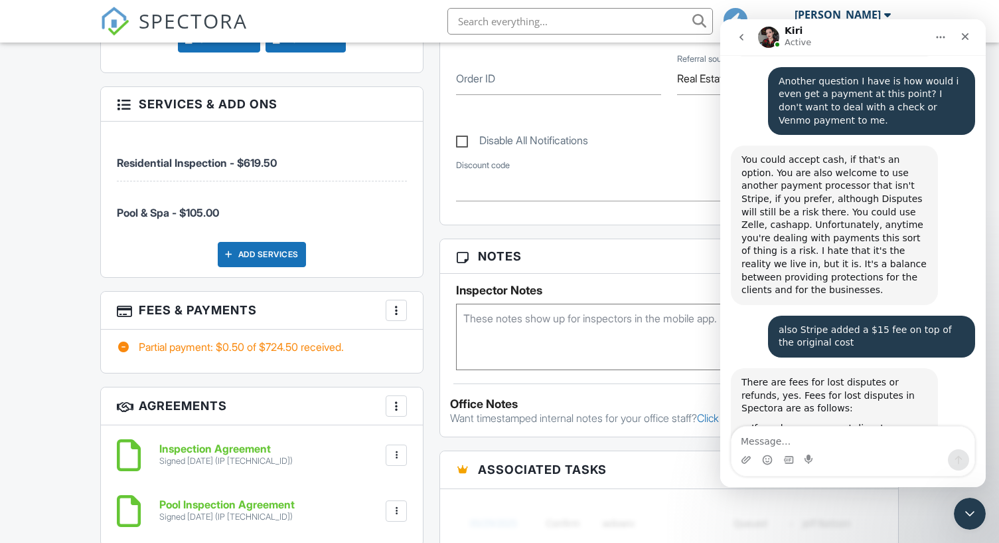
scroll to position [731, 0]
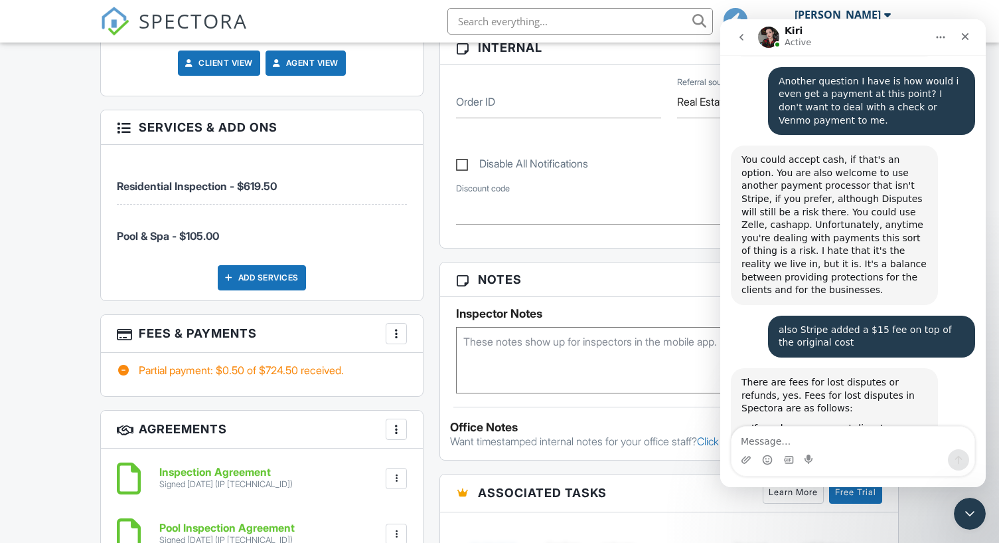
click at [841, 451] on div "Intercom messenger" at bounding box center [853, 459] width 243 height 21
click at [842, 435] on textarea "Message…" at bounding box center [853, 437] width 243 height 23
click at [831, 438] on textarea "Message…" at bounding box center [853, 437] width 243 height 23
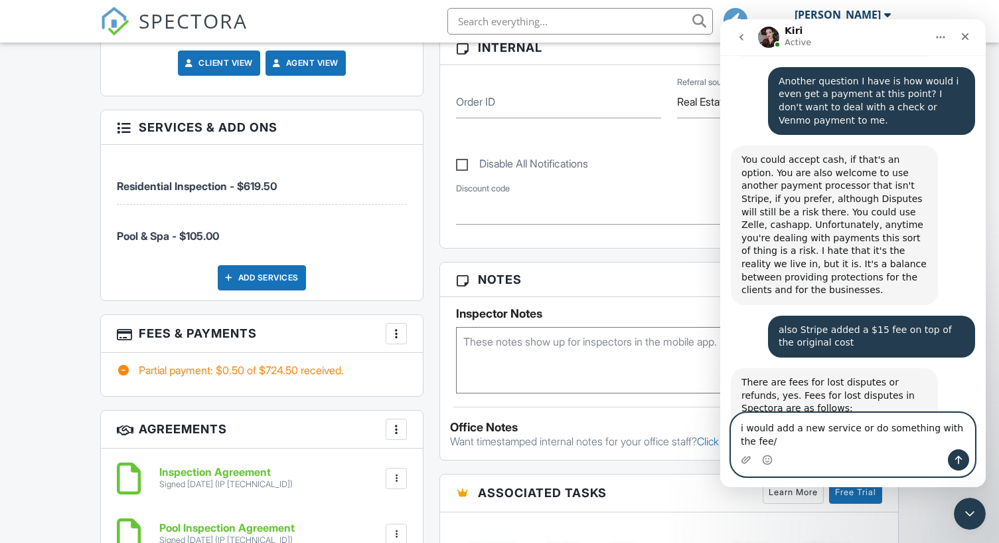
scroll to position [4937, 0]
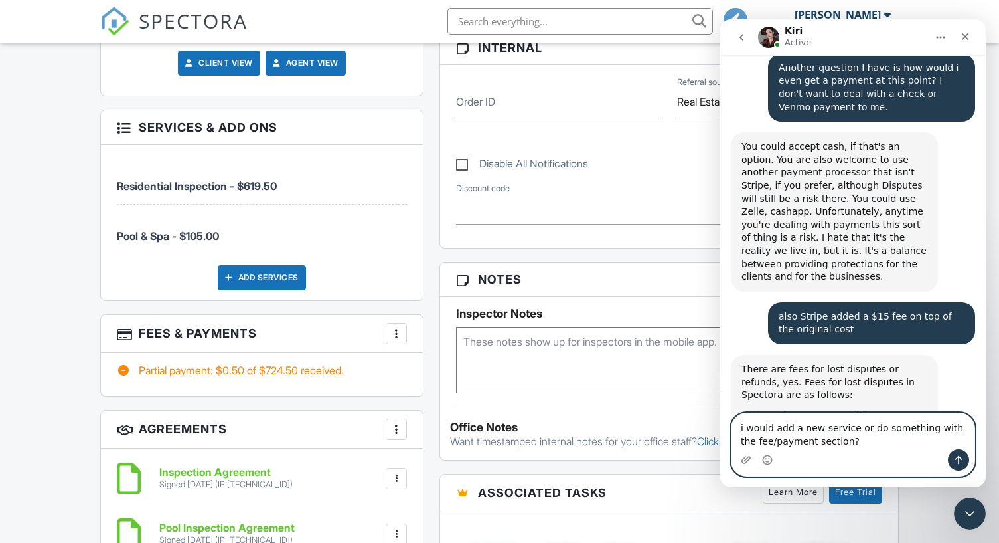
type textarea "i would add a new service or do something with the fee/payment section?"
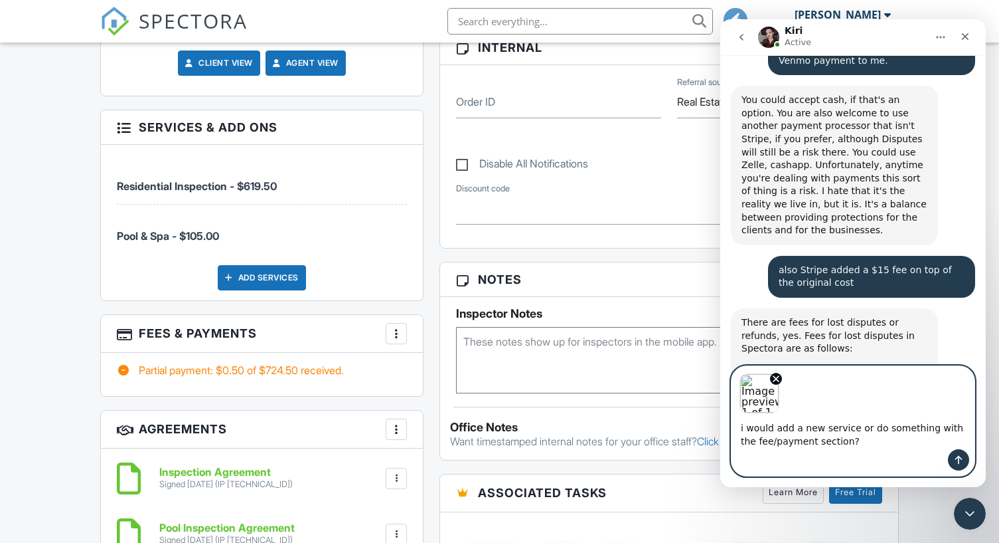
scroll to position [4984, 0]
drag, startPoint x: 958, startPoint y: 454, endPoint x: 966, endPoint y: 457, distance: 8.4
click at [958, 455] on icon "Send a message…" at bounding box center [959, 459] width 11 height 11
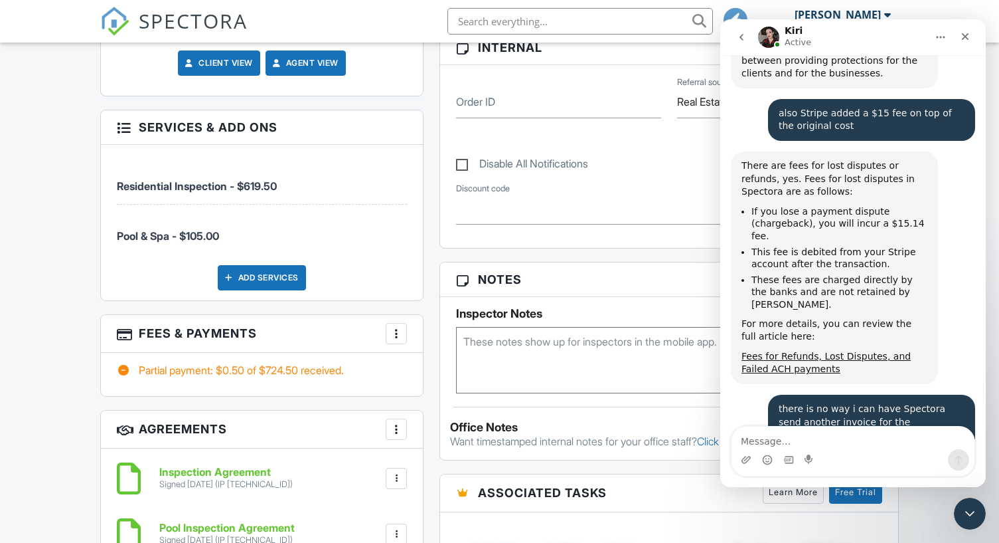
scroll to position [5191, 0]
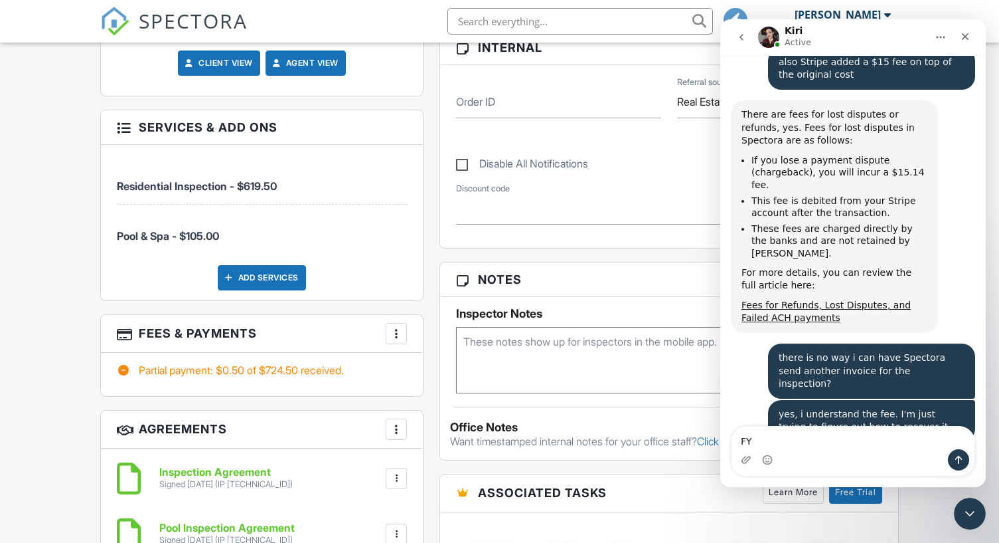
type textarea "F"
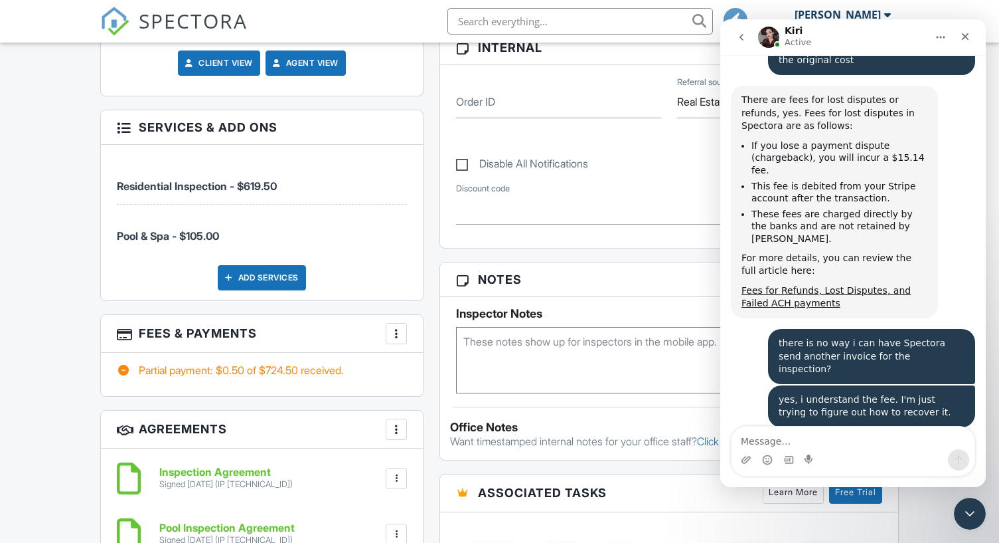
scroll to position [5257, 0]
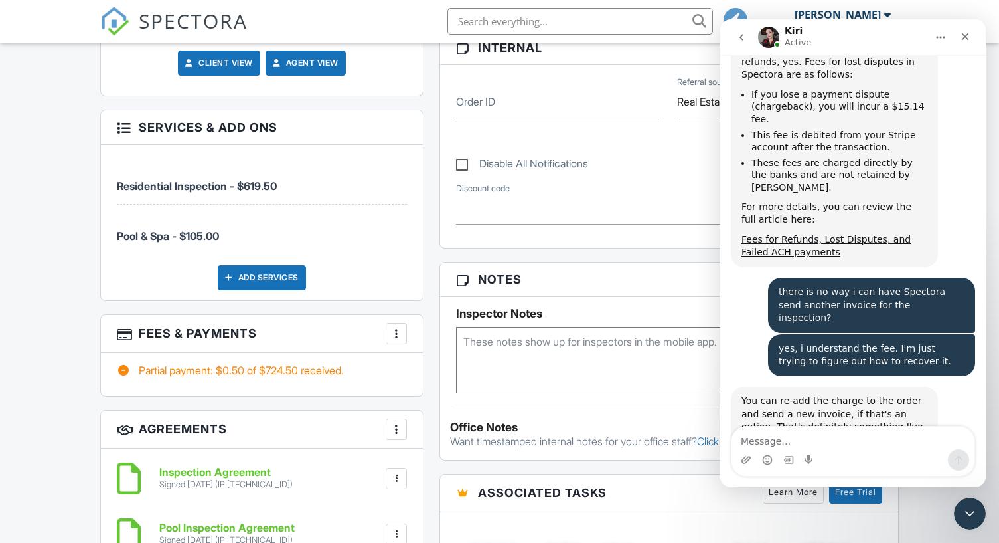
click at [401, 337] on div at bounding box center [396, 333] width 13 height 13
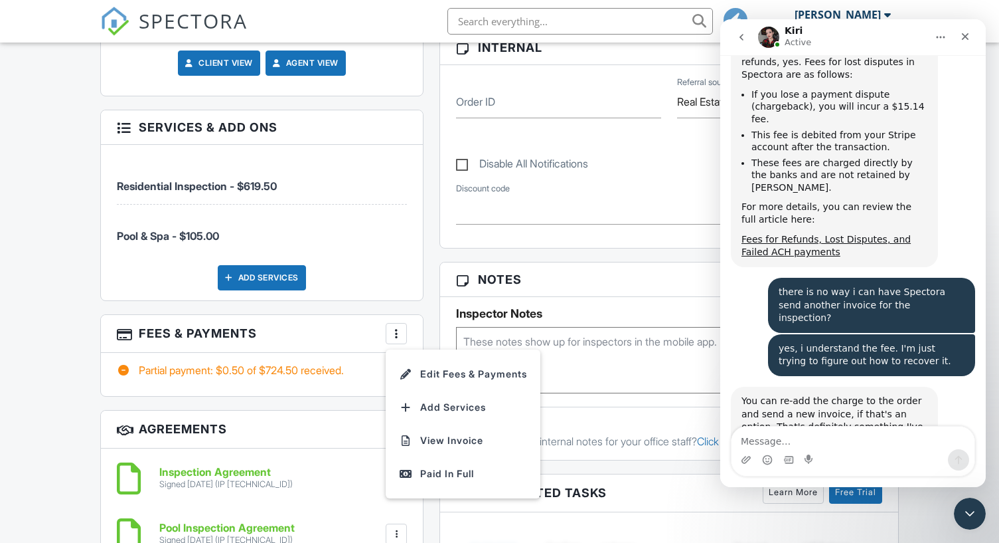
click at [401, 337] on div at bounding box center [396, 333] width 13 height 13
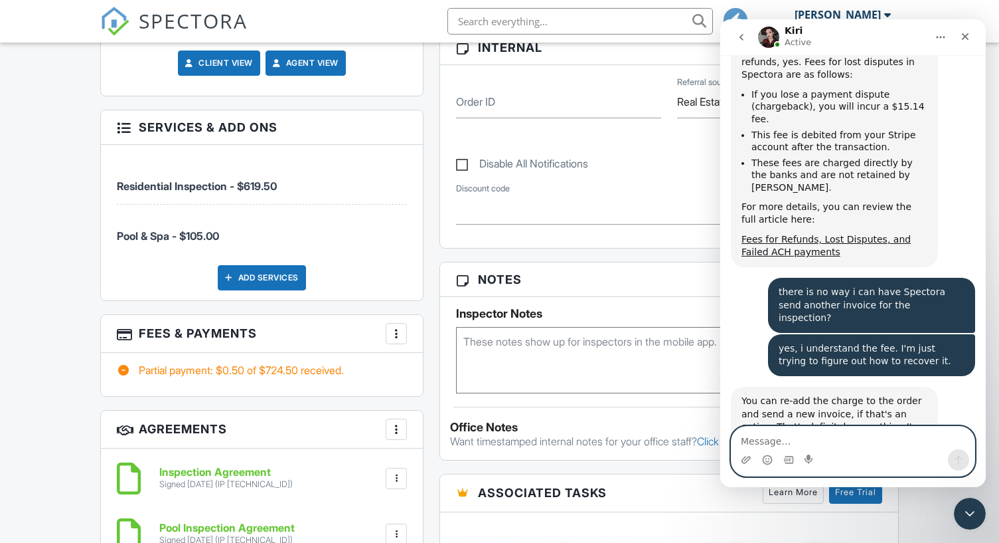
click at [831, 438] on textarea "Message…" at bounding box center [853, 437] width 243 height 23
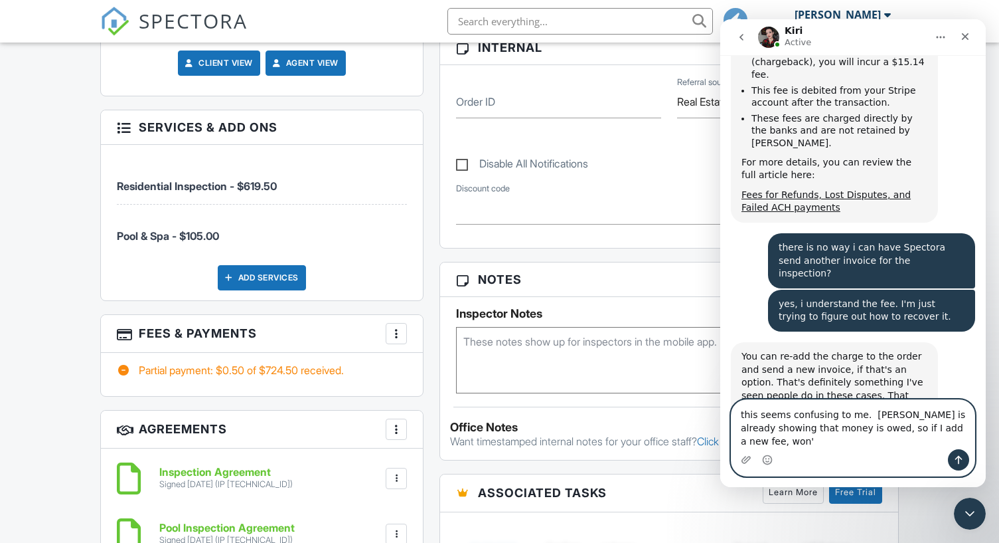
scroll to position [5315, 0]
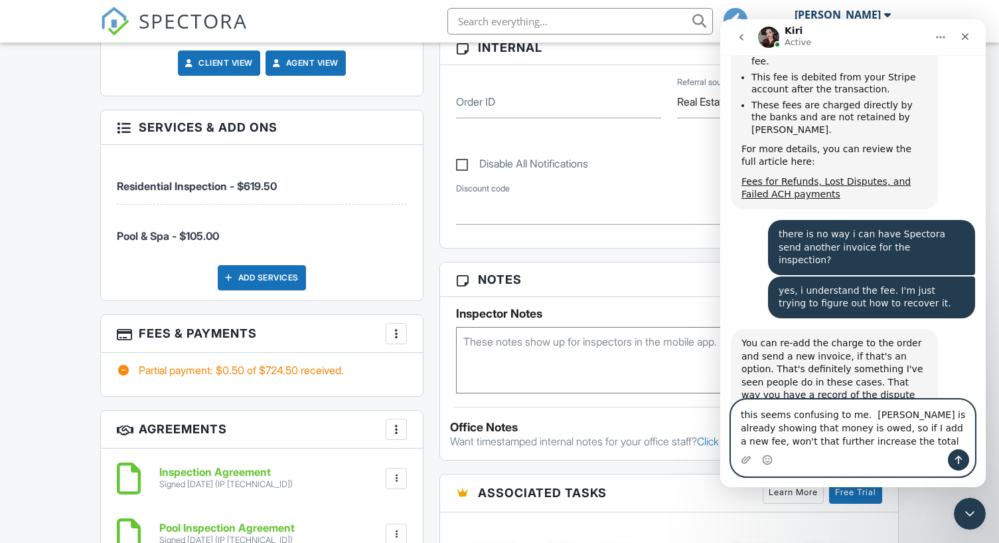
type textarea "this seems confusing to me. [PERSON_NAME] is already showing that money is owed…"
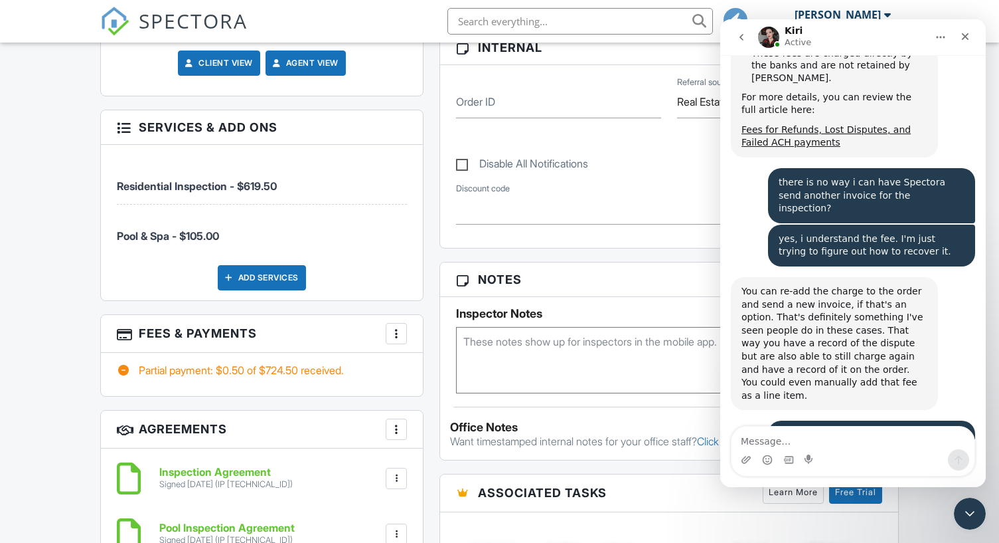
scroll to position [5418, 0]
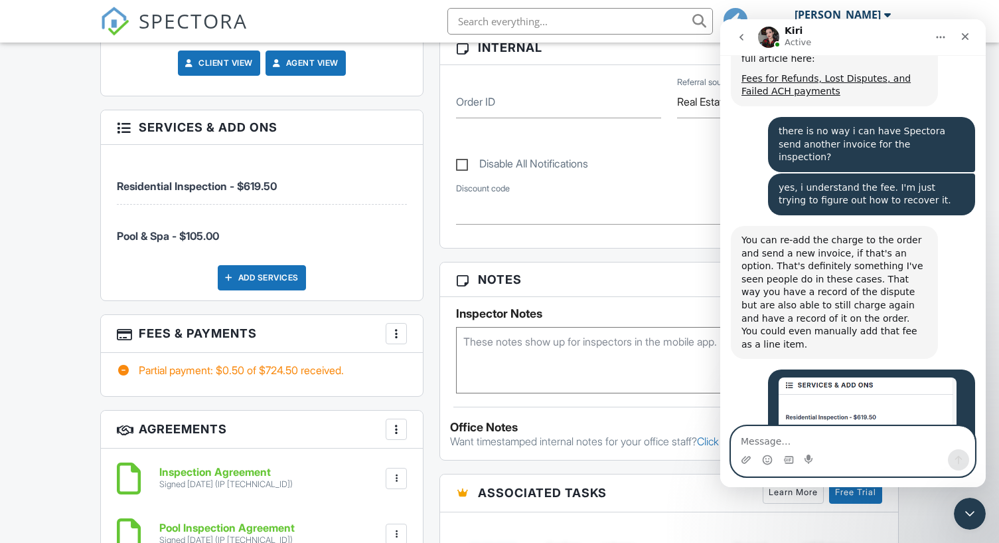
click at [842, 441] on textarea "Message…" at bounding box center [853, 437] width 243 height 23
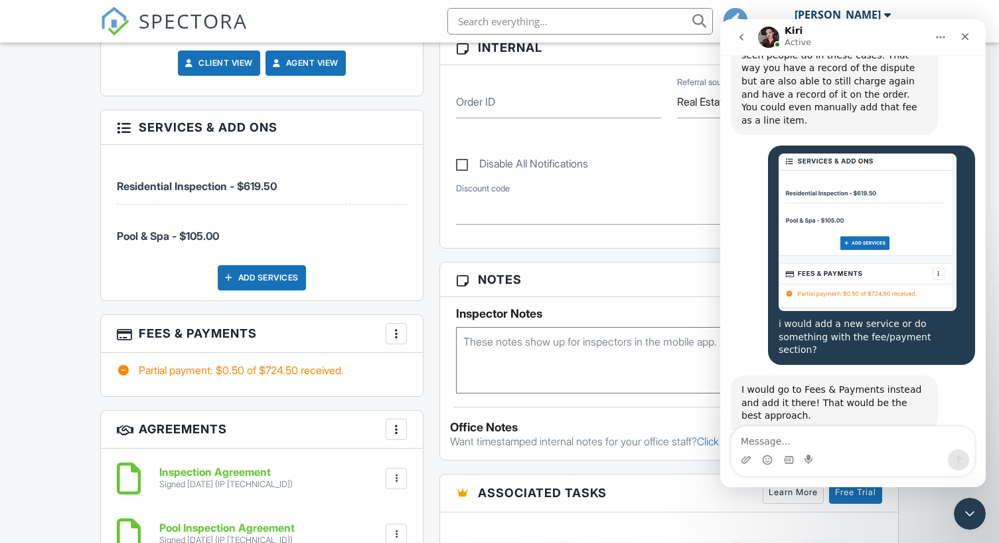
scroll to position [5647, 0]
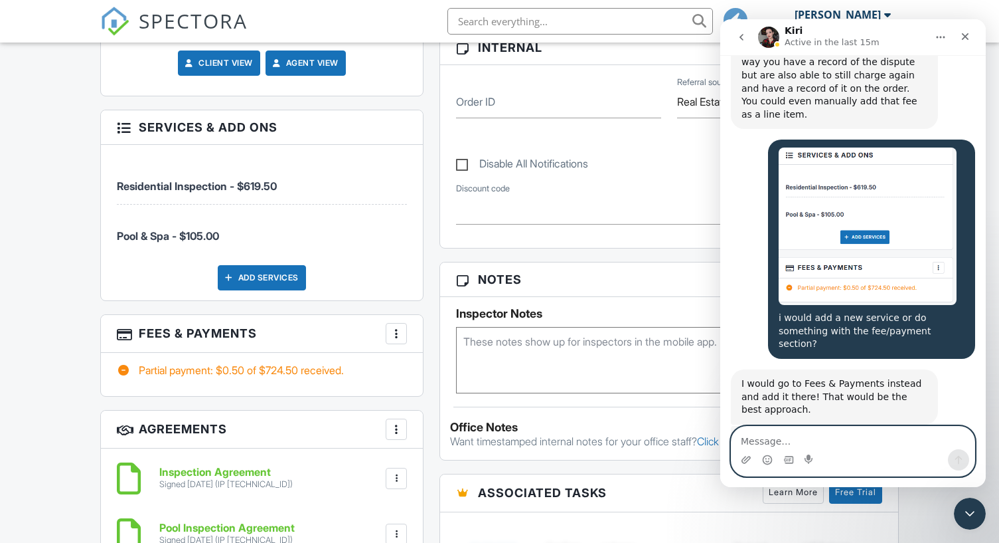
click at [872, 439] on textarea "Message…" at bounding box center [853, 437] width 243 height 23
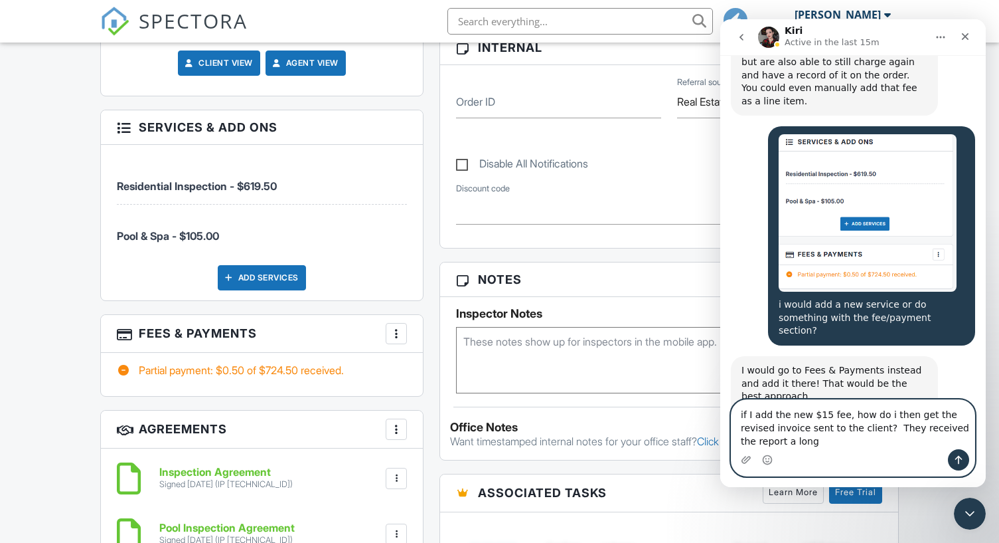
scroll to position [5674, 0]
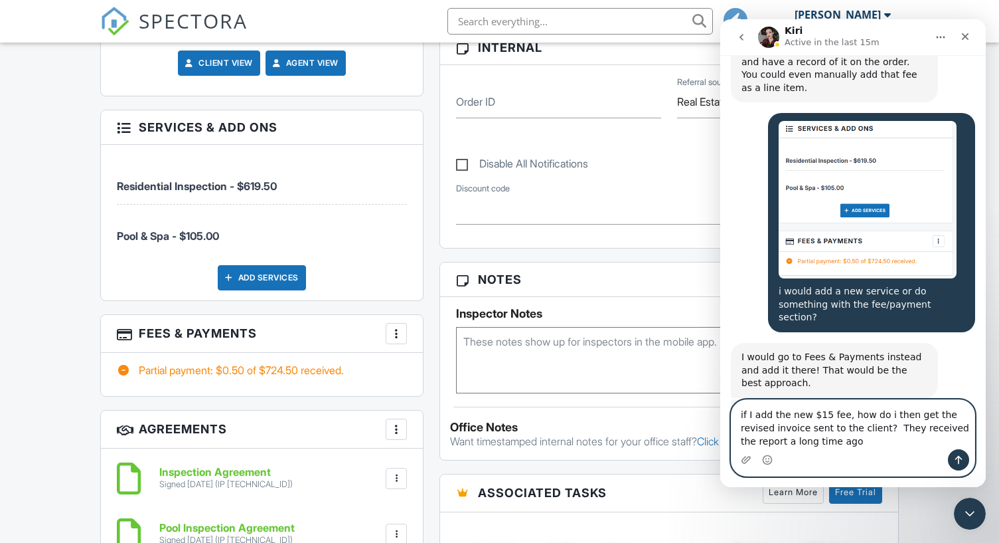
type textarea "if I add the new $15 fee, how do i then get the revised invoice sent to the cli…"
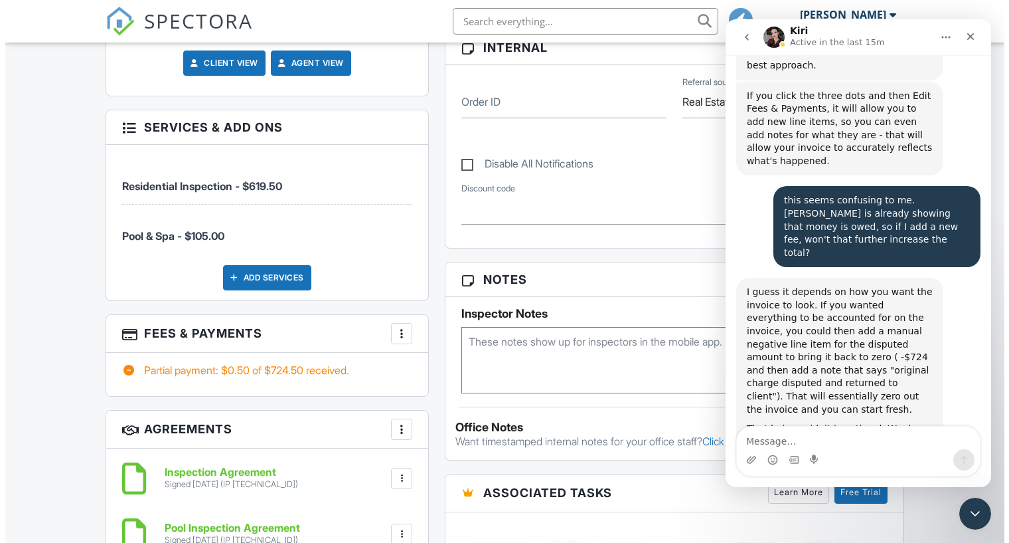
scroll to position [6058, 0]
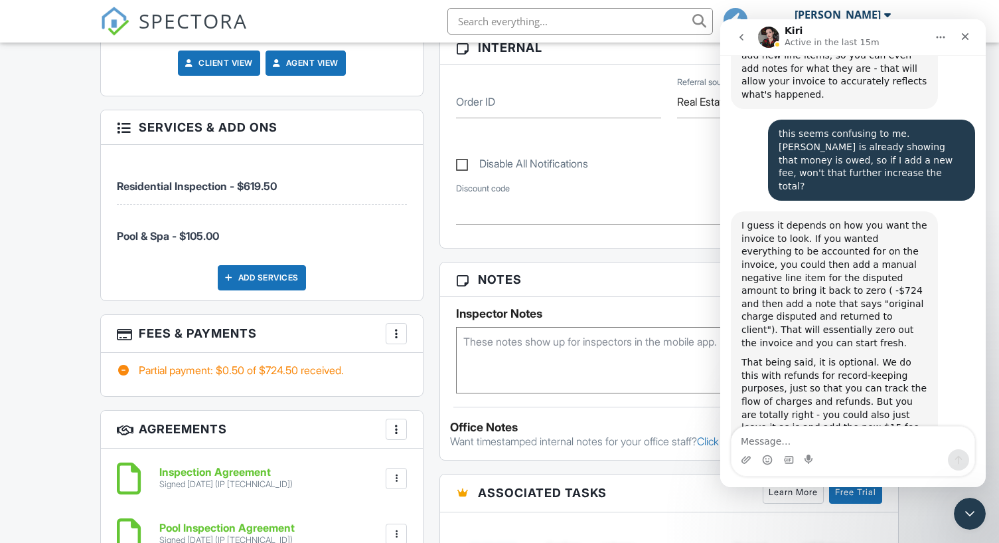
click at [399, 335] on div at bounding box center [396, 333] width 13 height 13
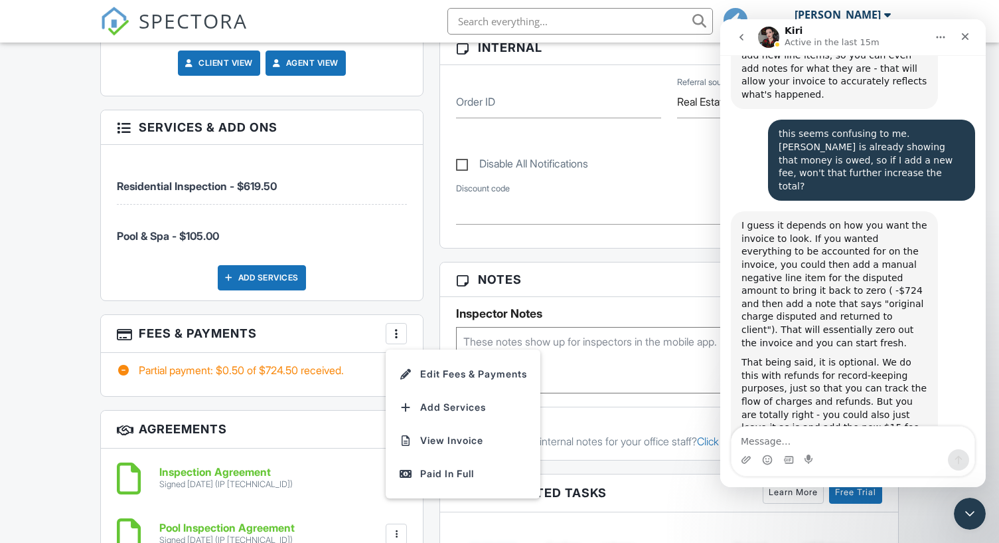
click at [405, 407] on div at bounding box center [405, 406] width 13 height 13
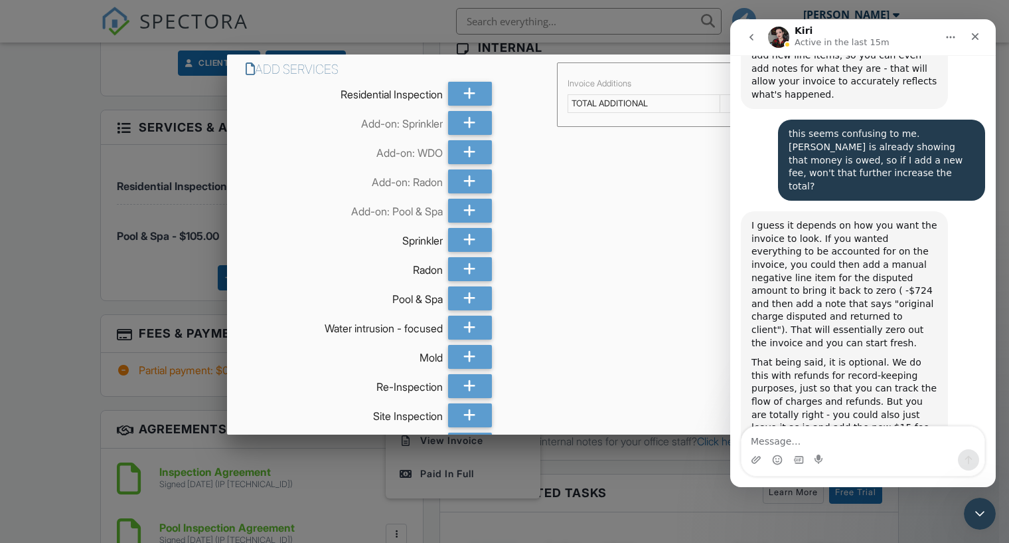
scroll to position [0, 0]
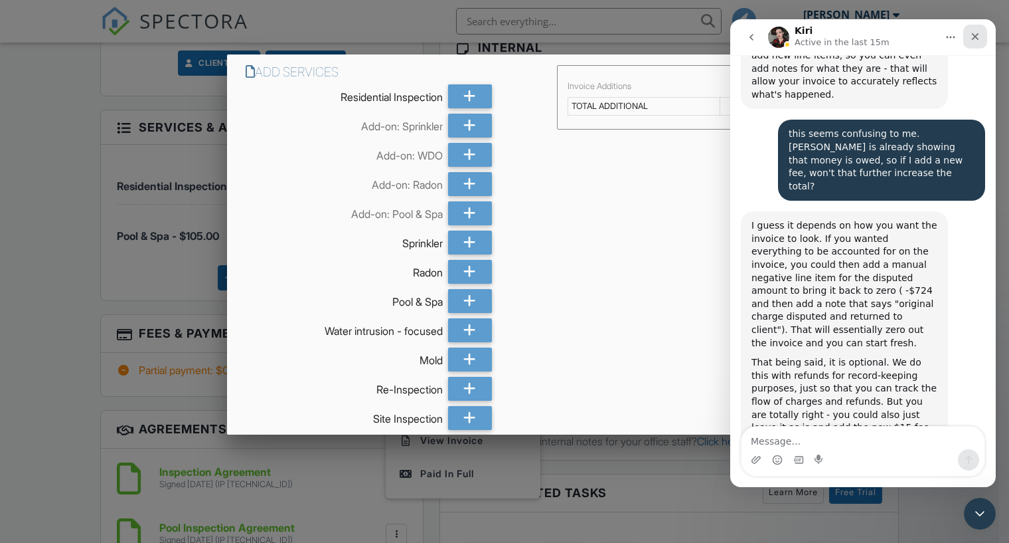
click at [975, 35] on icon "Close" at bounding box center [975, 36] width 11 height 11
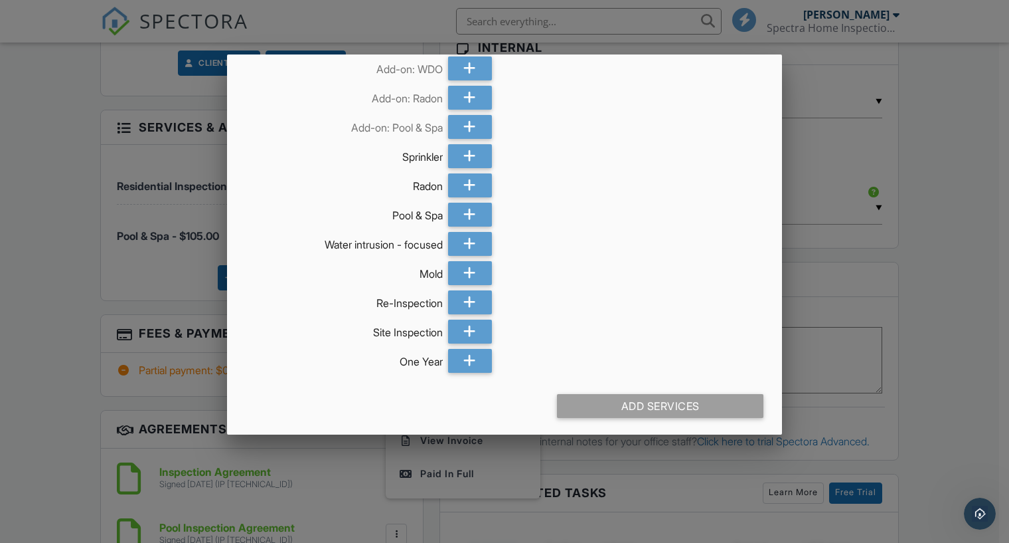
scroll to position [90, 0]
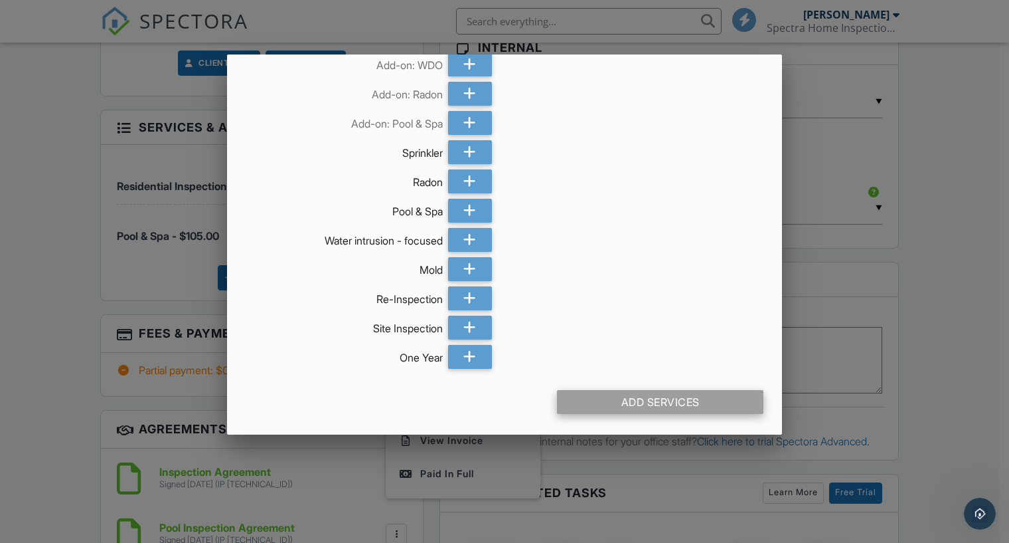
click at [644, 398] on div "Add Services" at bounding box center [660, 402] width 207 height 24
click at [637, 397] on div "Add Services" at bounding box center [660, 402] width 207 height 24
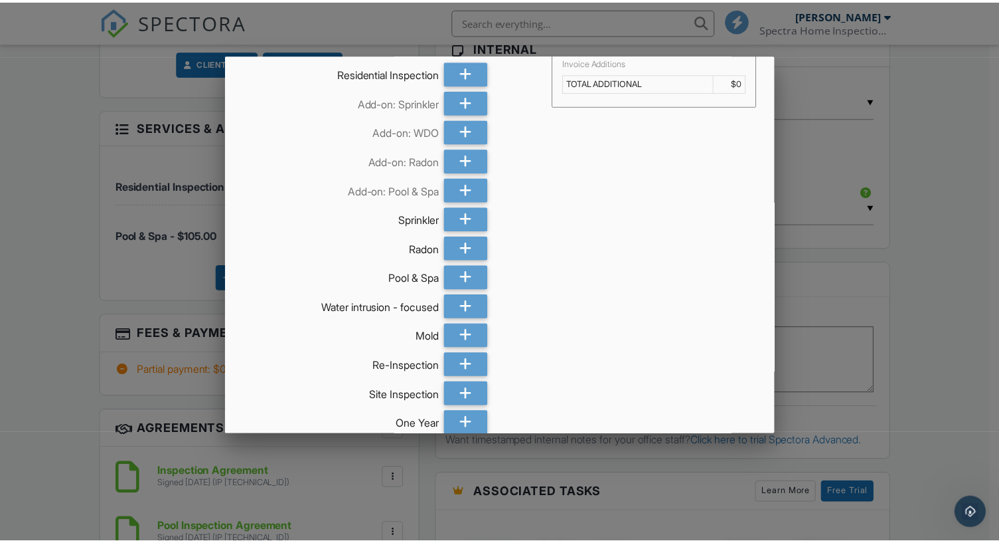
scroll to position [0, 0]
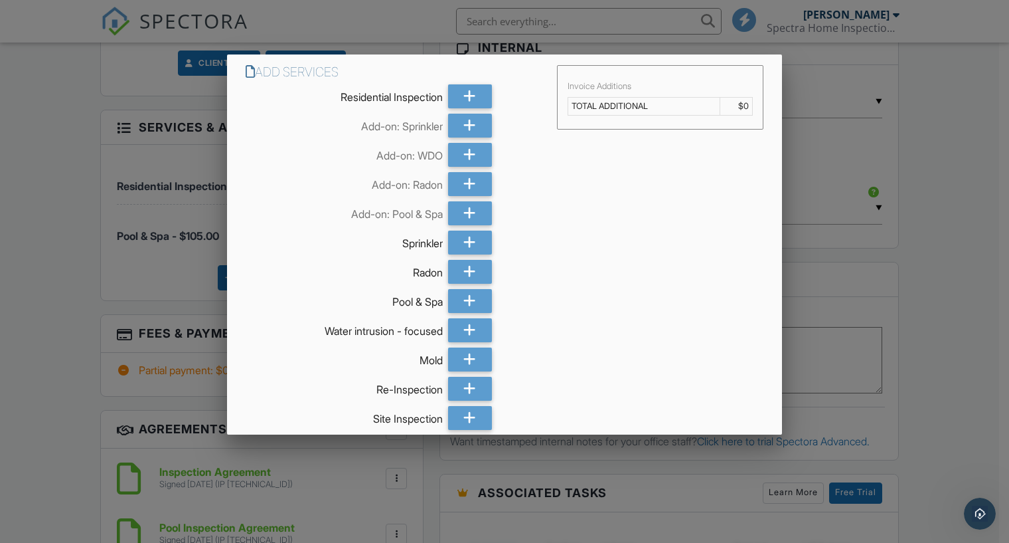
click at [808, 78] on div at bounding box center [504, 273] width 1009 height 678
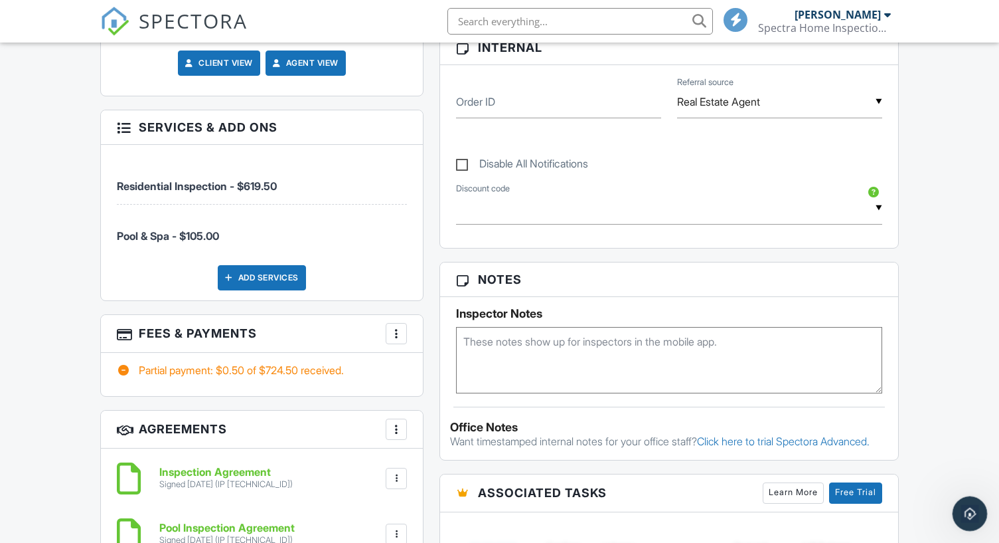
click at [981, 519] on div "Open Intercom Messenger" at bounding box center [968, 511] width 44 height 44
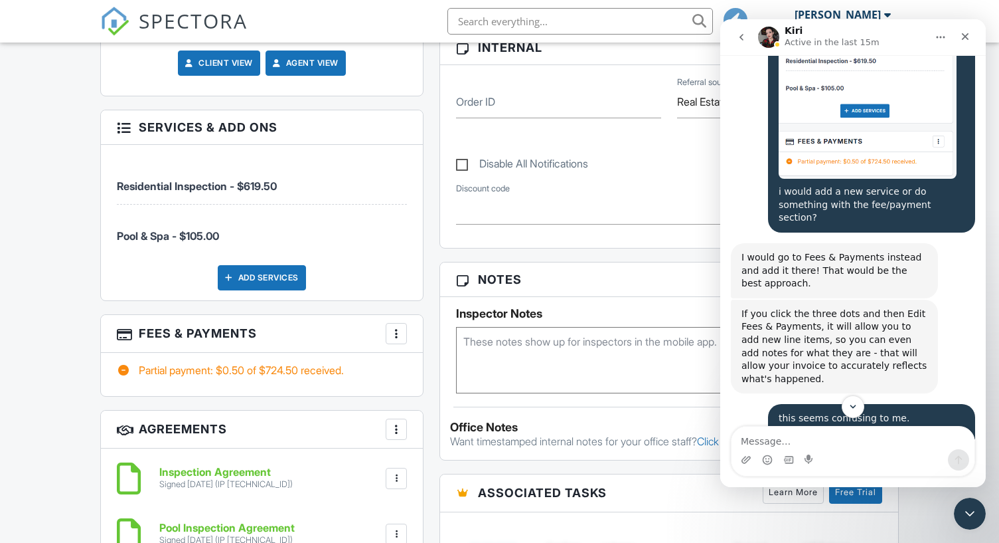
scroll to position [5792, 0]
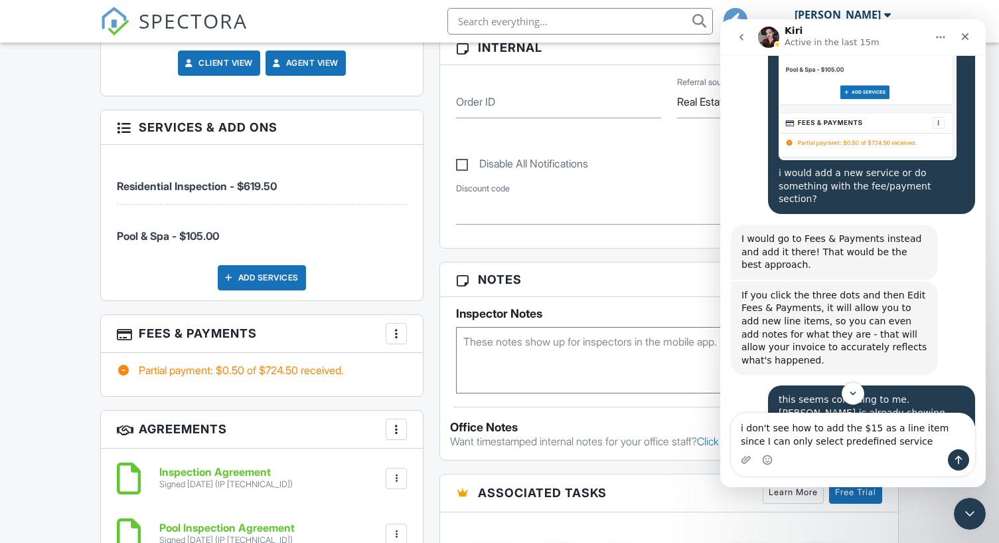
type textarea "i don't see how to add the $15 as a line item since I can only select predefine…"
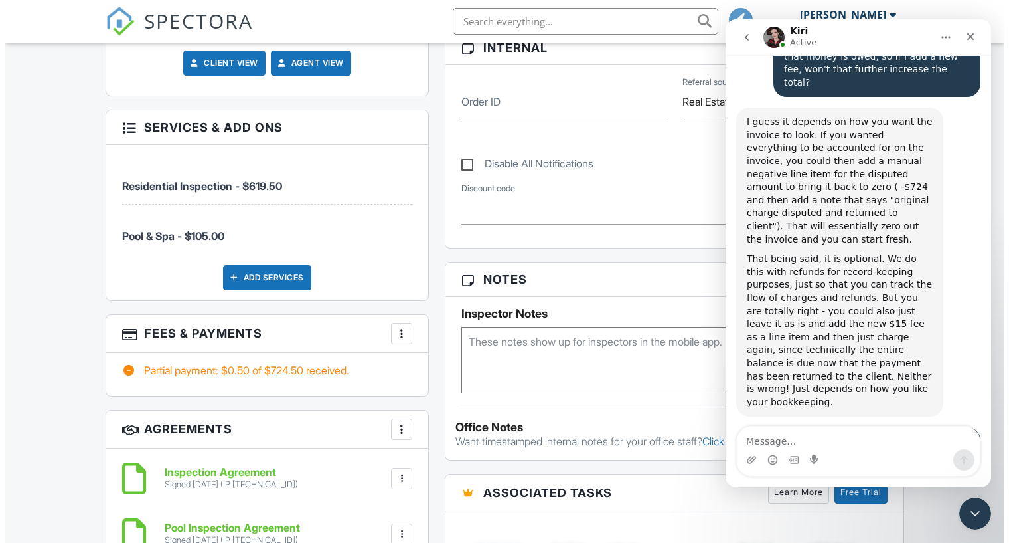
scroll to position [6176, 0]
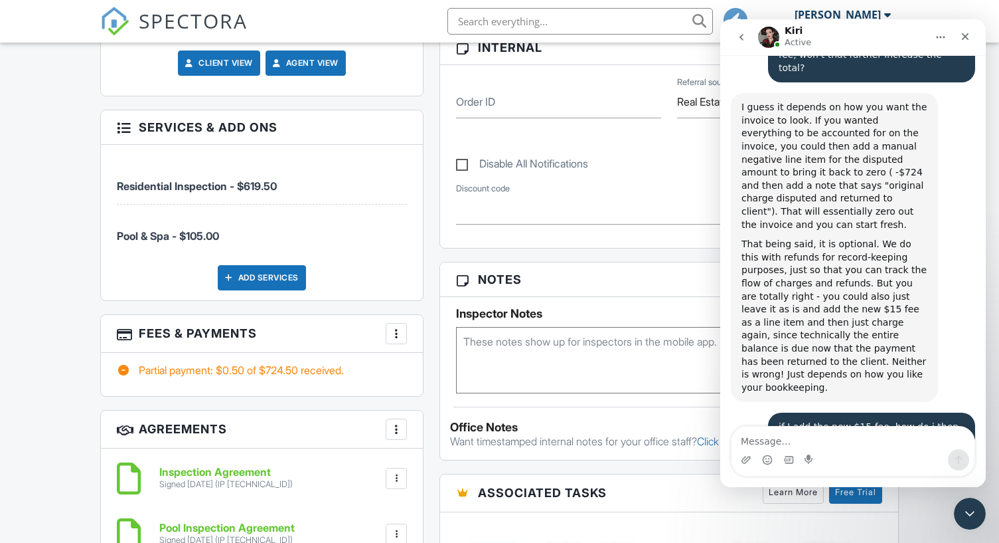
click at [387, 328] on div "More" at bounding box center [396, 333] width 21 height 21
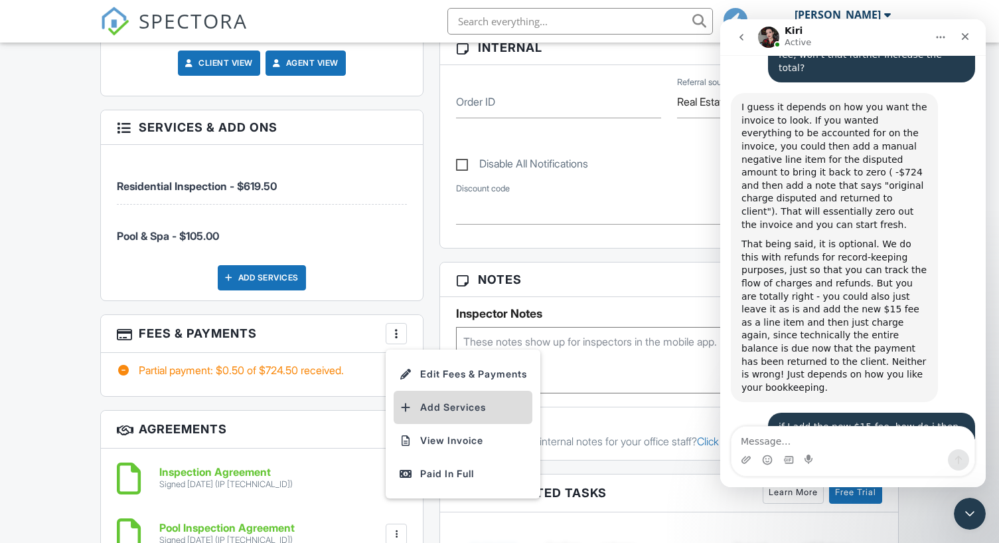
click at [424, 402] on li "Add Services" at bounding box center [463, 406] width 139 height 33
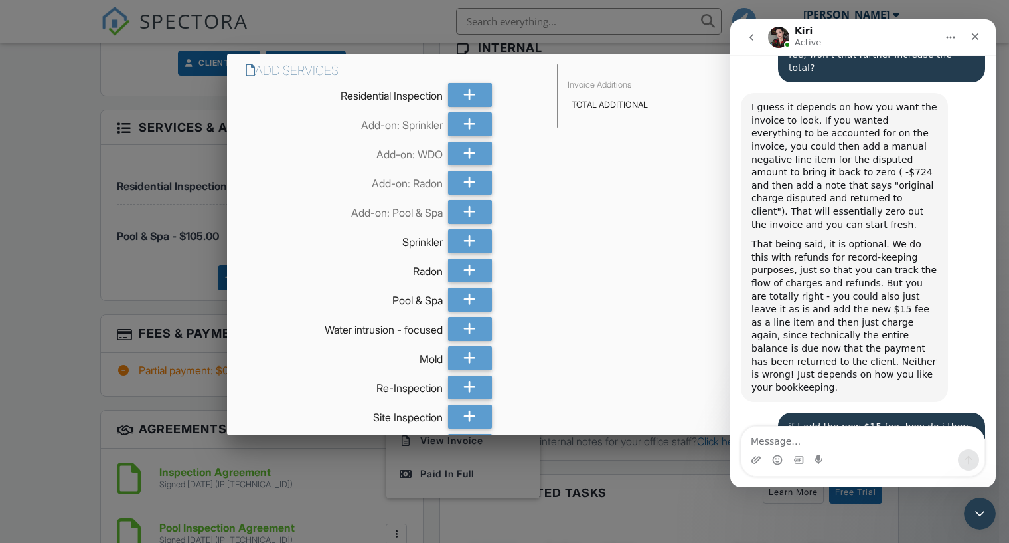
scroll to position [0, 0]
click at [612, 88] on div "Invoice Additions" at bounding box center [660, 86] width 185 height 11
click at [612, 108] on td "TOTAL ADDITIONAL" at bounding box center [644, 106] width 152 height 18
click at [984, 30] on div "Close" at bounding box center [976, 37] width 24 height 24
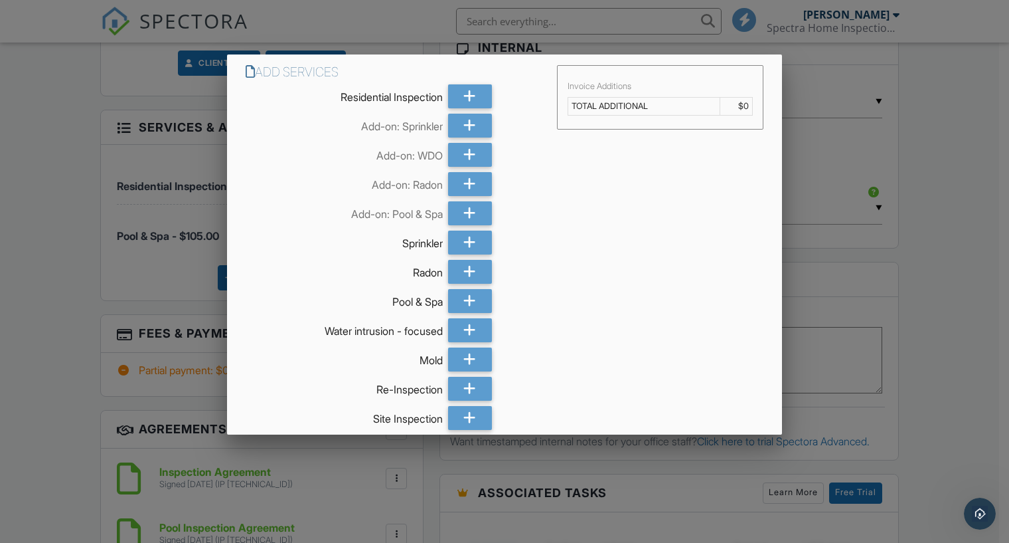
click at [730, 112] on td "$0" at bounding box center [736, 106] width 33 height 18
click at [703, 101] on td "TOTAL ADDITIONAL" at bounding box center [644, 106] width 152 height 18
click at [657, 101] on td "TOTAL ADDITIONAL" at bounding box center [644, 106] width 152 height 18
click at [809, 131] on div at bounding box center [504, 273] width 1009 height 678
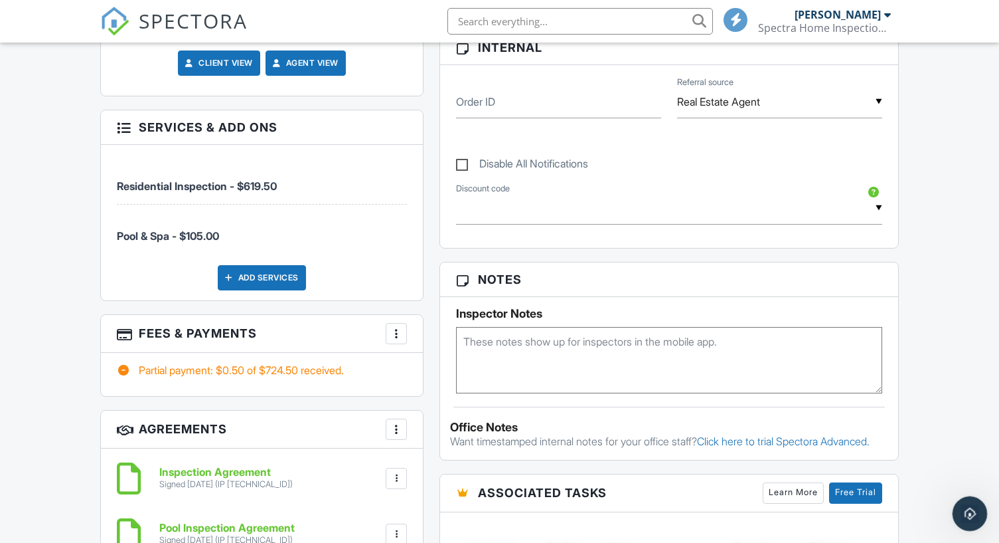
click at [962, 503] on div "Open Intercom Messenger" at bounding box center [968, 511] width 44 height 44
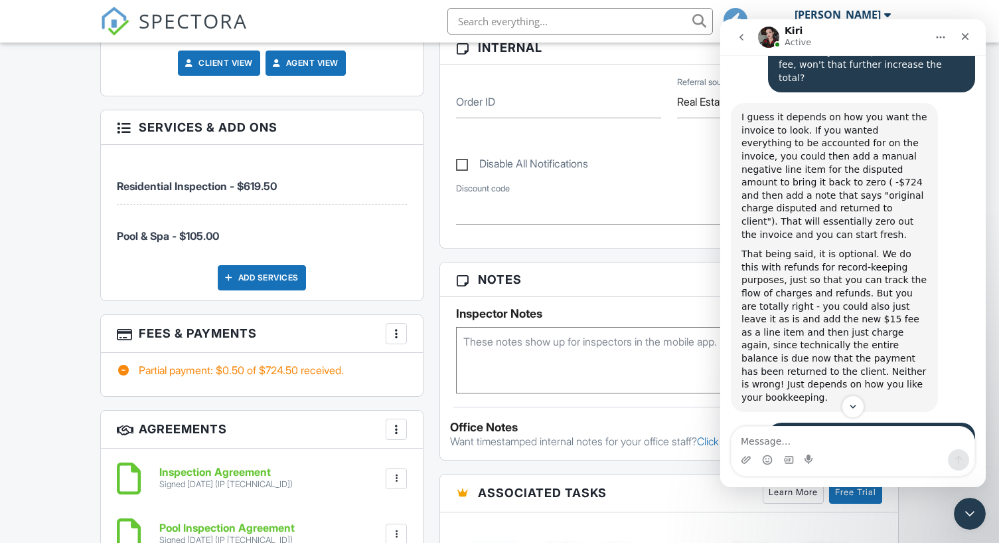
scroll to position [6176, 0]
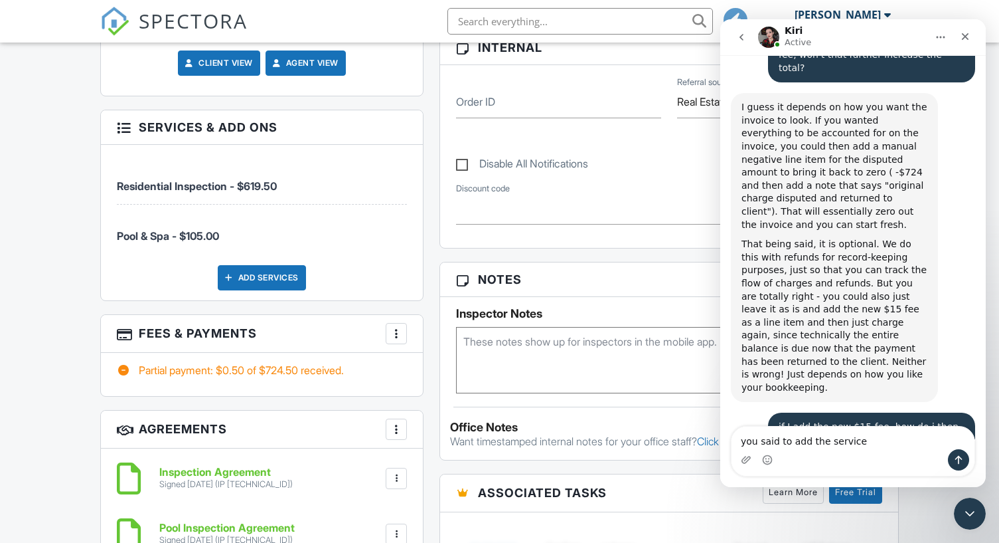
type textarea "you said to add the service?"
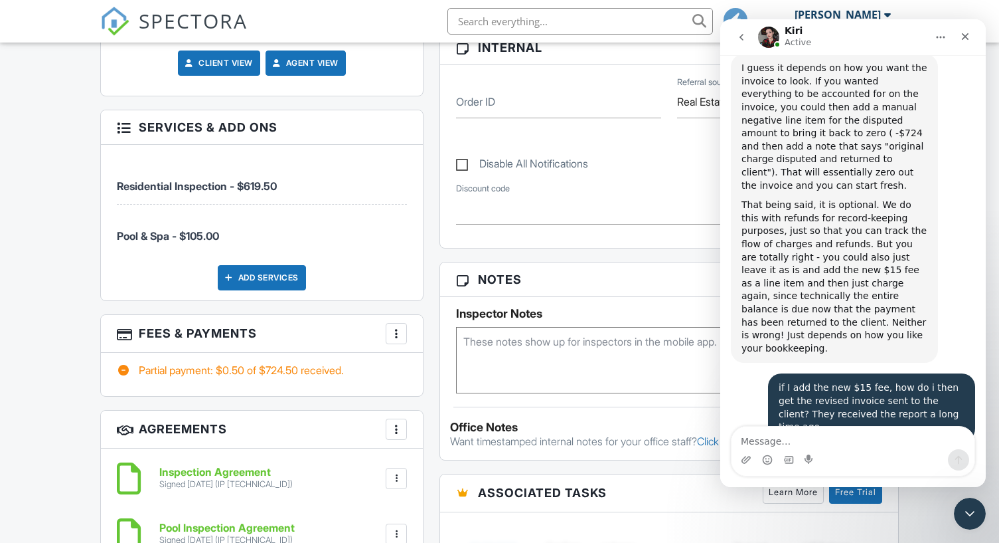
click at [394, 330] on div at bounding box center [396, 333] width 13 height 13
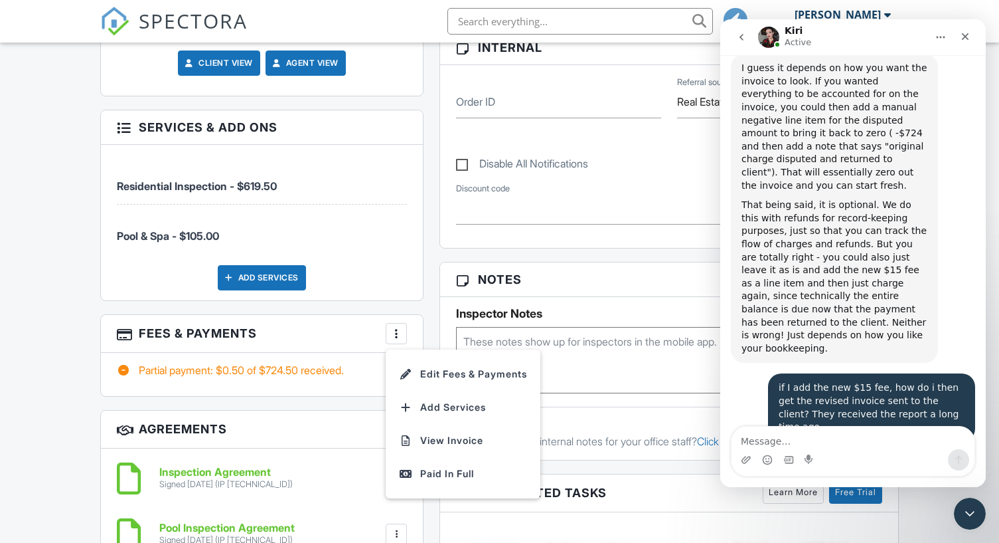
click at [394, 329] on div at bounding box center [396, 333] width 13 height 13
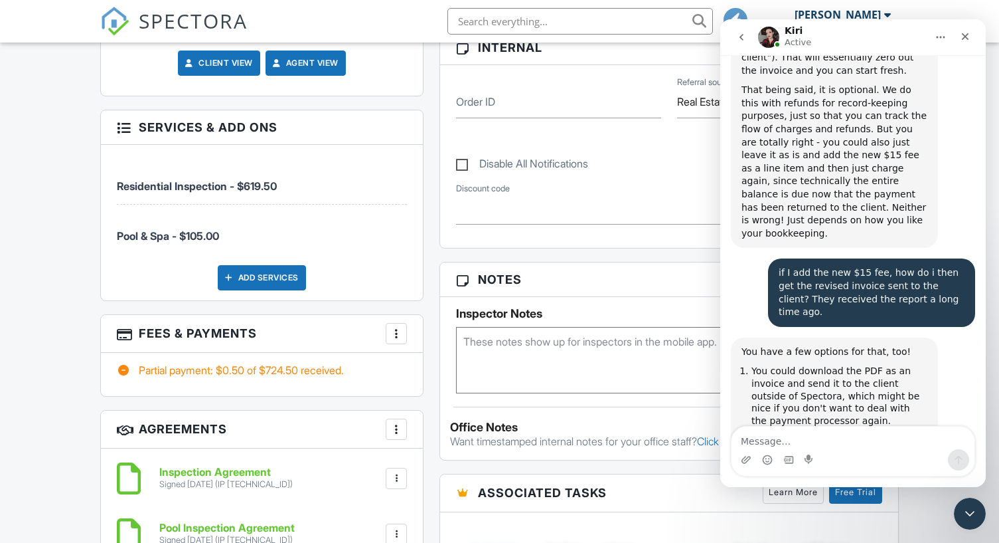
scroll to position [6333, 0]
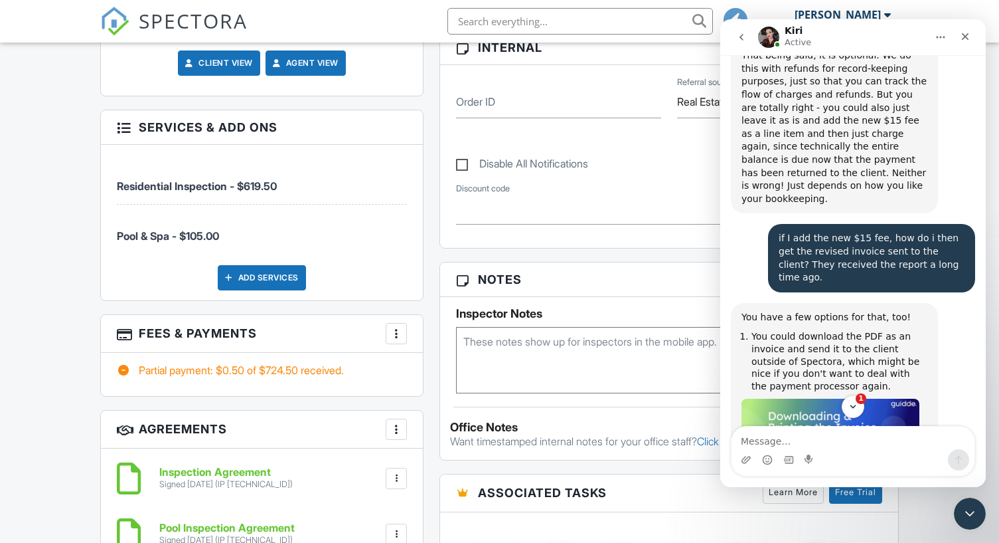
scroll to position [6425, 0]
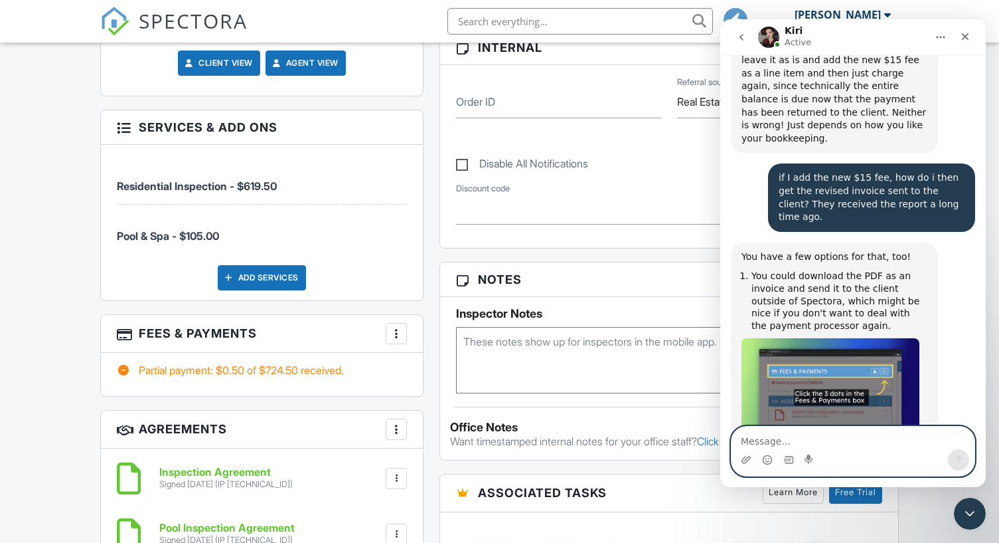
click at [817, 446] on textarea "Message…" at bounding box center [853, 437] width 243 height 23
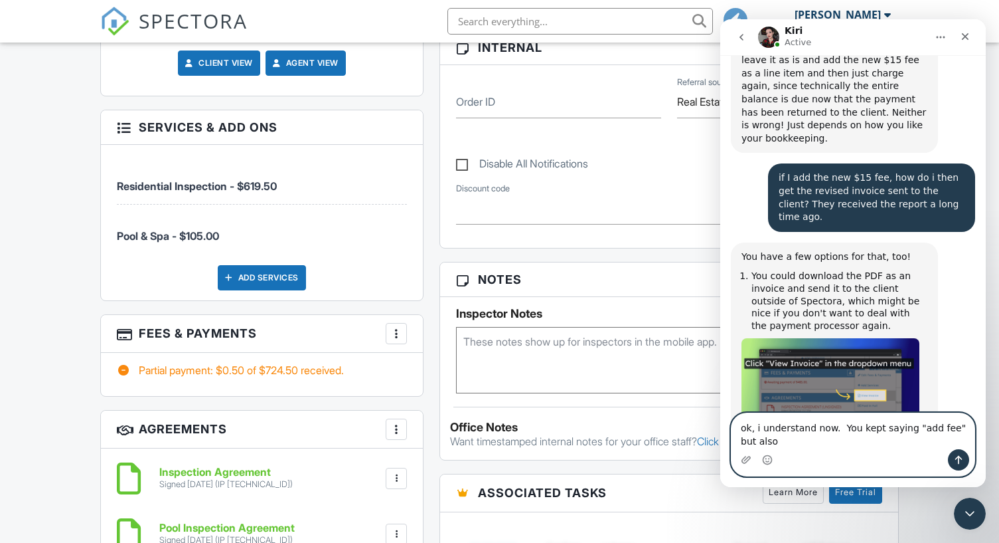
scroll to position [6438, 0]
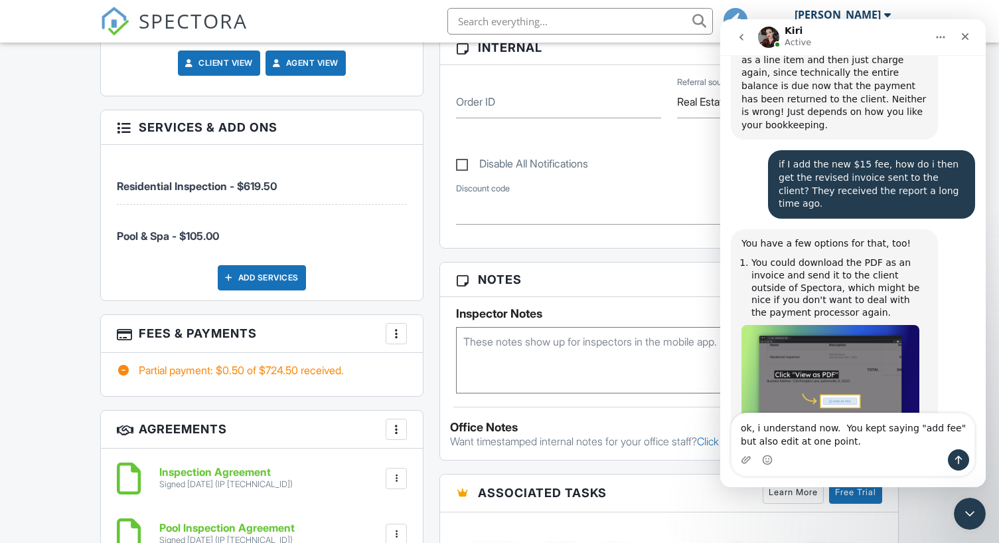
click at [390, 331] on div at bounding box center [396, 333] width 13 height 13
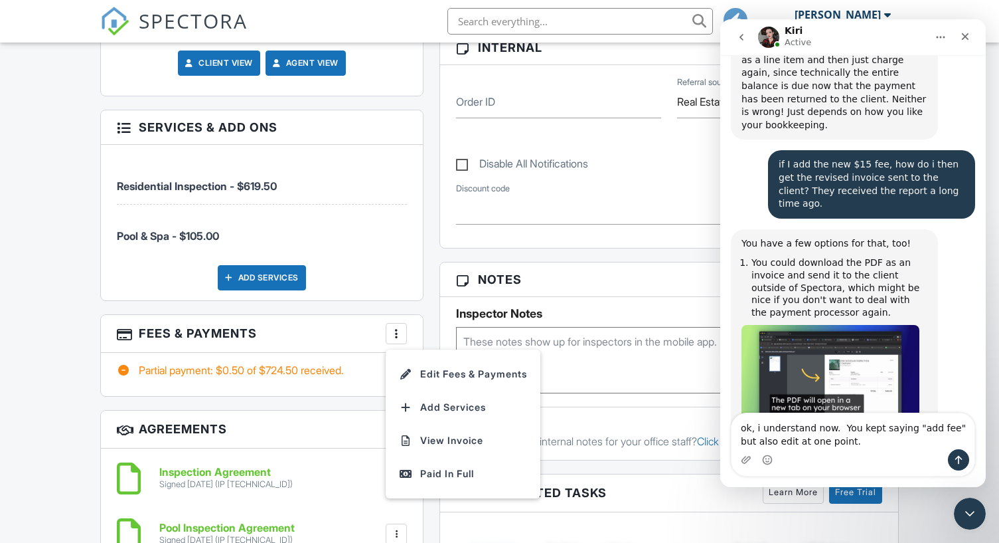
click at [390, 331] on div at bounding box center [396, 333] width 13 height 13
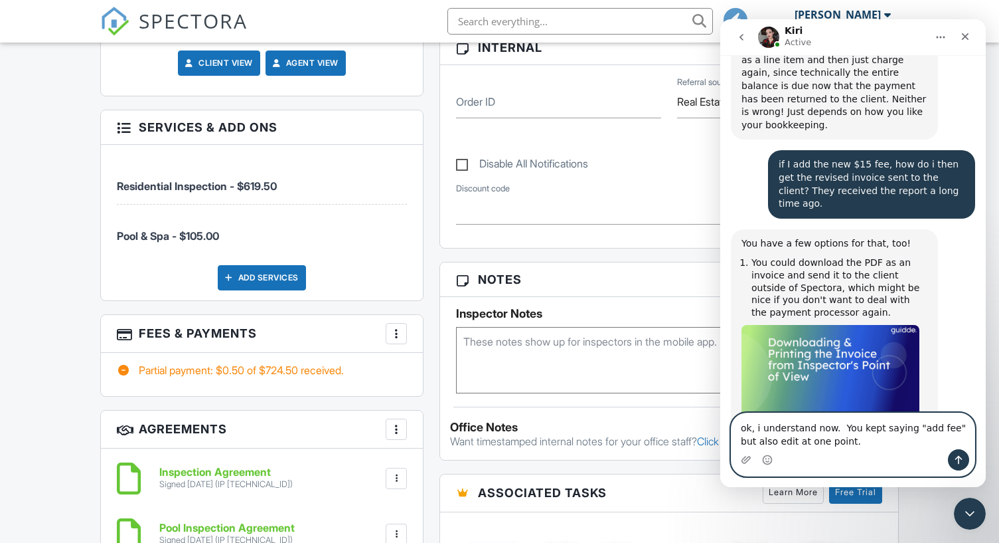
click at [863, 446] on textarea "ok, i understand now. You kept saying "add fee" but also edit at one point." at bounding box center [853, 431] width 243 height 36
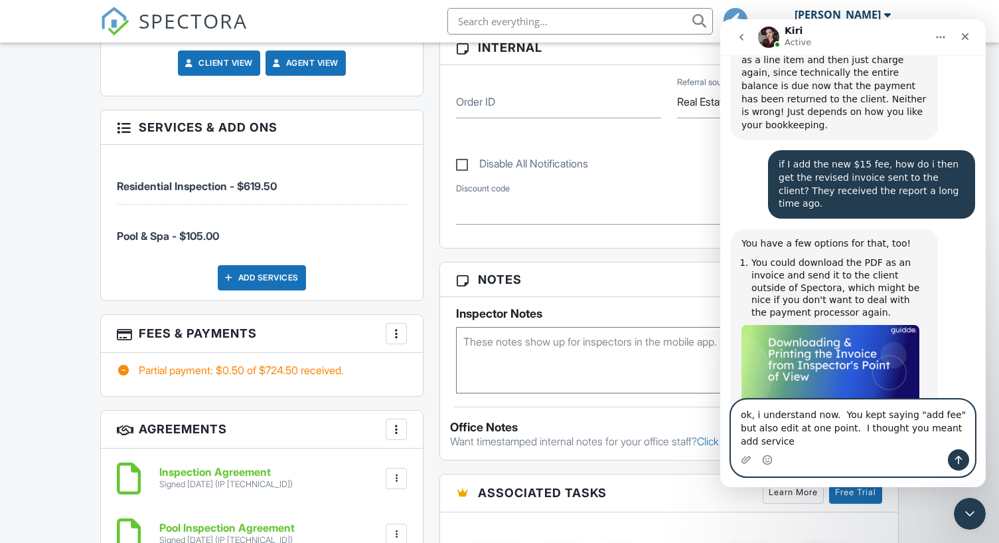
type textarea "ok, i understand now. You kept saying "add fee" but also edit at one point. I t…"
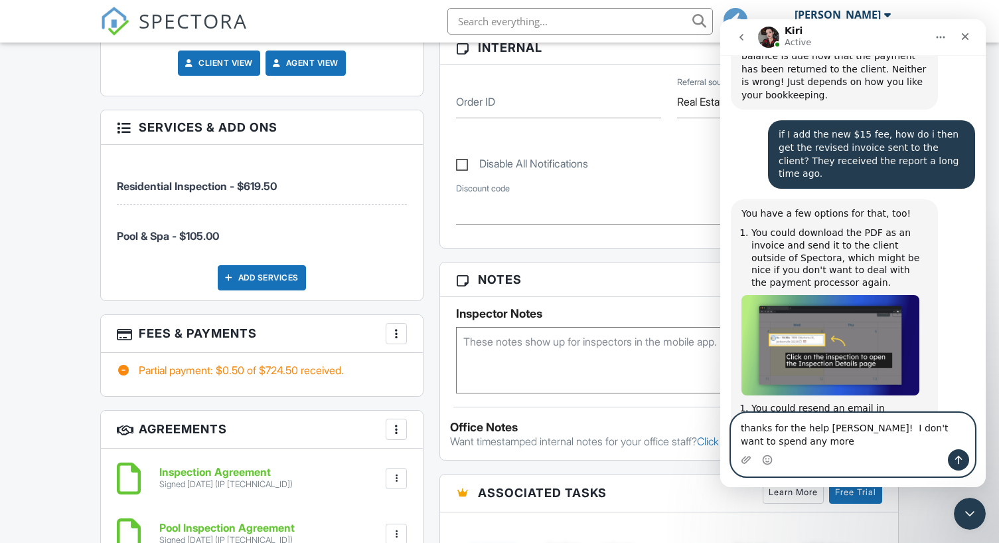
scroll to position [6482, 0]
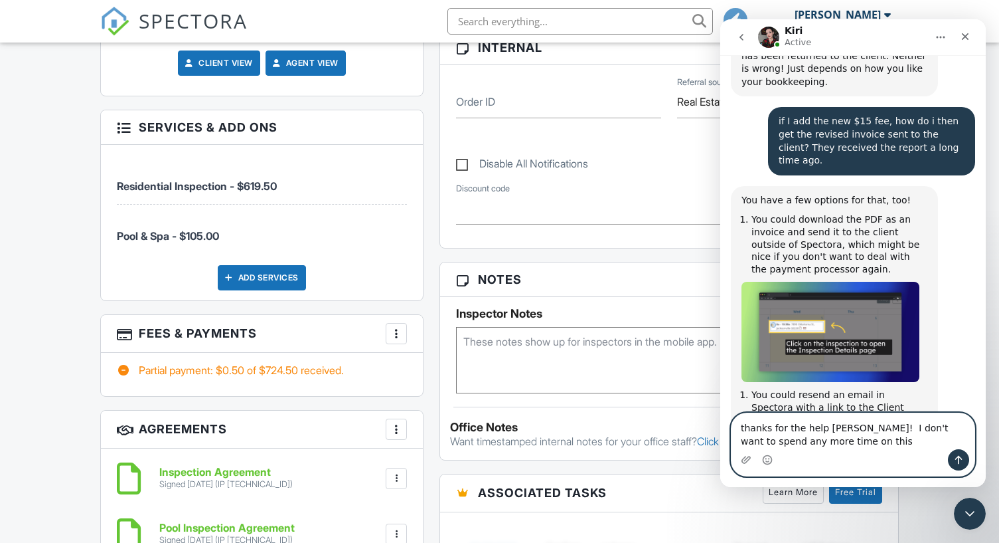
type textarea "thanks for the help [PERSON_NAME]! I don't want to spend any more time on this."
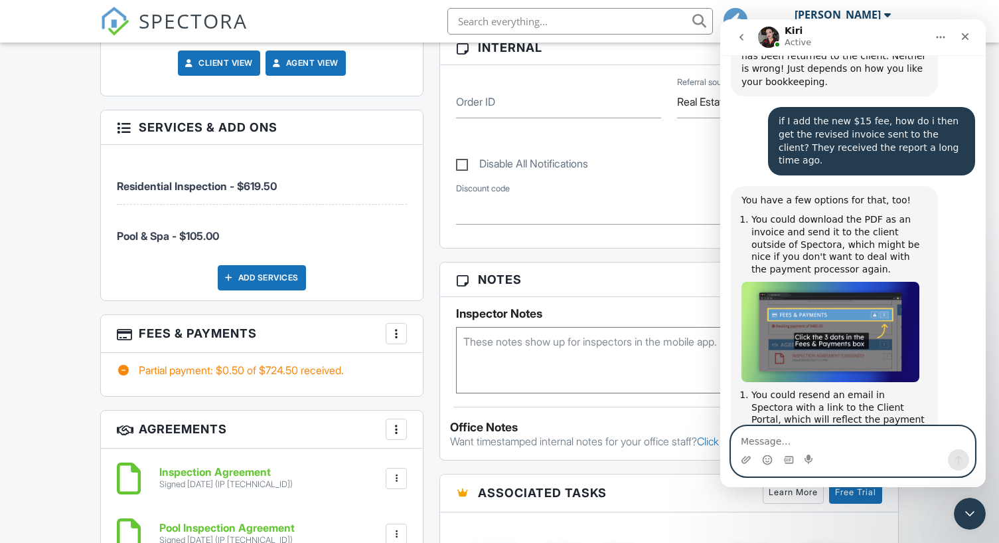
scroll to position [6512, 0]
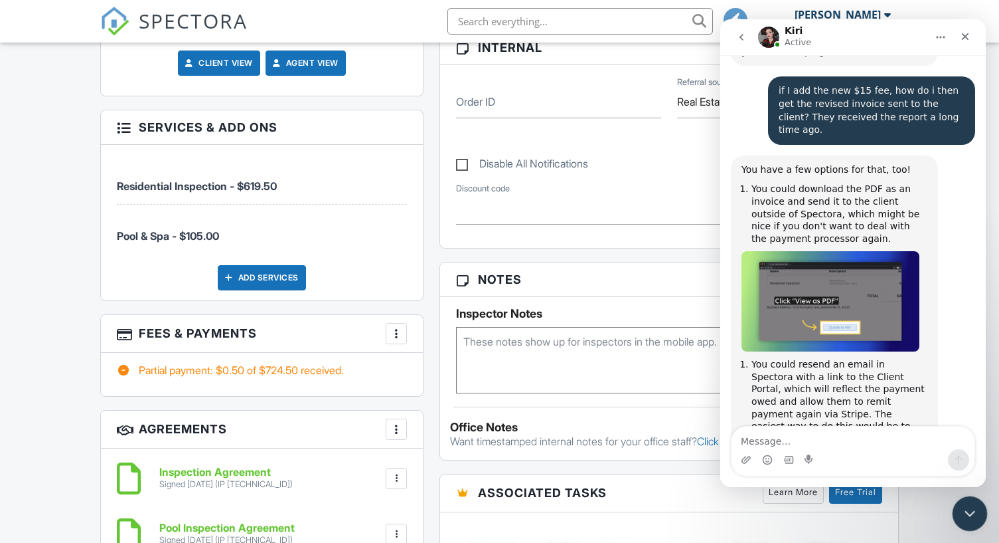
click at [966, 498] on div "Close Intercom Messenger" at bounding box center [968, 511] width 32 height 32
